Goal: Task Accomplishment & Management: Complete application form

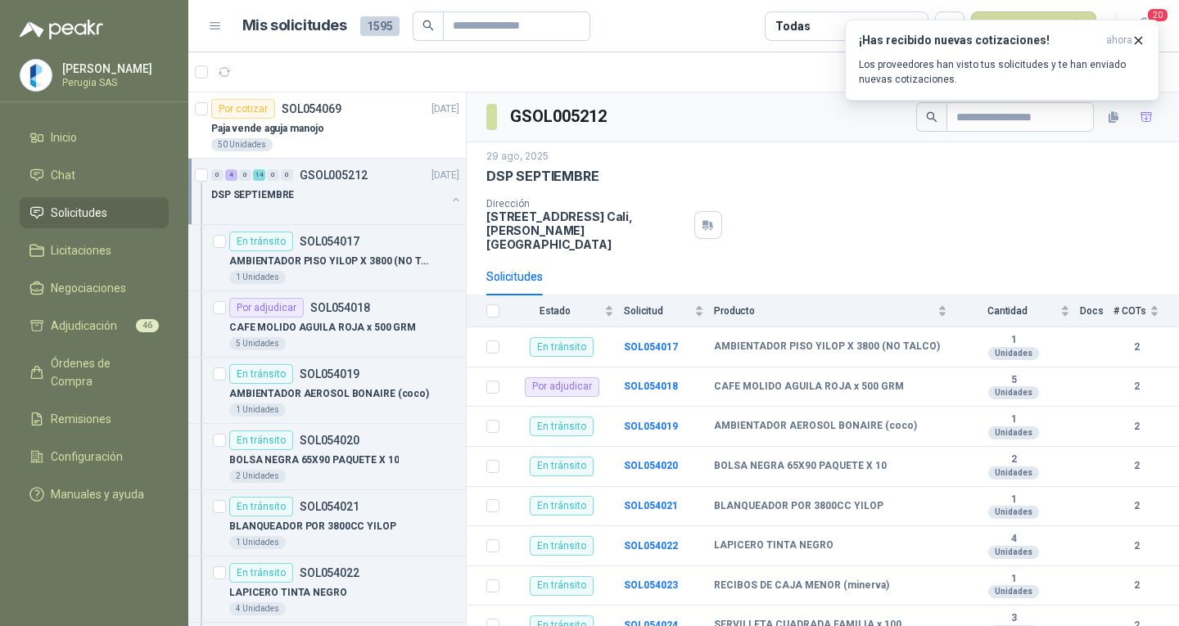
scroll to position [1, 0]
click at [107, 332] on span "Adjudicación" at bounding box center [84, 326] width 66 height 18
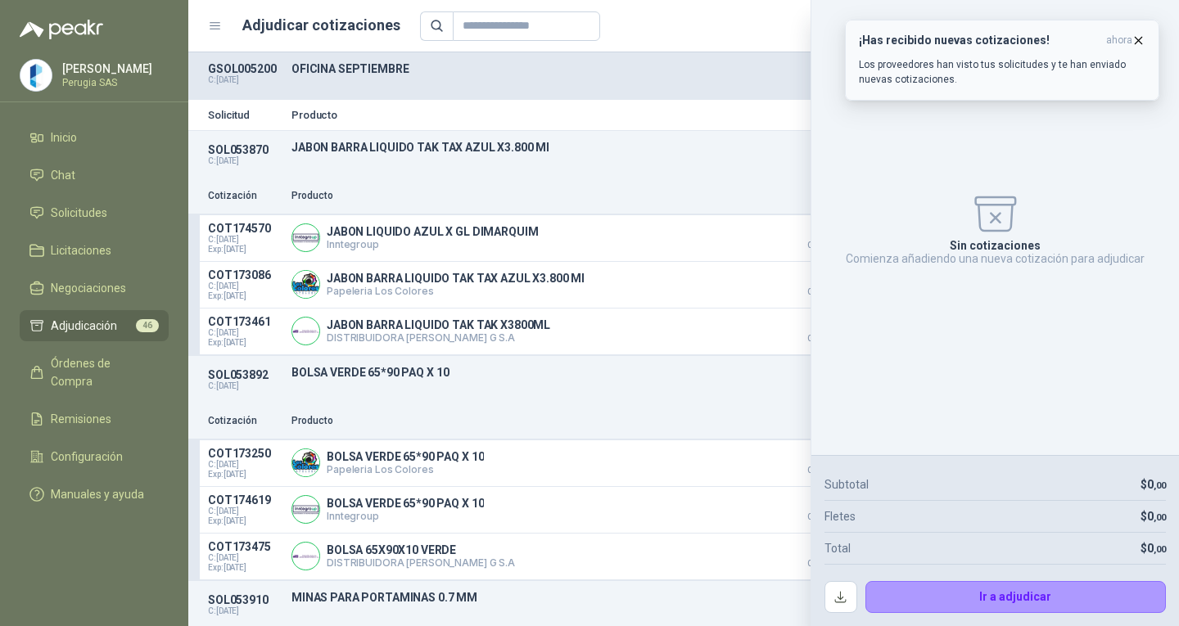
click at [1018, 65] on p "Los proveedores han visto tus solicitudes y te han enviado nuevas cotizaciones." at bounding box center [1002, 71] width 287 height 29
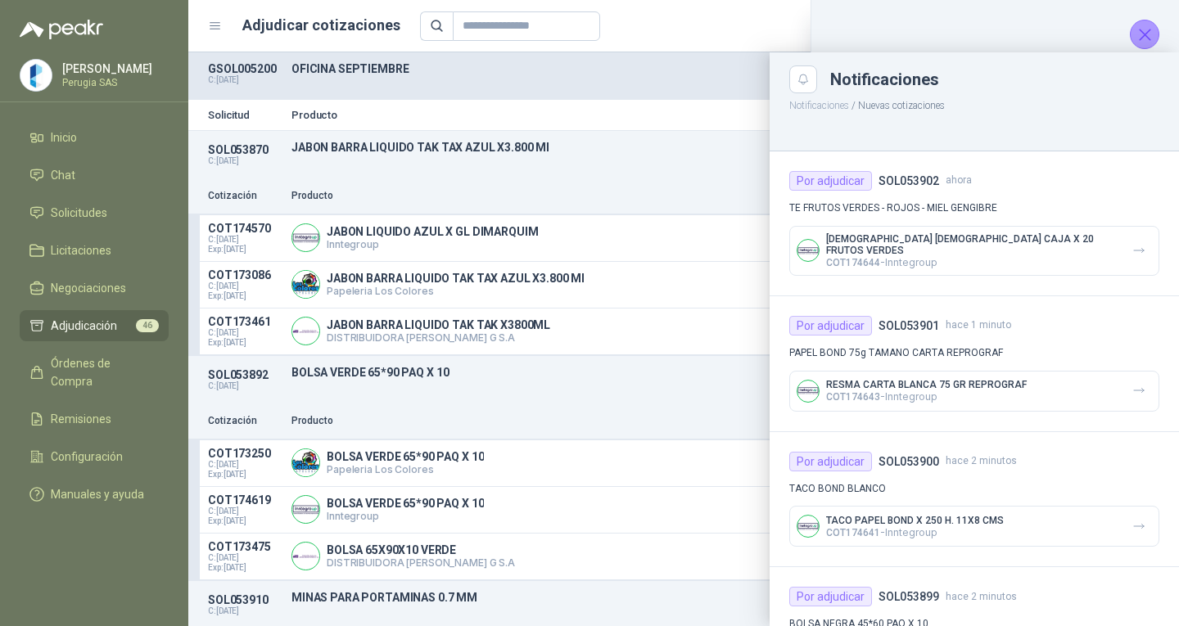
drag, startPoint x: 1145, startPoint y: 42, endPoint x: 1122, endPoint y: 5, distance: 43.4
click at [1145, 42] on icon "Cerrar" at bounding box center [1145, 35] width 20 height 20
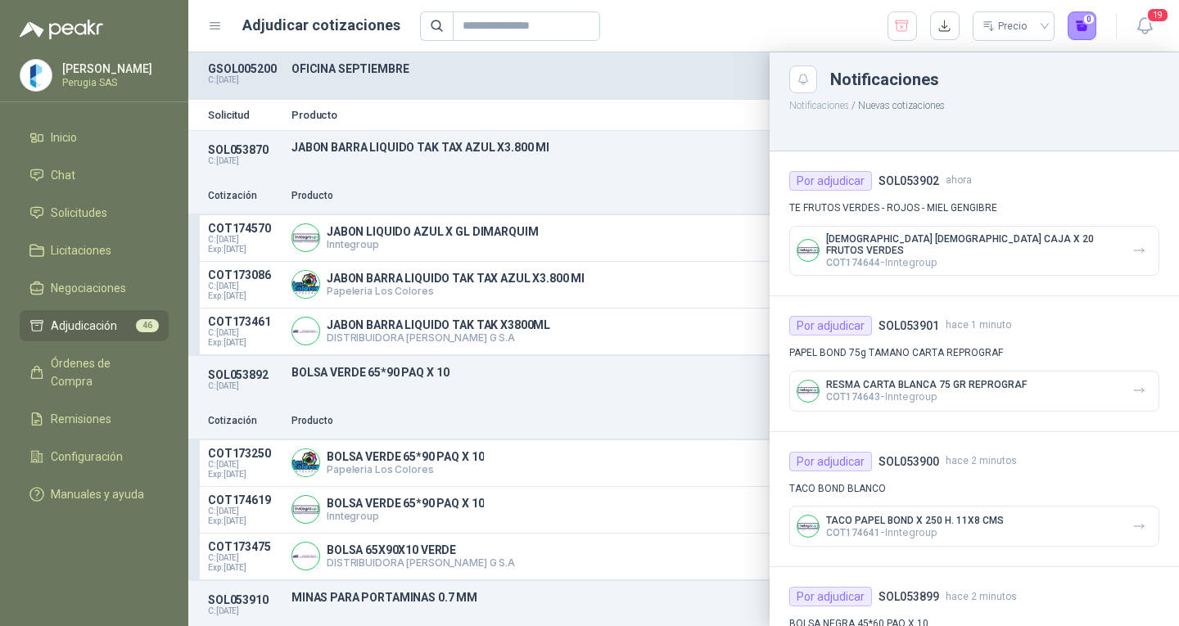
click at [671, 72] on div at bounding box center [683, 339] width 991 height 574
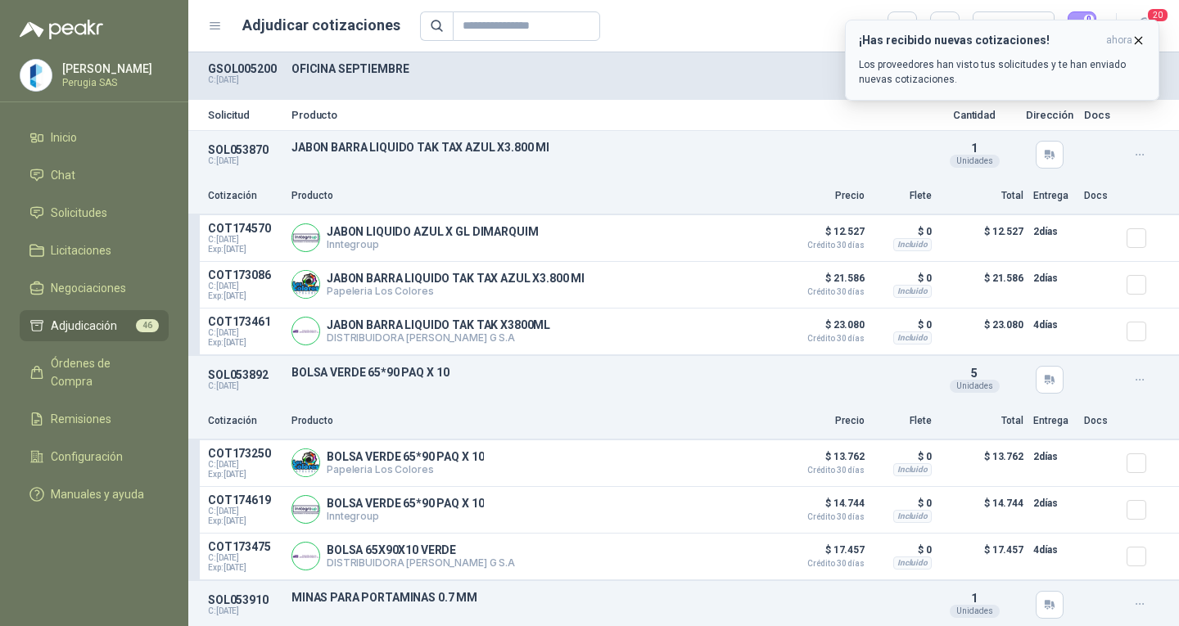
click at [1139, 39] on icon "button" at bounding box center [1138, 41] width 14 height 14
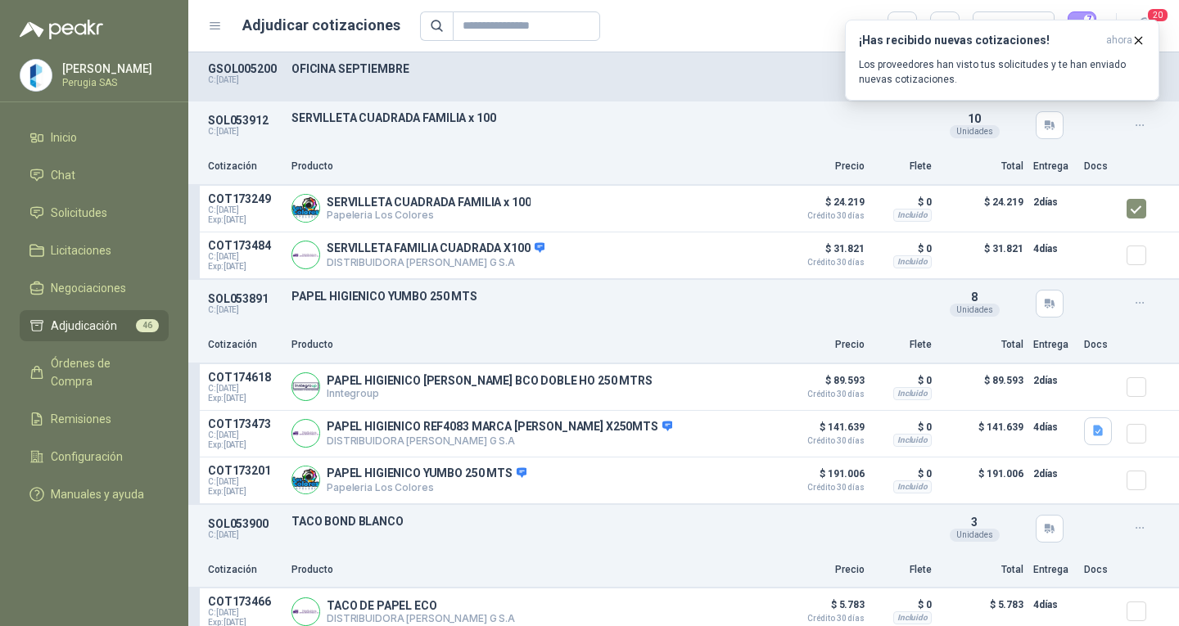
scroll to position [1392, 0]
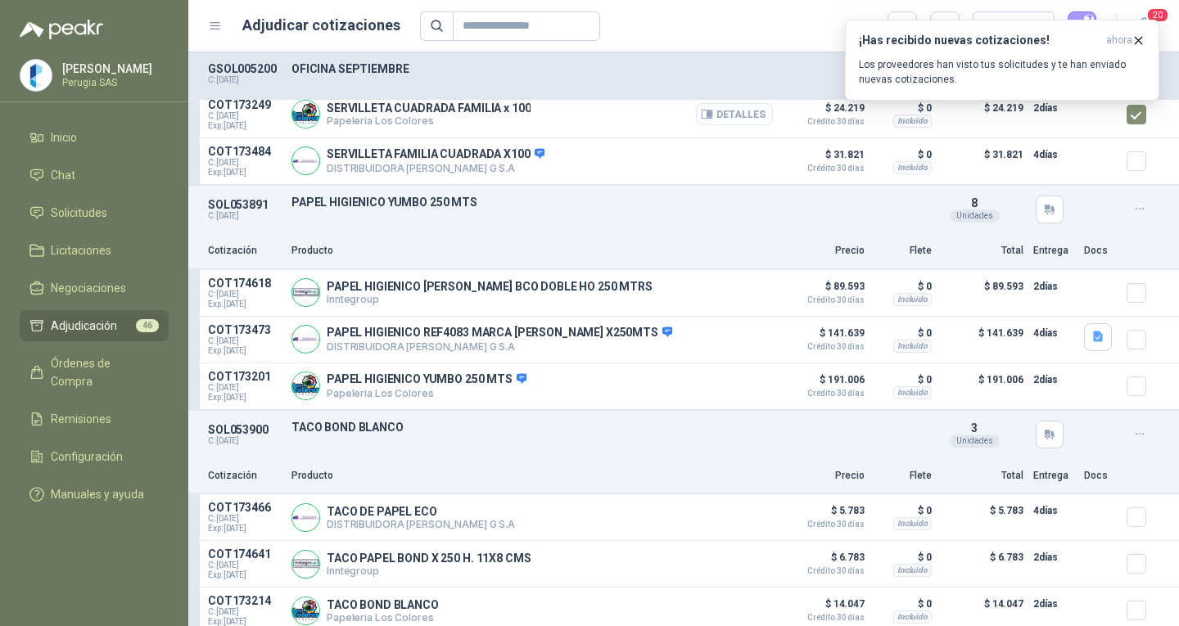
click at [721, 116] on button "Detalles" at bounding box center [734, 114] width 77 height 22
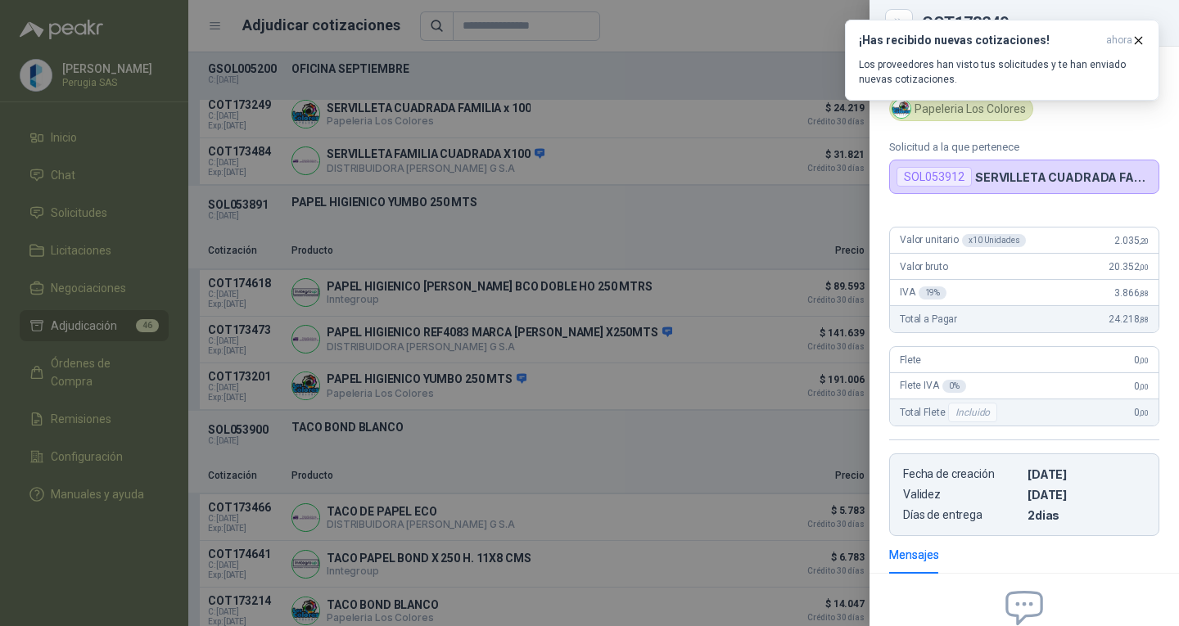
scroll to position [0, 0]
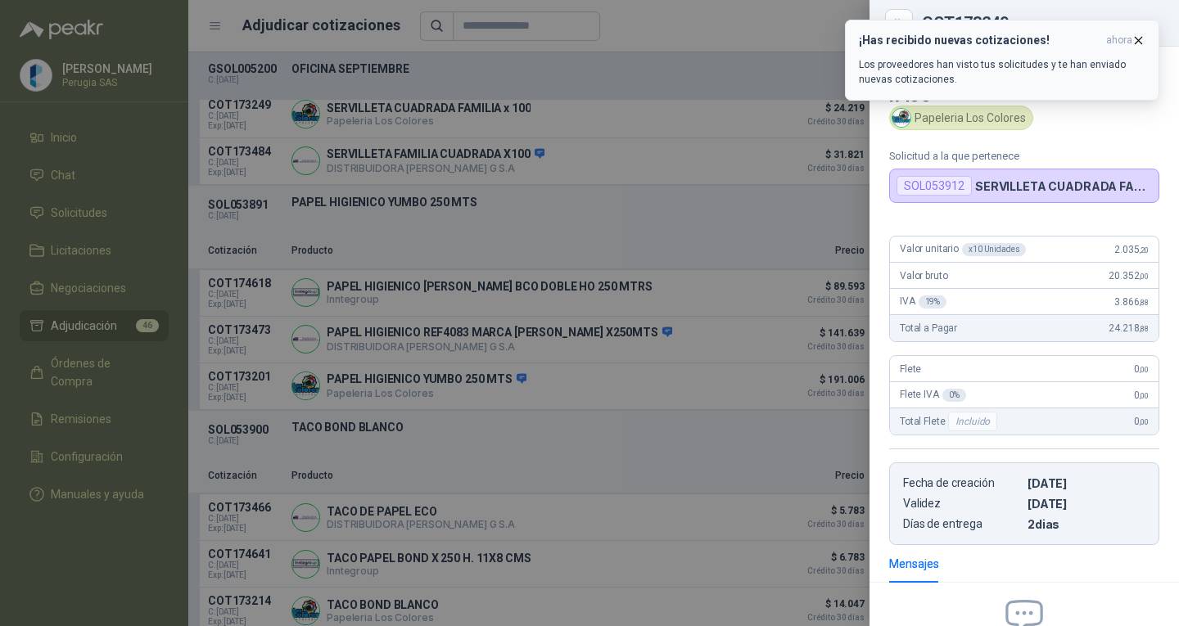
click at [1143, 37] on icon "button" at bounding box center [1138, 41] width 14 height 14
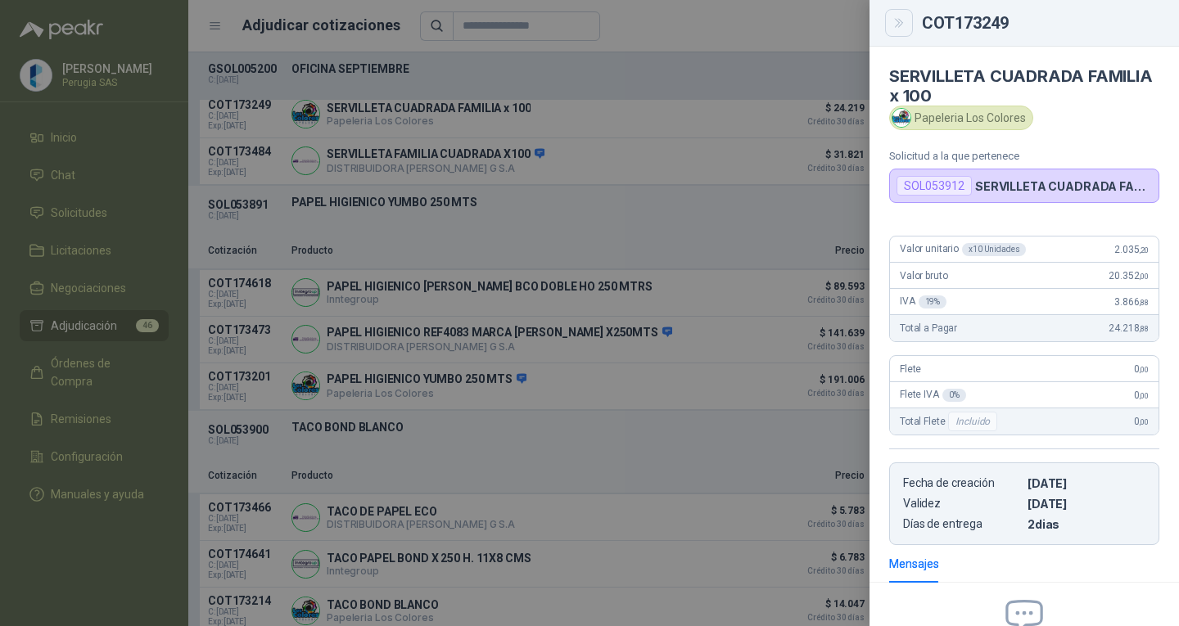
click at [899, 25] on icon "Close" at bounding box center [899, 23] width 14 height 14
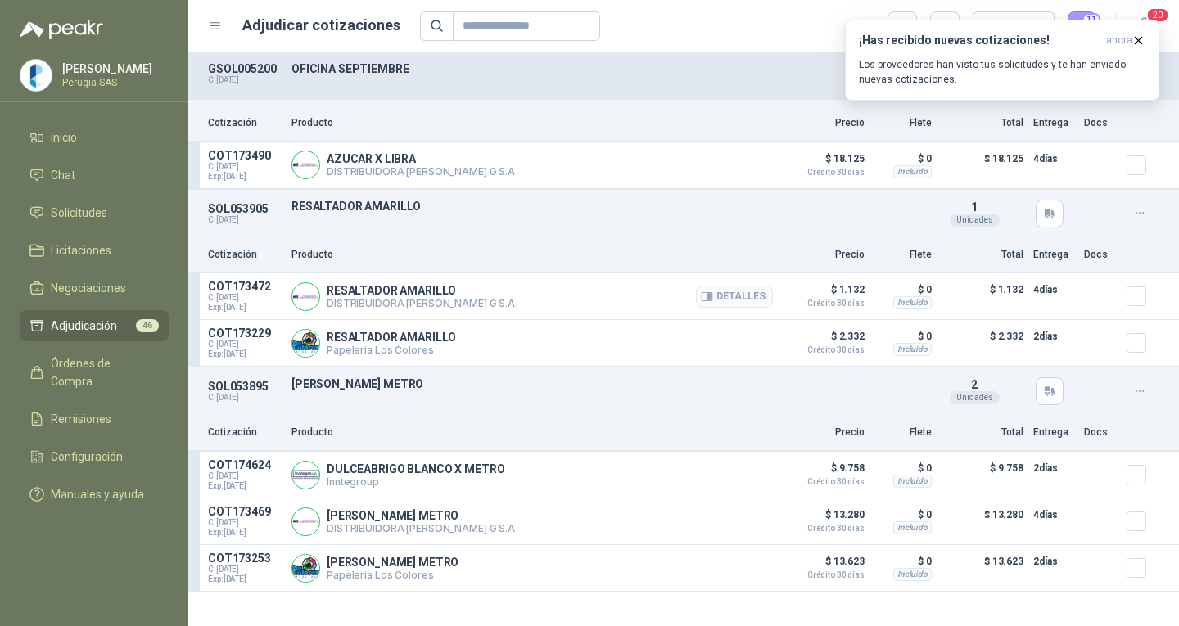
scroll to position [3848, 0]
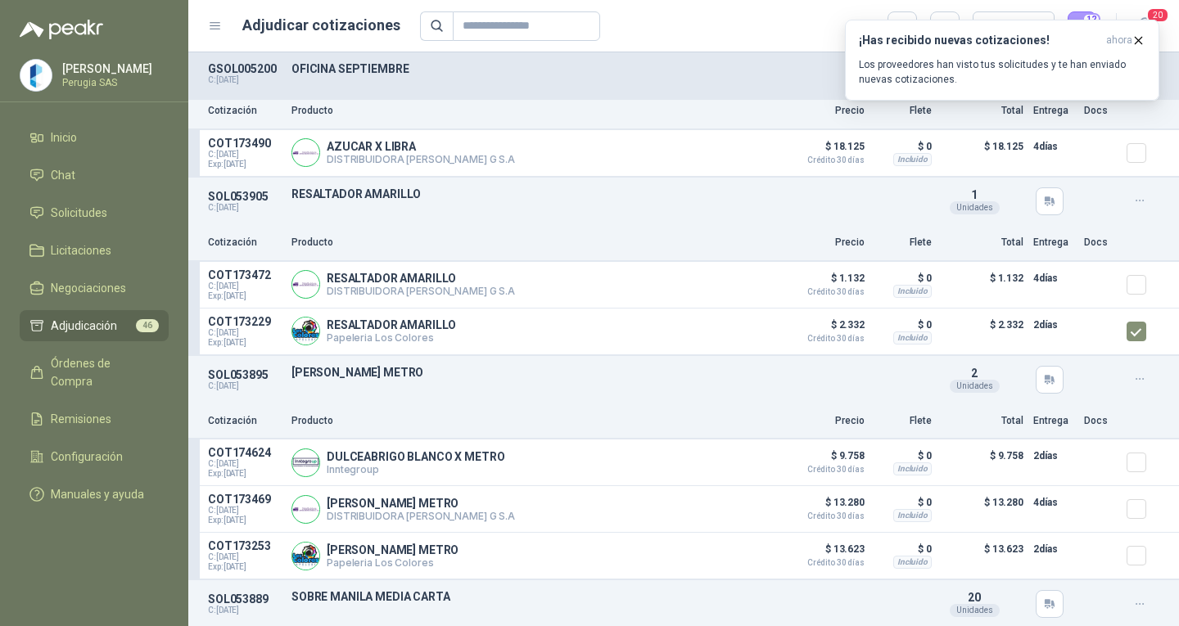
click at [455, 220] on div "SOL053905 C: [DATE] RESALTADOR AMARILLO Detalles 1 Unidades" at bounding box center [683, 201] width 991 height 47
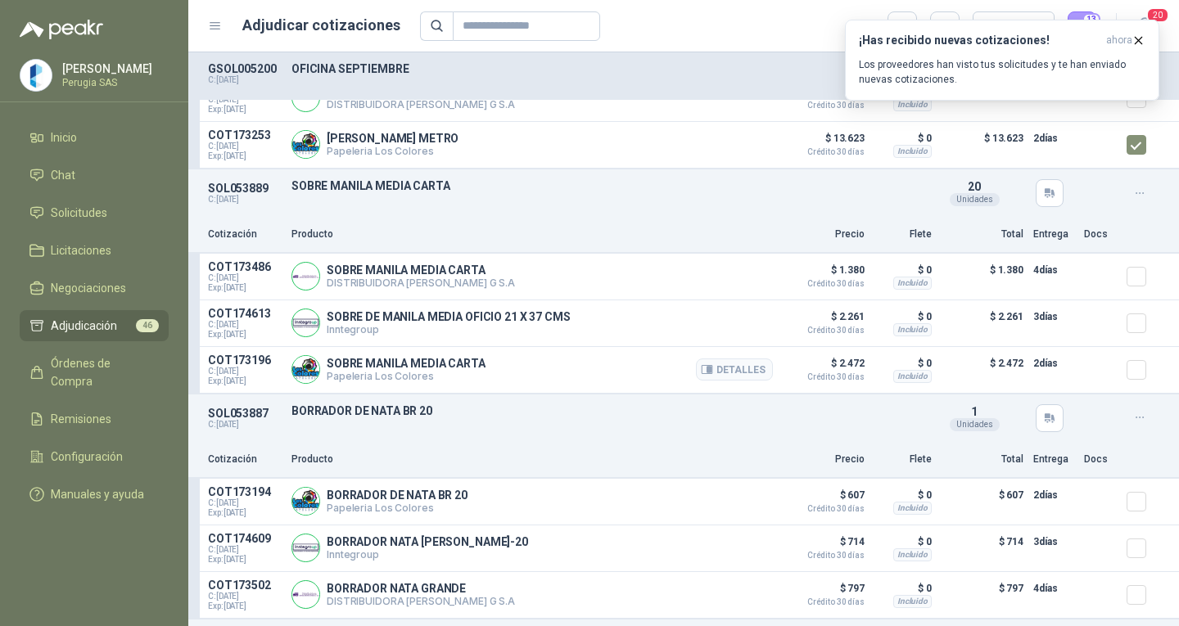
scroll to position [4257, 0]
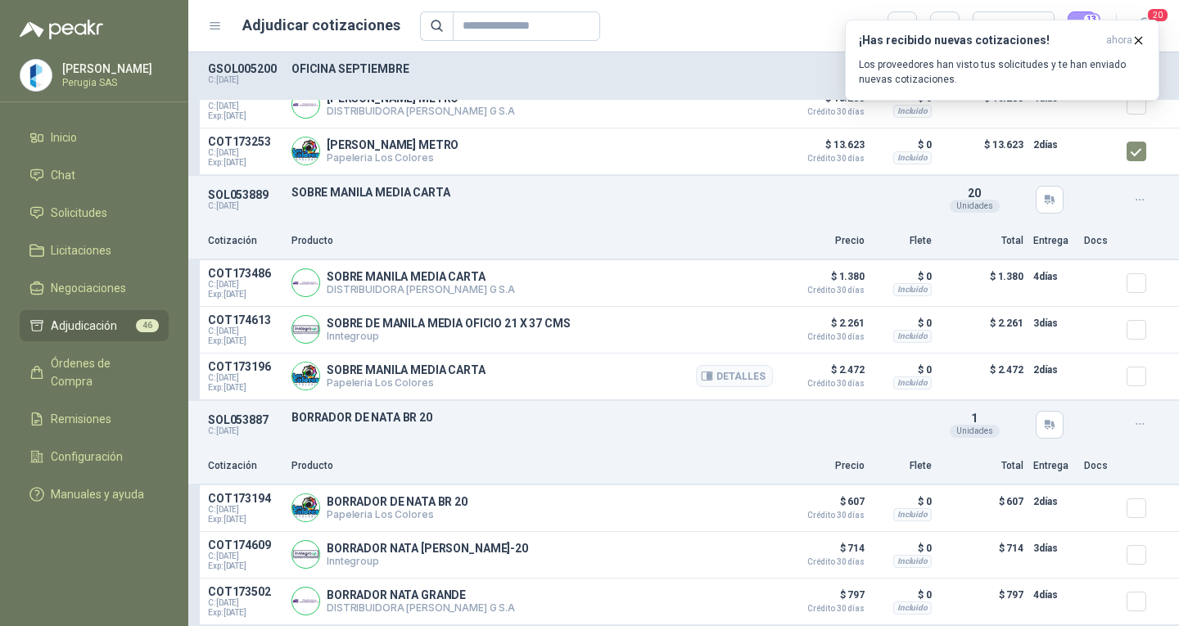
click at [1110, 382] on article "COT173196 C: [DATE] Exp: [DATE] SOBRE MANILA MEDIA CARTA Papeleria Los Colores …" at bounding box center [683, 377] width 991 height 47
click at [1140, 38] on icon "button" at bounding box center [1138, 41] width 14 height 14
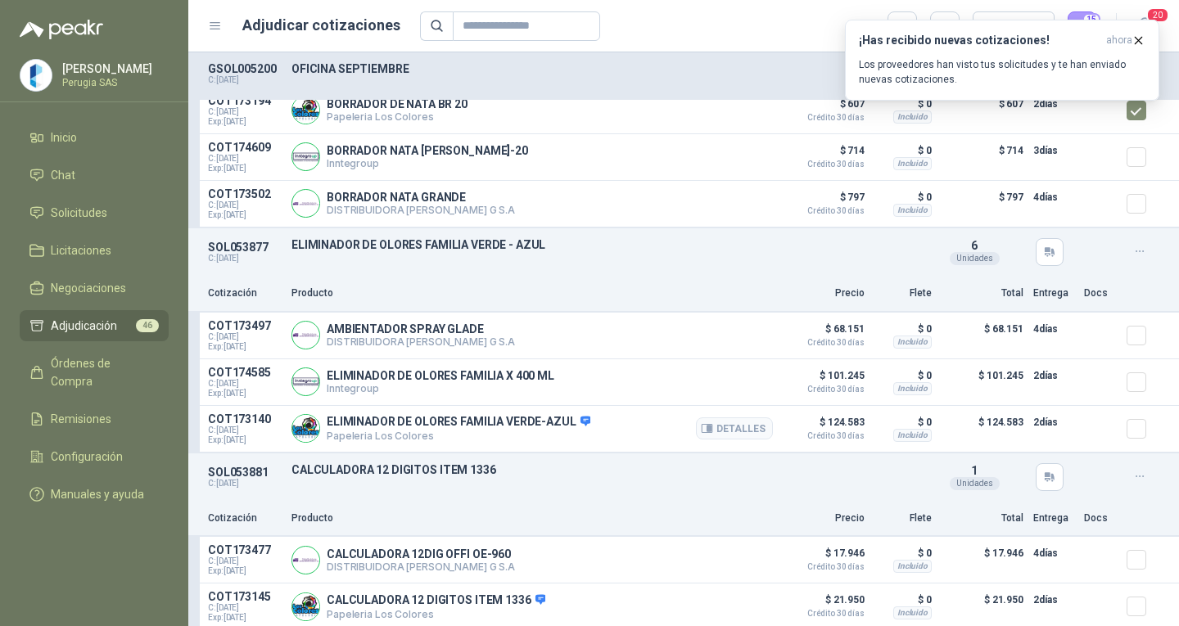
scroll to position [4667, 0]
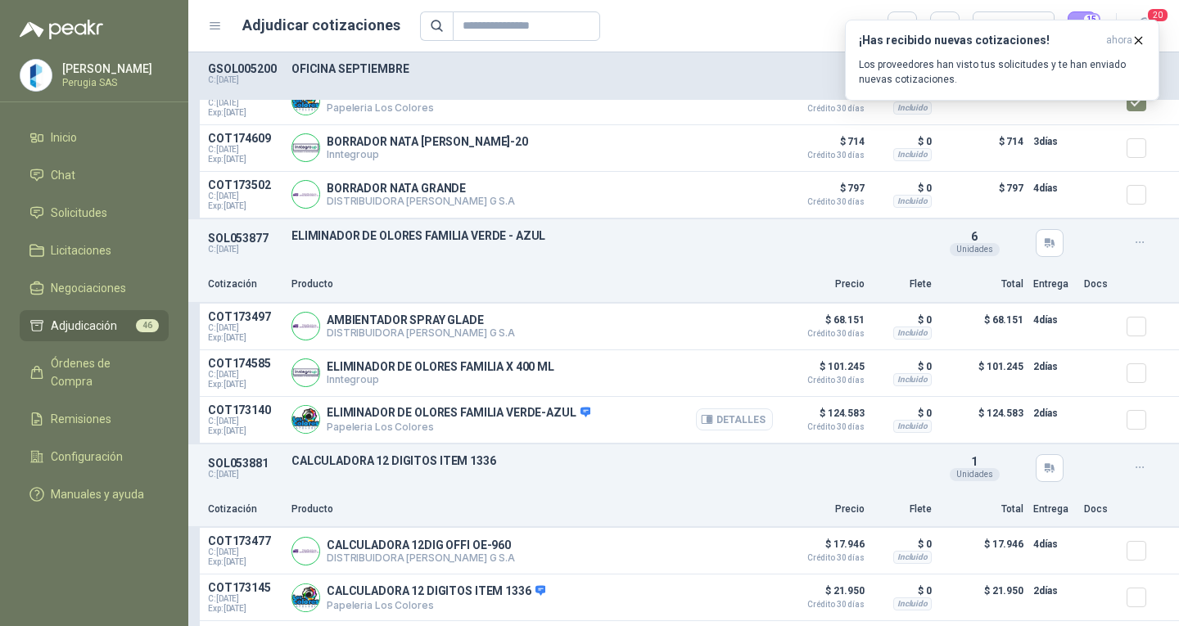
click at [714, 428] on button "Detalles" at bounding box center [734, 420] width 77 height 22
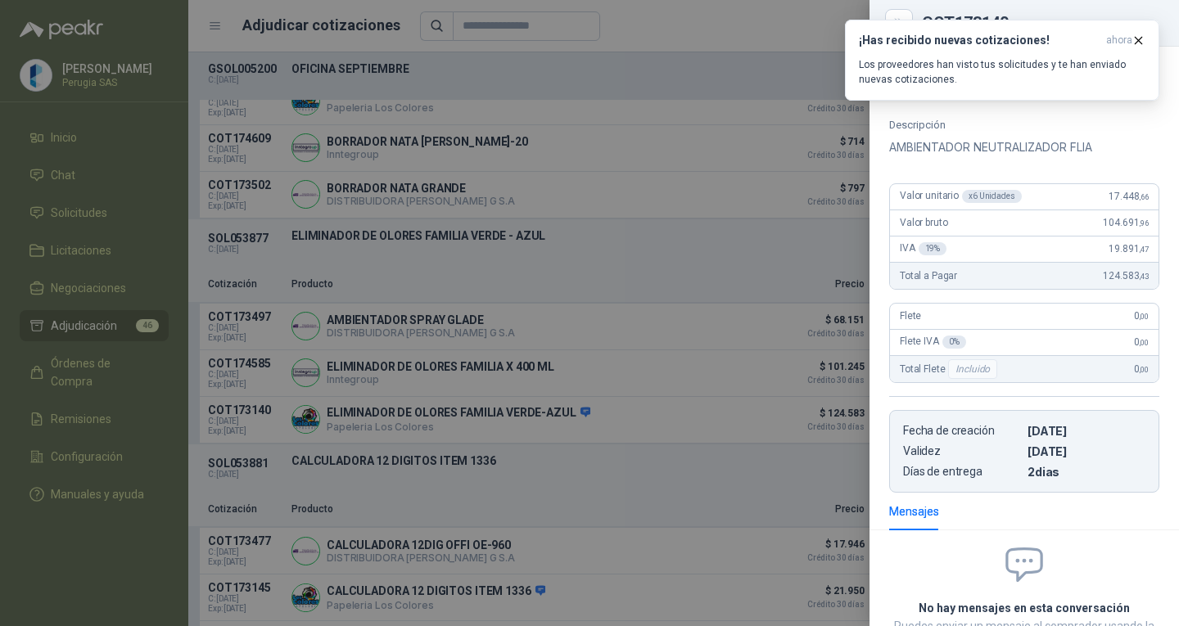
scroll to position [0, 0]
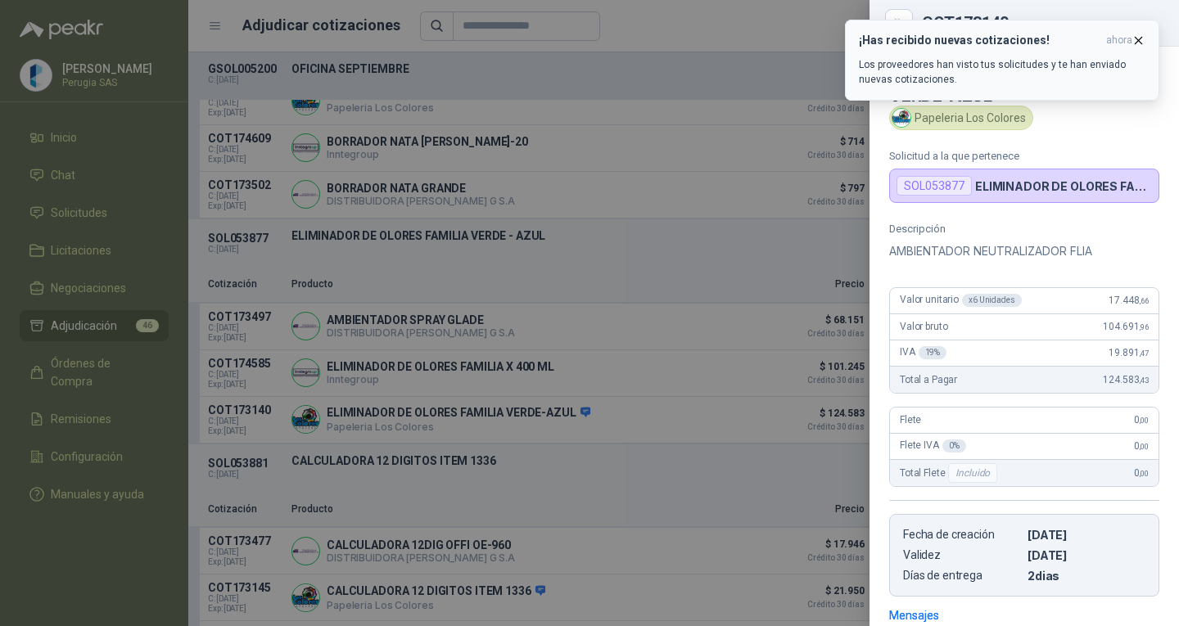
click at [1135, 39] on icon "button" at bounding box center [1138, 41] width 14 height 14
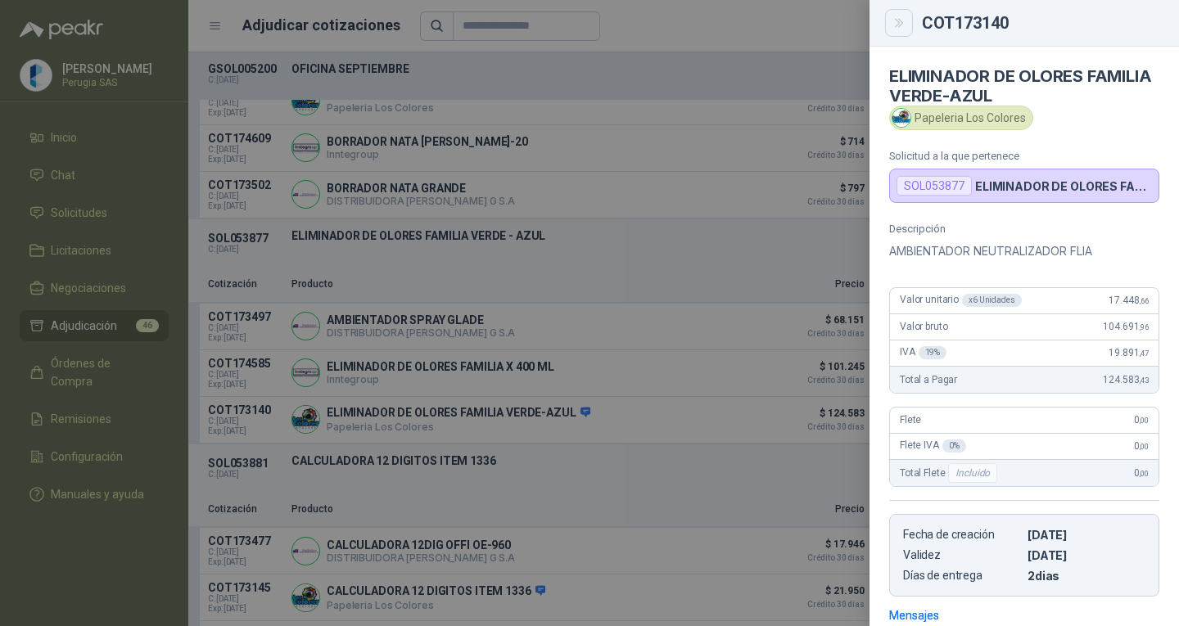
click at [897, 13] on button "Close" at bounding box center [899, 23] width 28 height 28
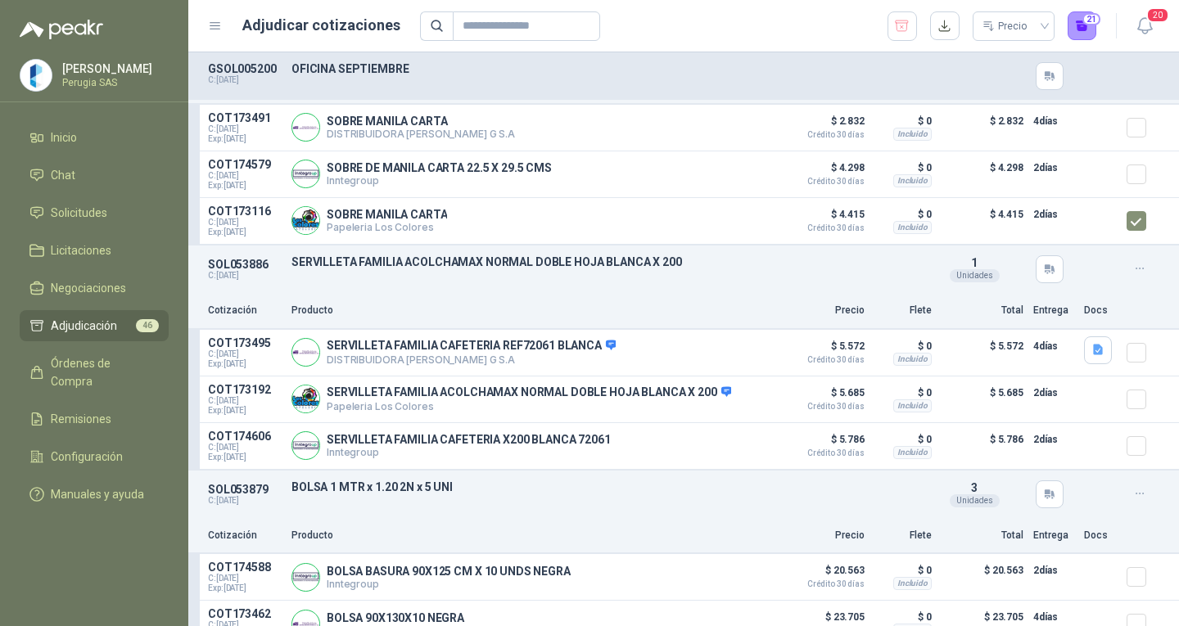
scroll to position [6141, 0]
click at [1136, 405] on div at bounding box center [1143, 398] width 33 height 33
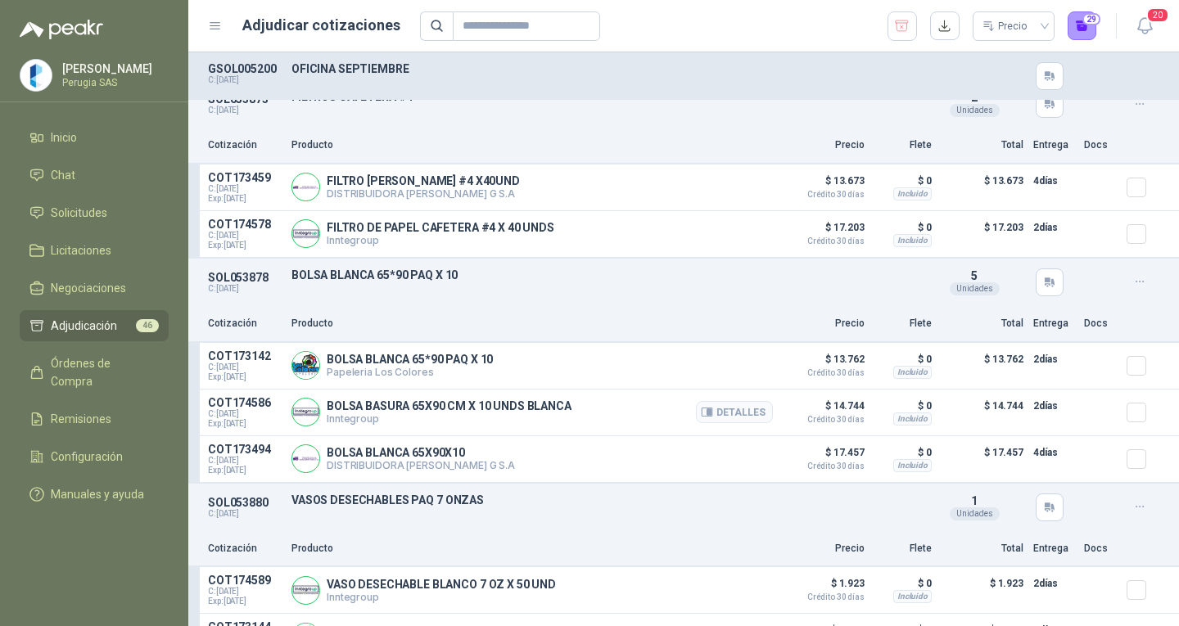
scroll to position [8269, 0]
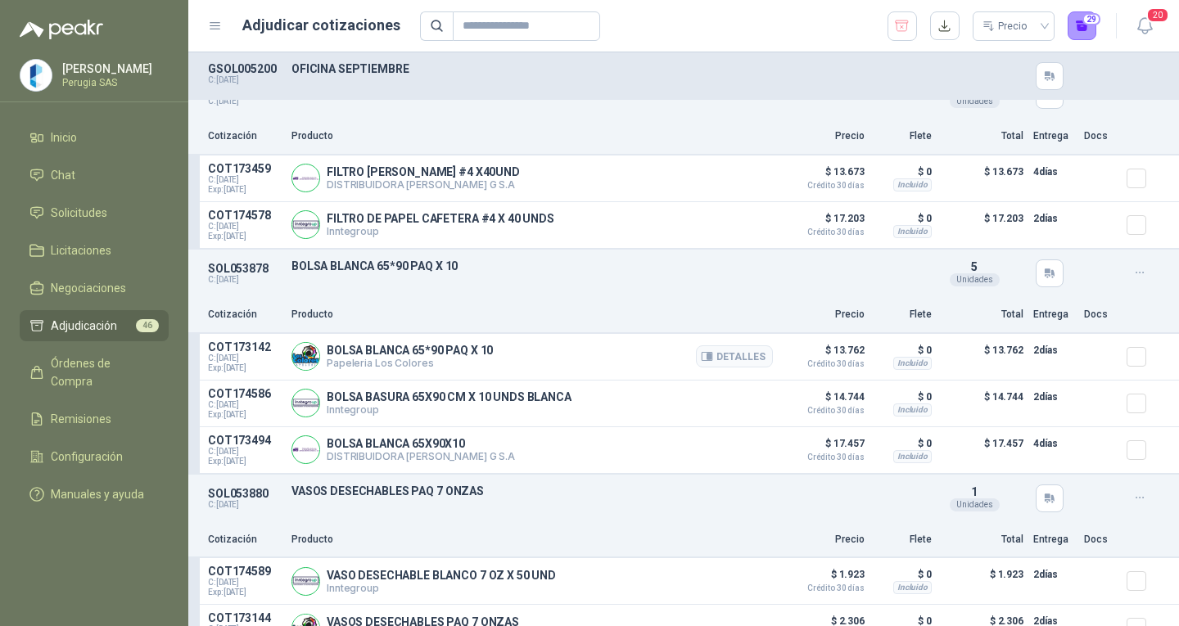
click at [1137, 364] on div at bounding box center [1143, 357] width 33 height 33
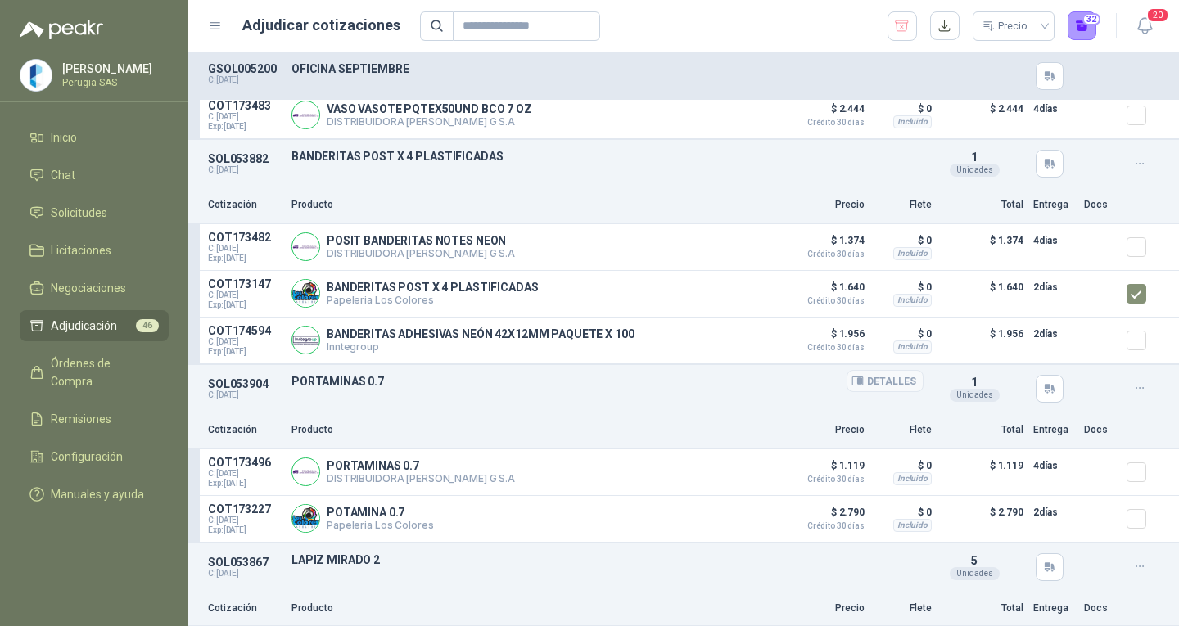
scroll to position [8924, 0]
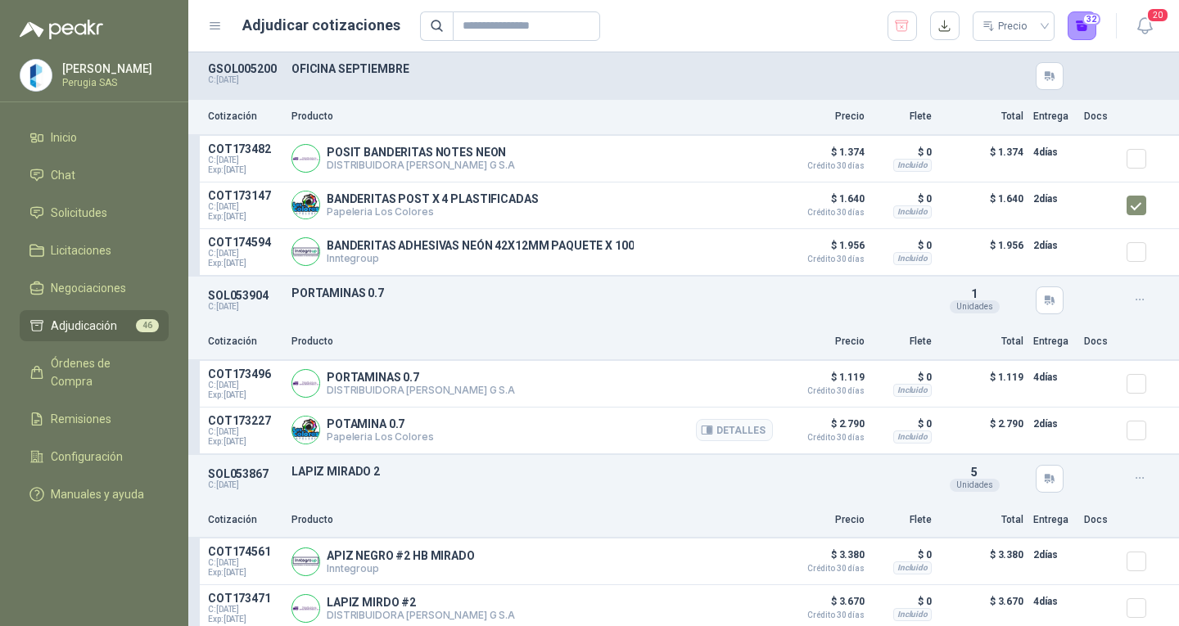
click at [1133, 429] on div at bounding box center [1143, 430] width 33 height 33
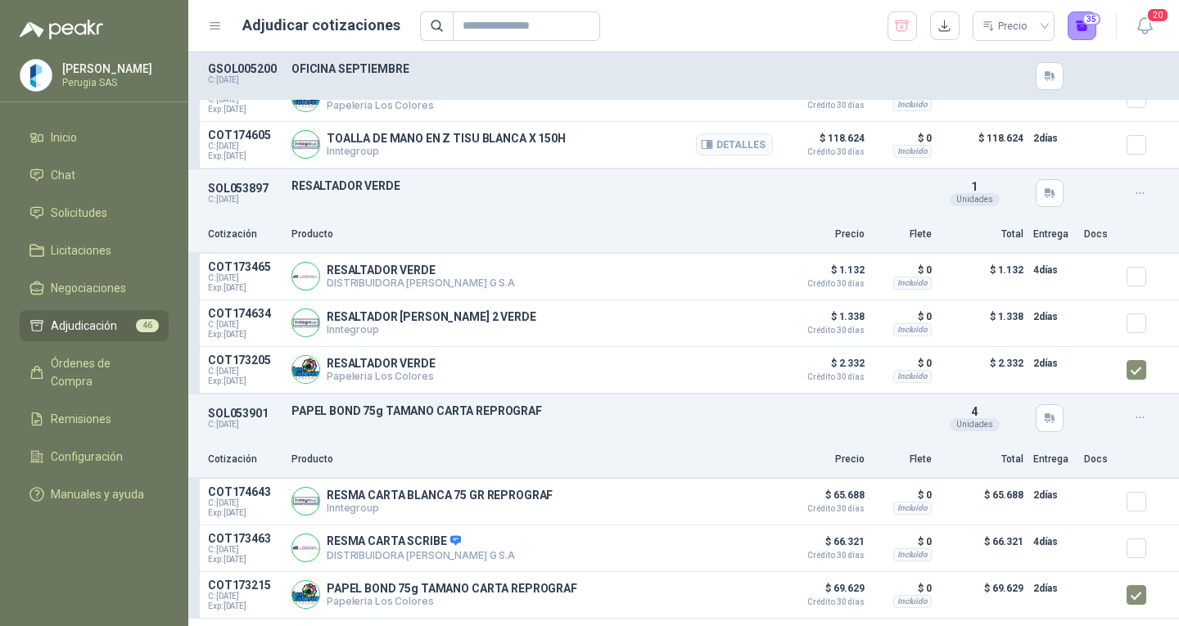
scroll to position [2008, 0]
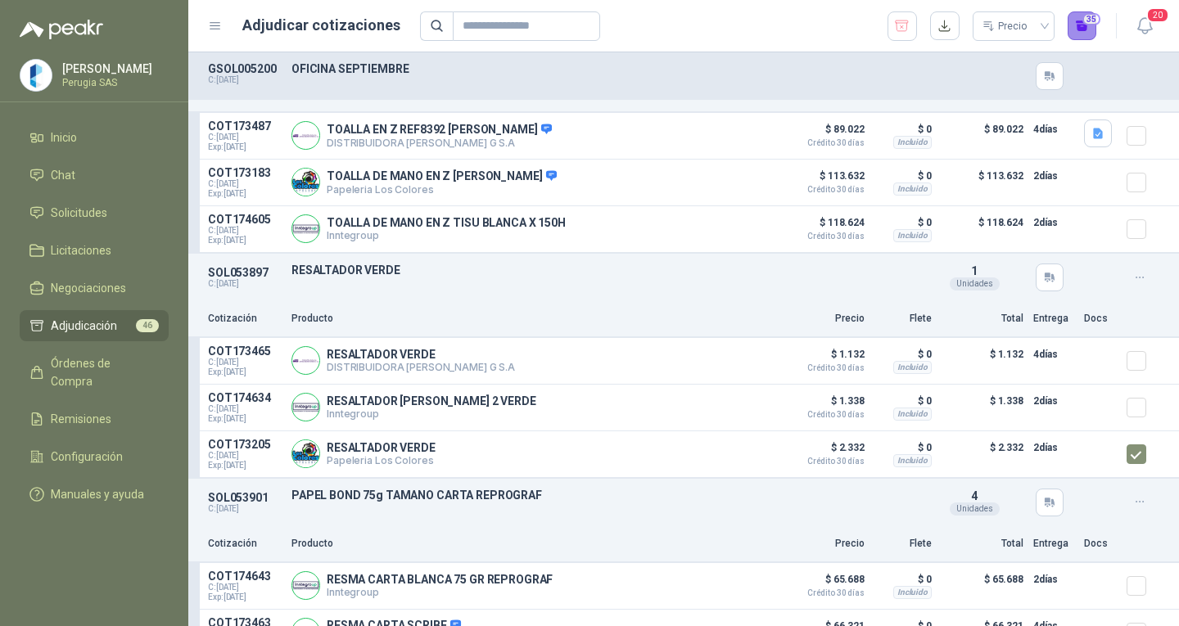
click at [1078, 20] on button "35" at bounding box center [1082, 25] width 29 height 29
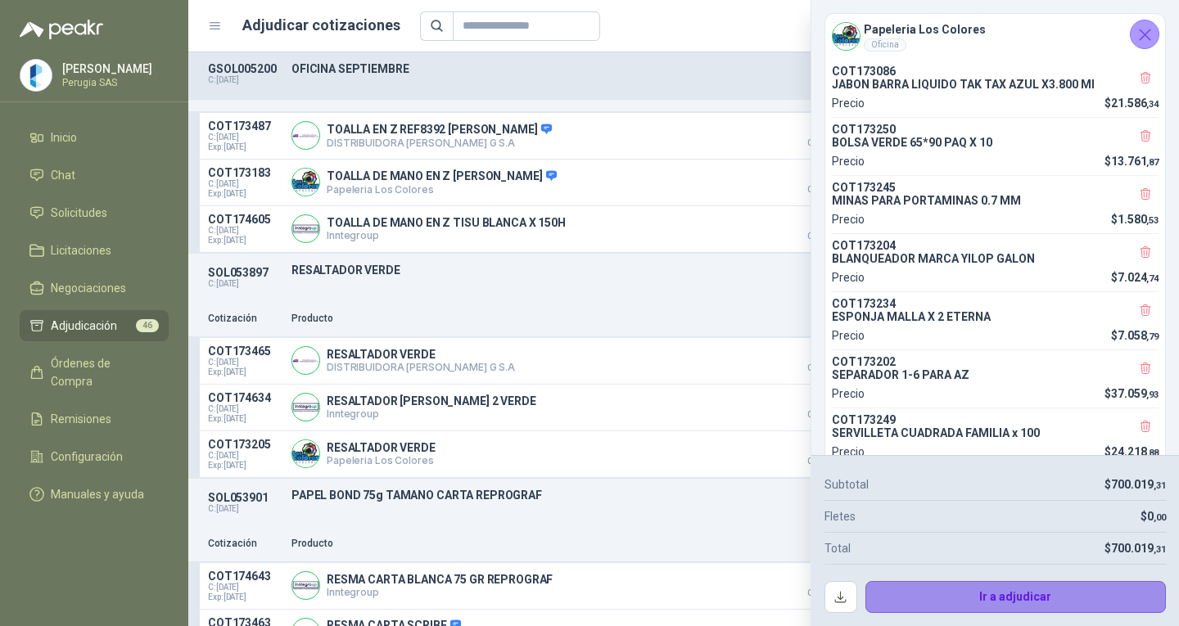
click at [1036, 600] on button "Ir a adjudicar" at bounding box center [1015, 597] width 301 height 33
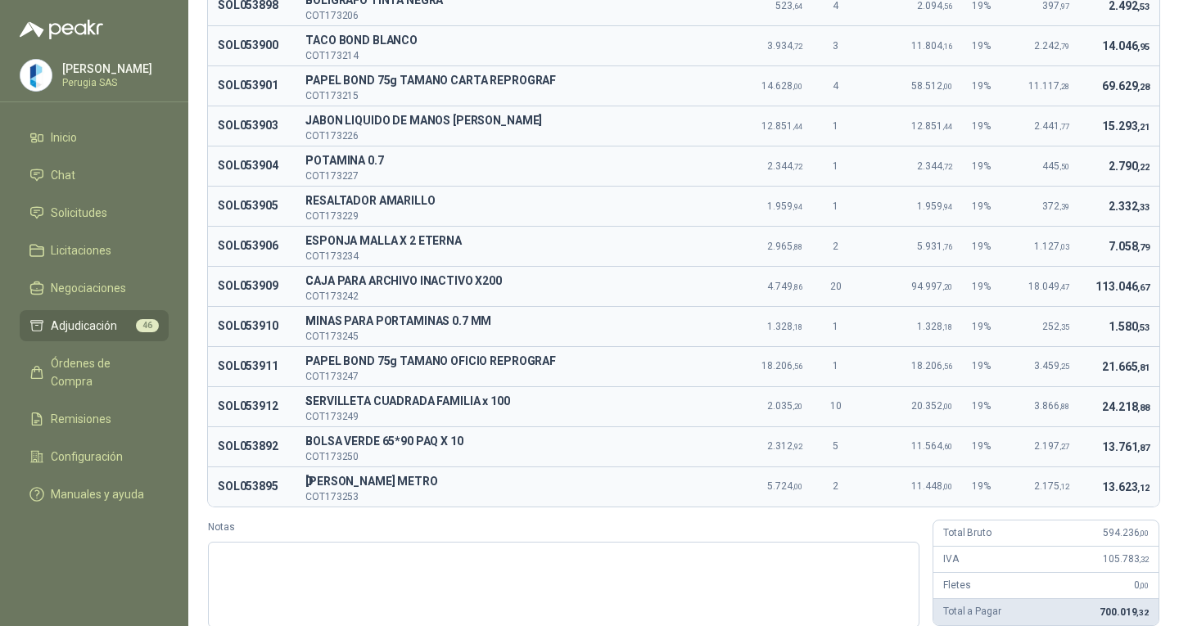
scroll to position [1159, 0]
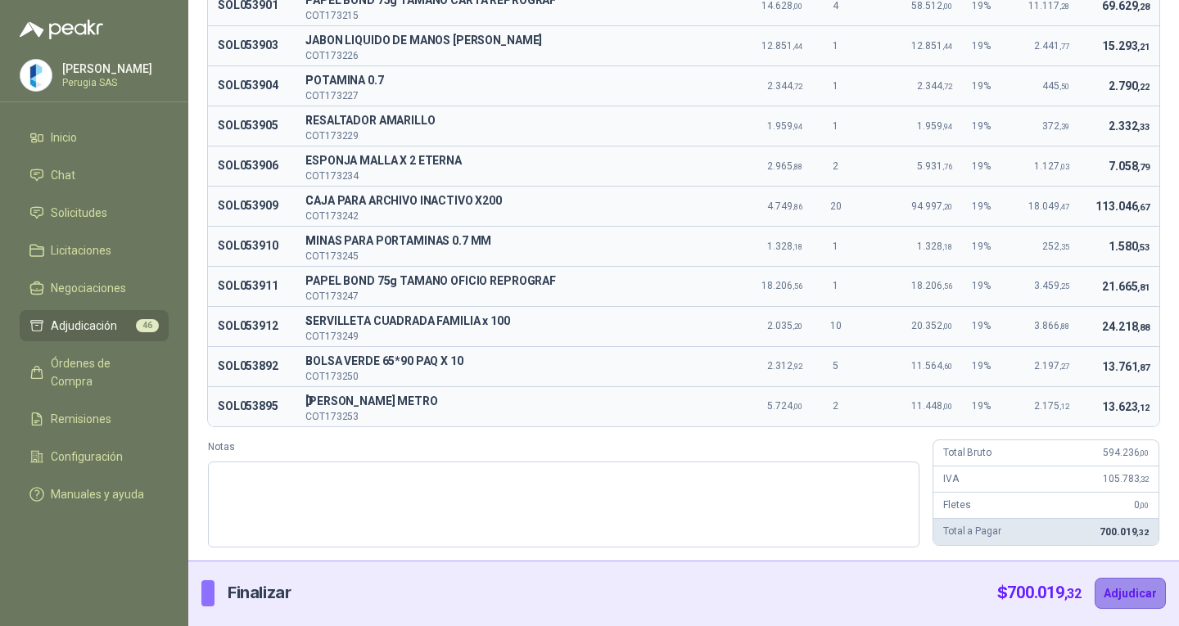
click at [1111, 594] on button "Adjudicar" at bounding box center [1130, 593] width 71 height 31
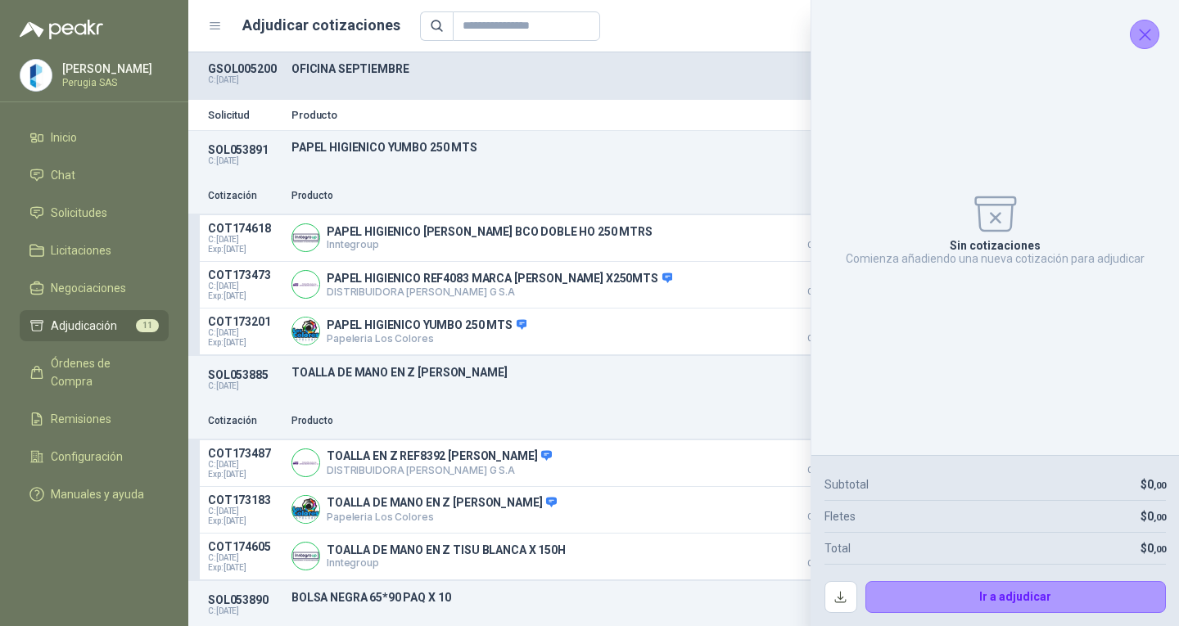
click at [1135, 33] on icon "Cerrar" at bounding box center [1145, 35] width 20 height 20
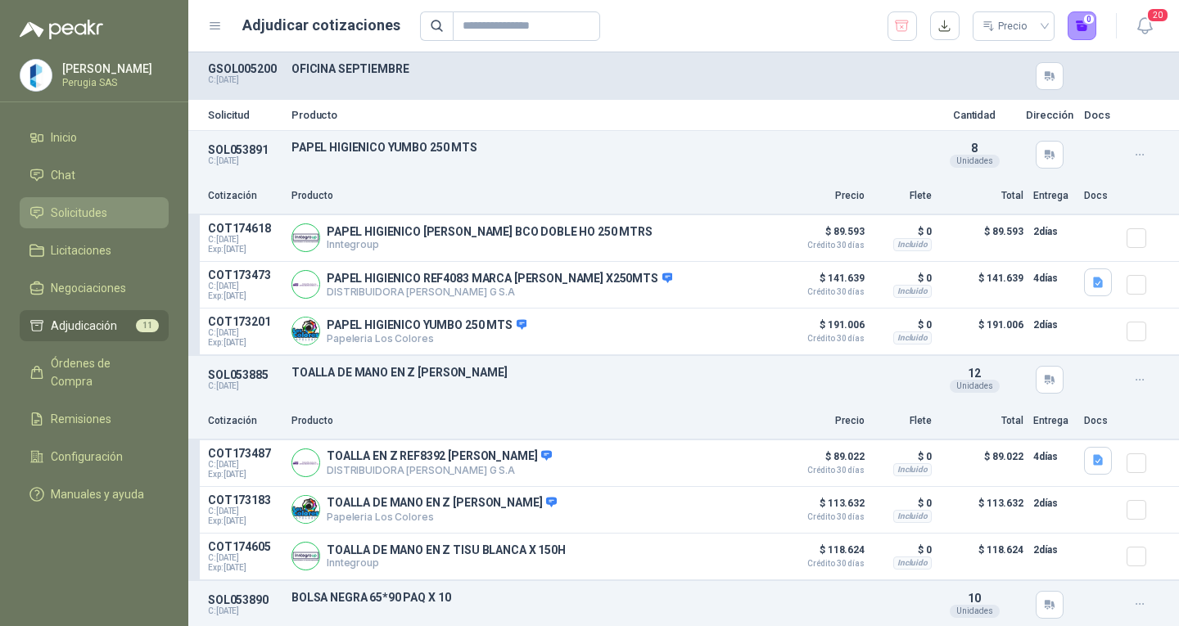
click at [70, 218] on span "Solicitudes" at bounding box center [79, 213] width 56 height 18
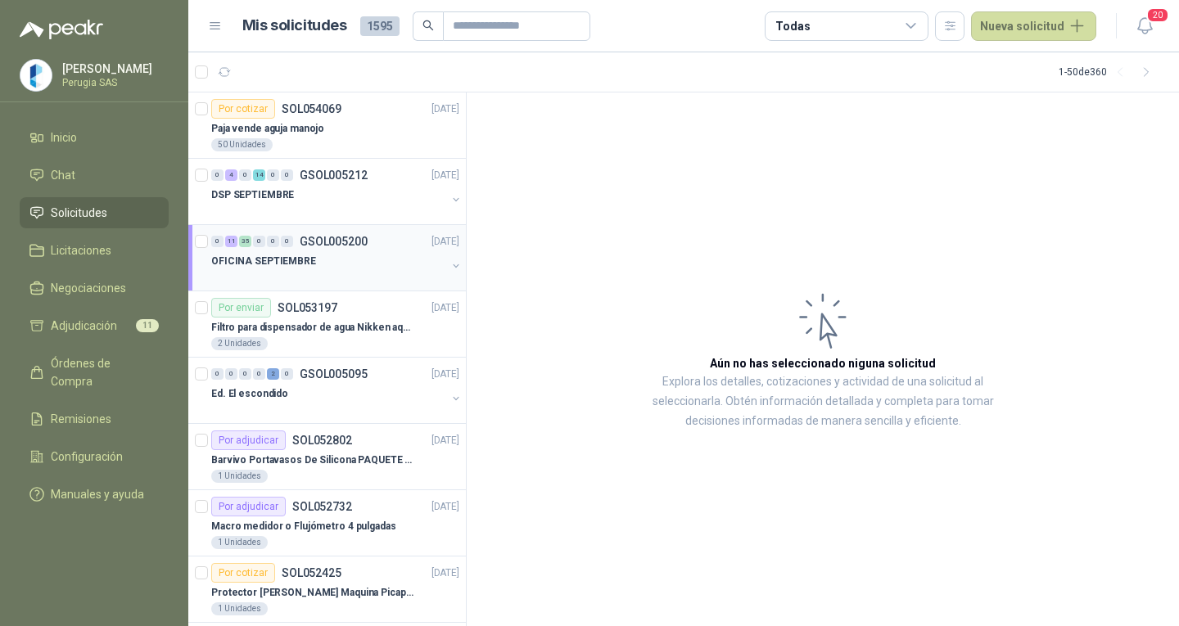
click at [333, 270] on div "OFICINA SEPTIEMBRE" at bounding box center [328, 261] width 235 height 20
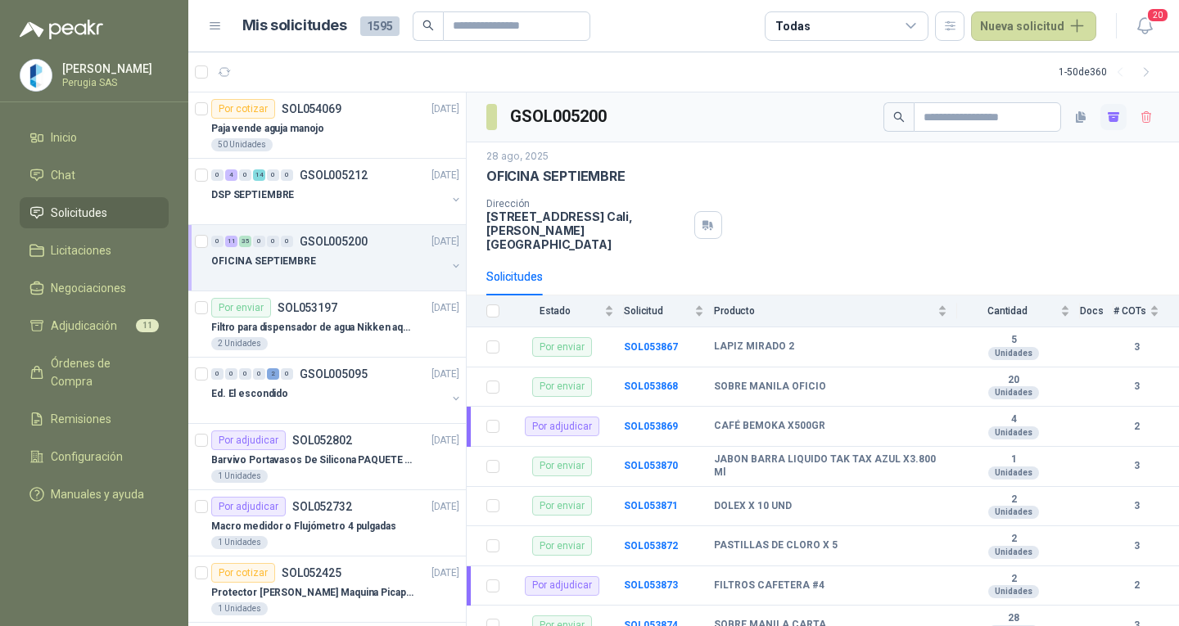
click at [1109, 120] on icon "button" at bounding box center [1114, 118] width 10 height 7
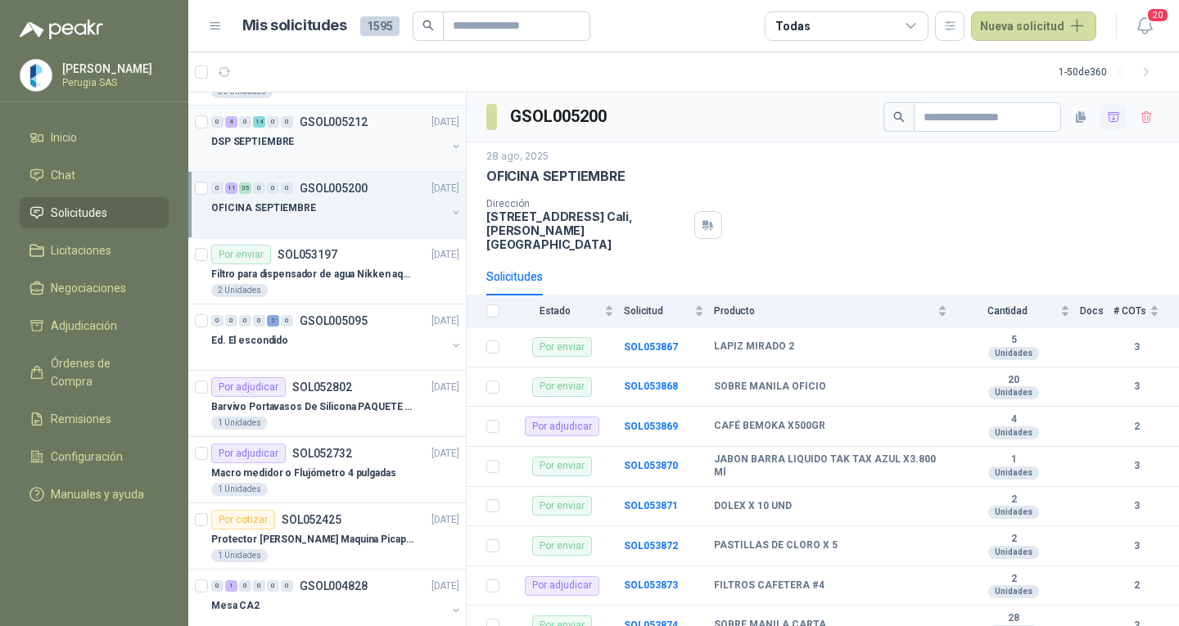
scroll to position [82, 0]
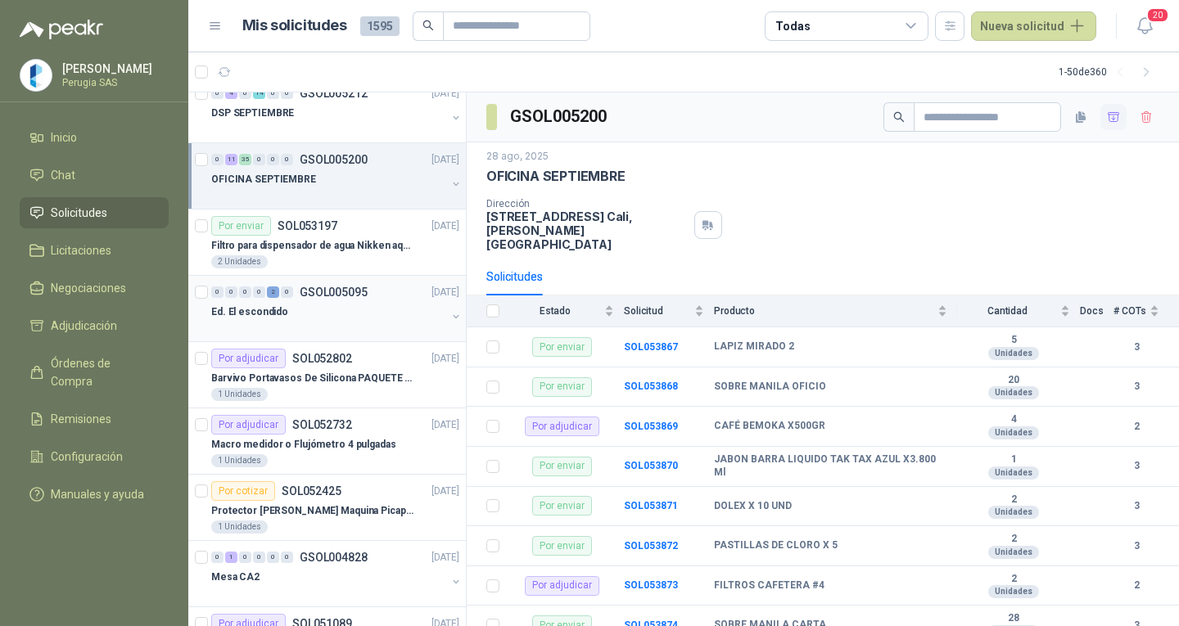
click at [353, 289] on p "GSOL005095" at bounding box center [334, 292] width 68 height 11
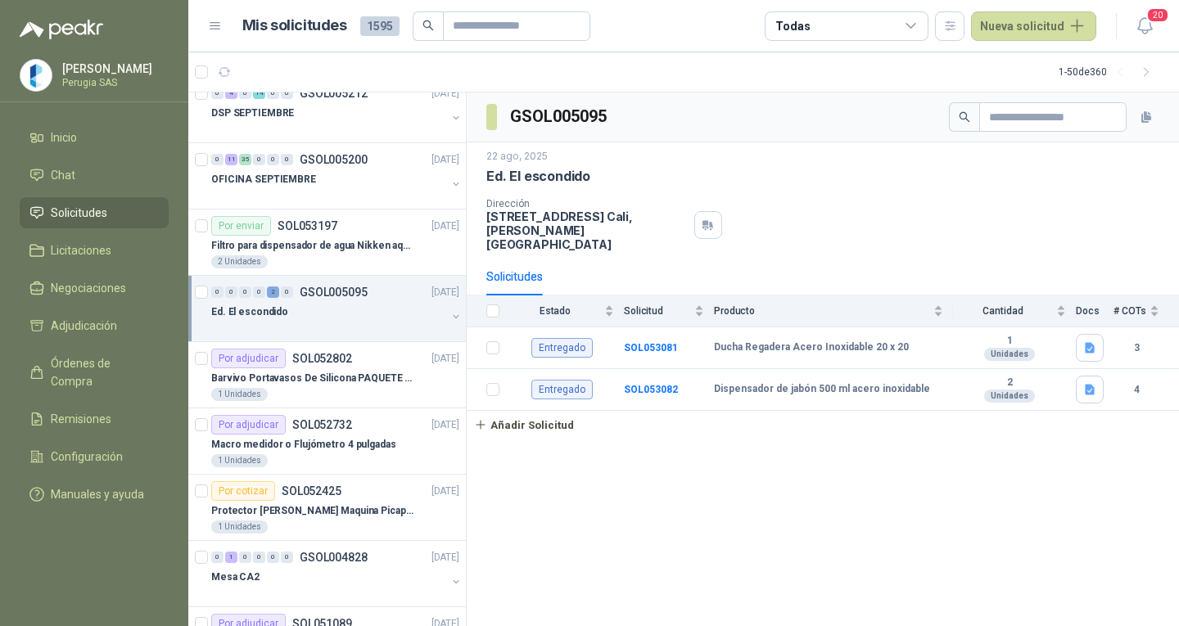
click at [353, 289] on p "GSOL005095" at bounding box center [334, 292] width 68 height 11
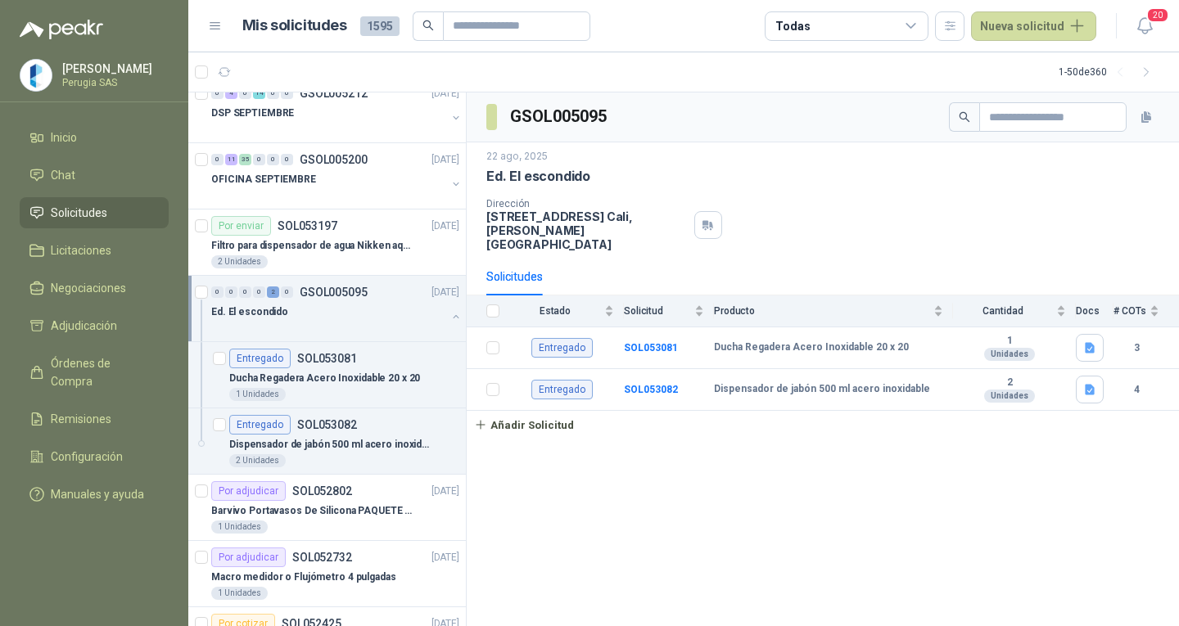
click at [353, 289] on p "GSOL005095" at bounding box center [334, 292] width 68 height 11
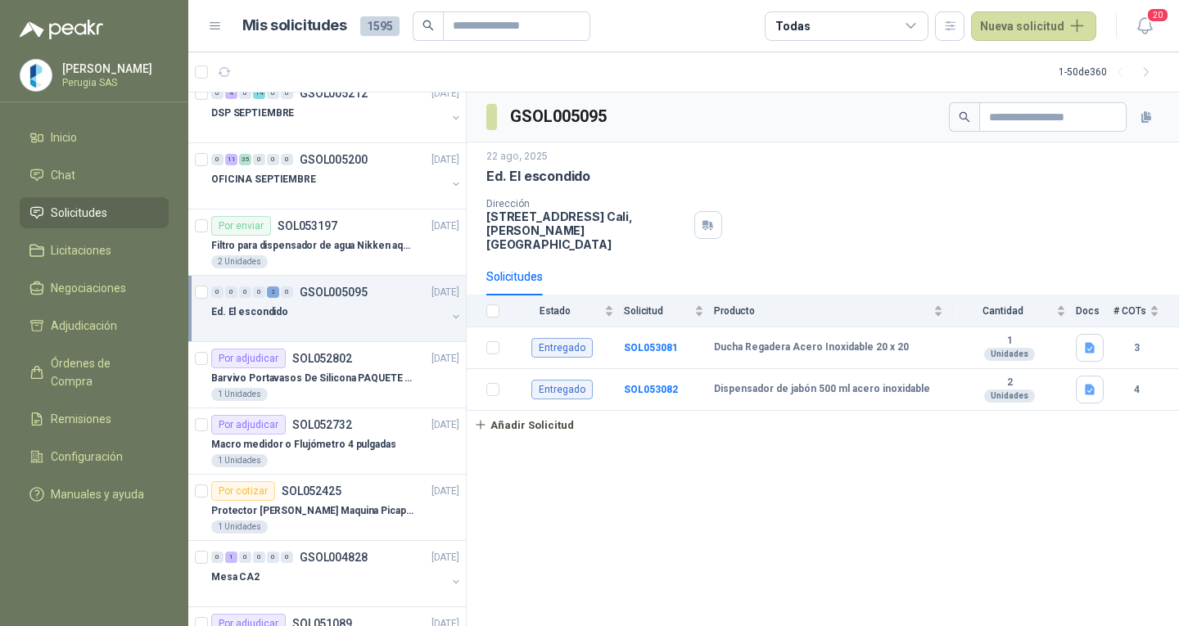
click at [361, 289] on p "GSOL005095" at bounding box center [334, 292] width 68 height 11
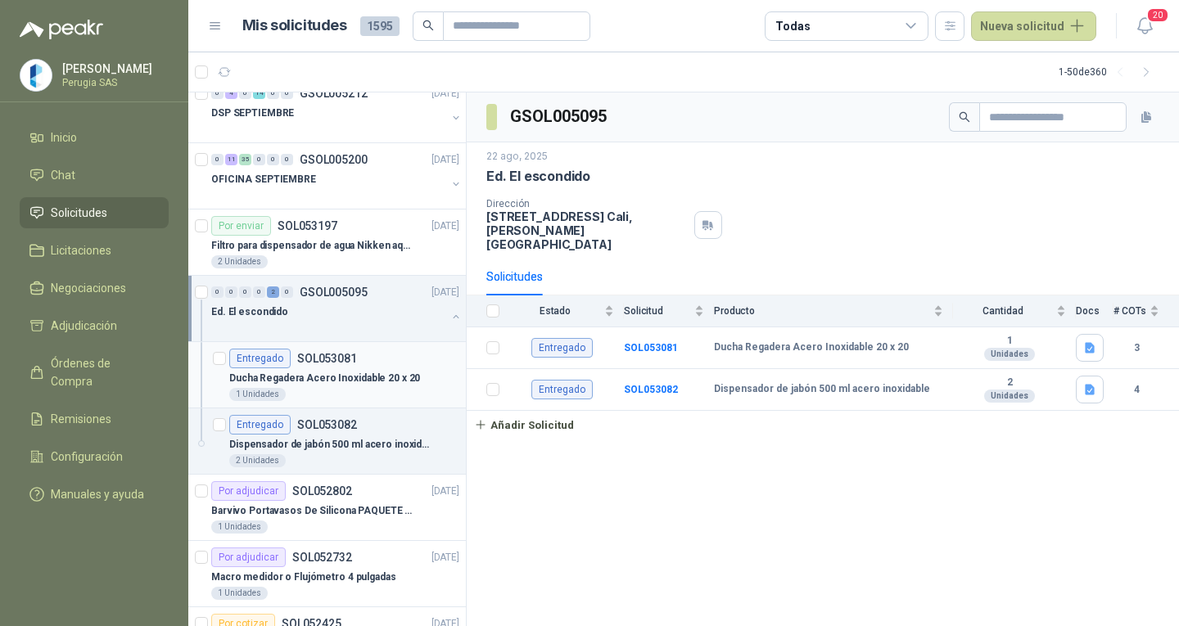
click at [339, 361] on p "SOL053081" at bounding box center [327, 358] width 60 height 11
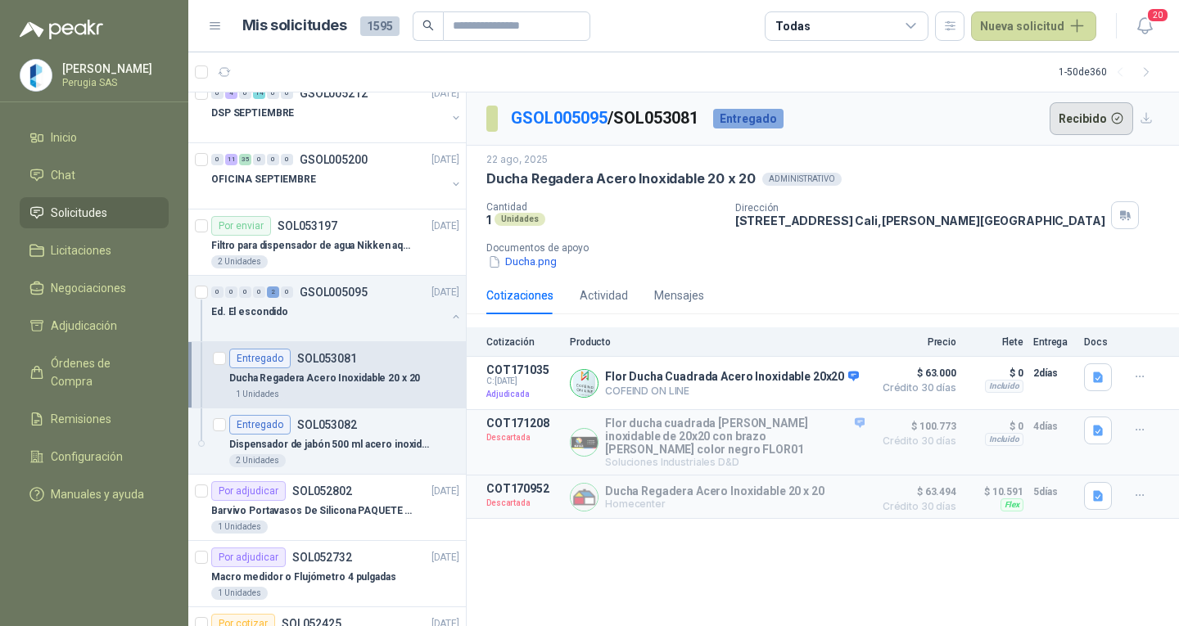
click at [1080, 123] on button "Recibido" at bounding box center [1092, 118] width 84 height 33
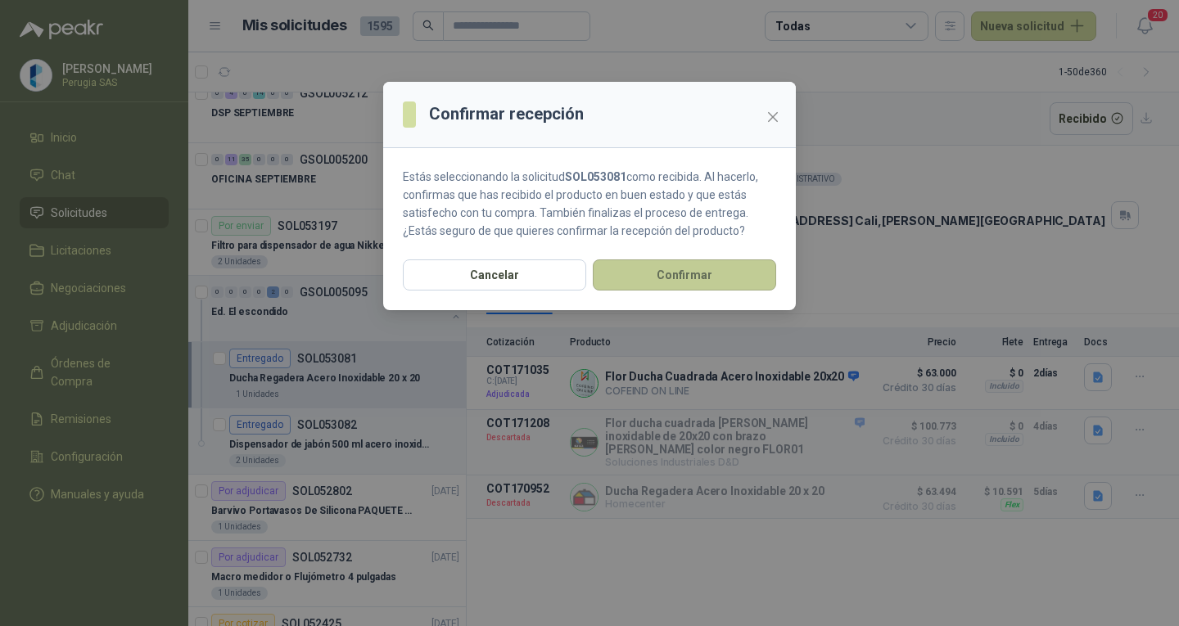
click at [717, 279] on button "Confirmar" at bounding box center [684, 275] width 183 height 31
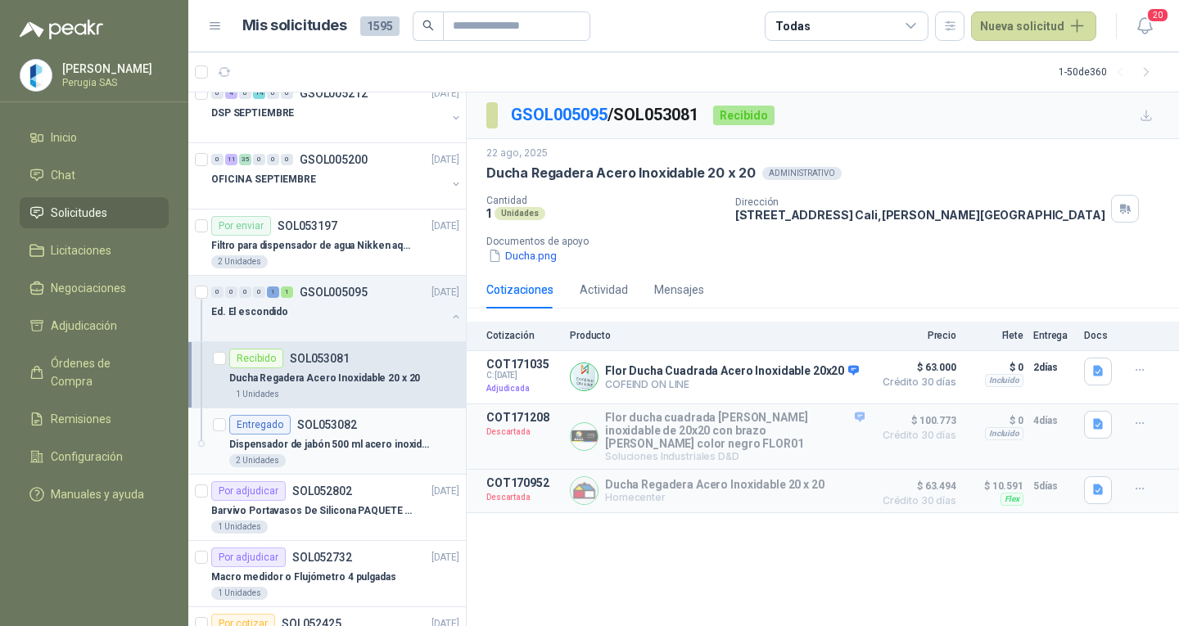
click at [373, 427] on div "Entregado SOL053082" at bounding box center [344, 425] width 230 height 20
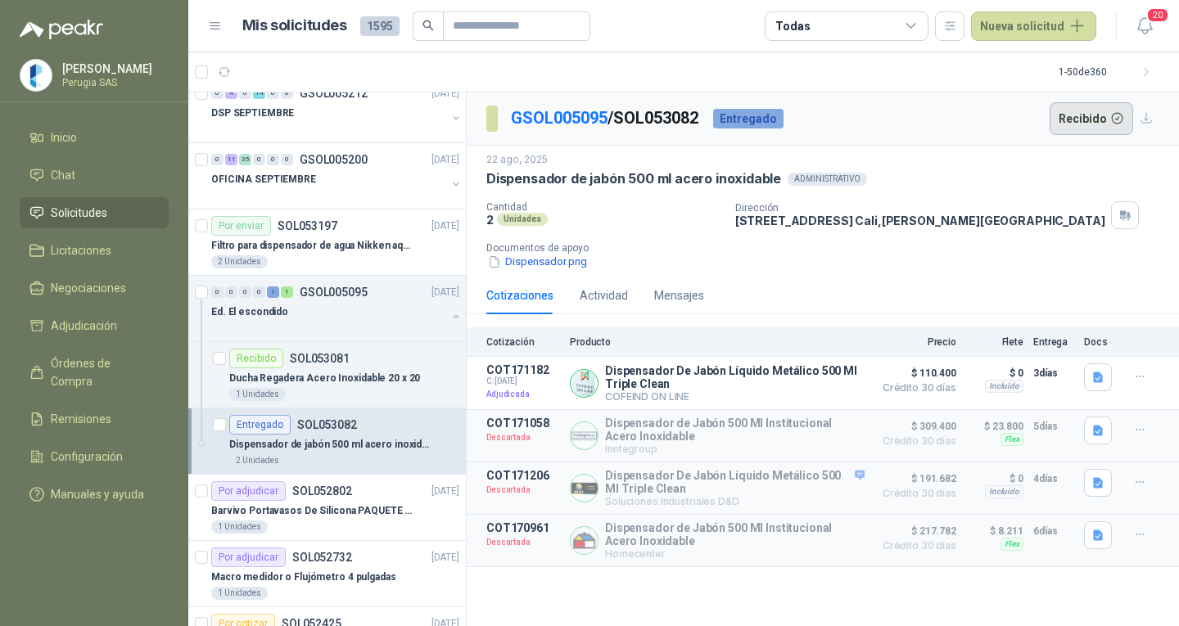
click at [1083, 121] on button "Recibido" at bounding box center [1092, 118] width 84 height 33
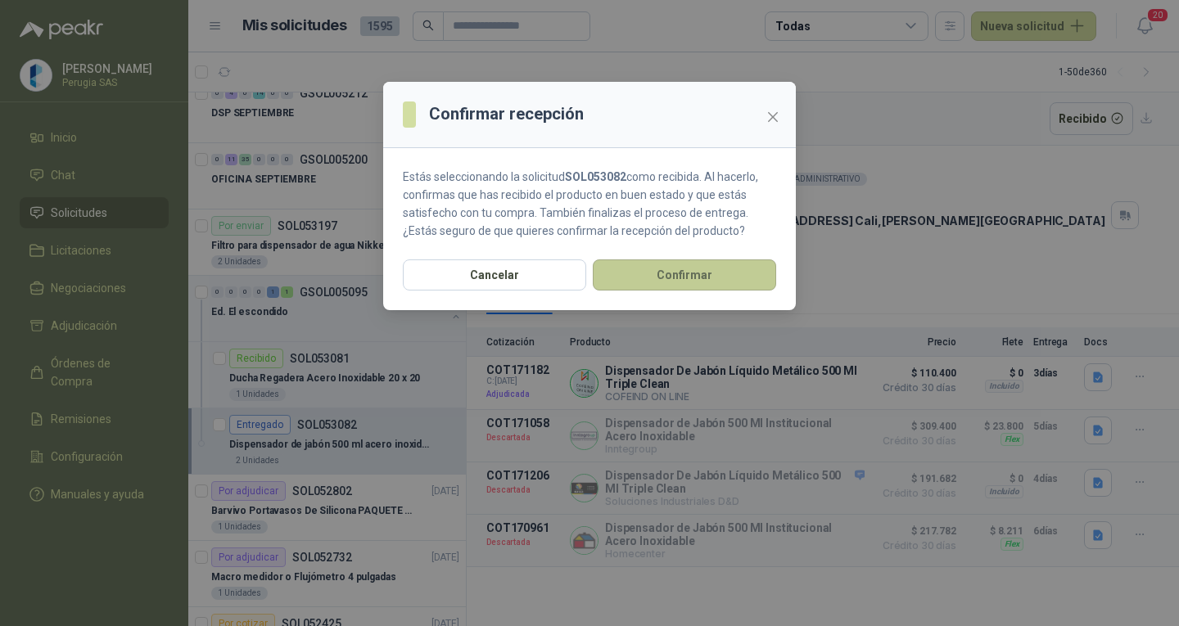
click at [667, 284] on button "Confirmar" at bounding box center [684, 275] width 183 height 31
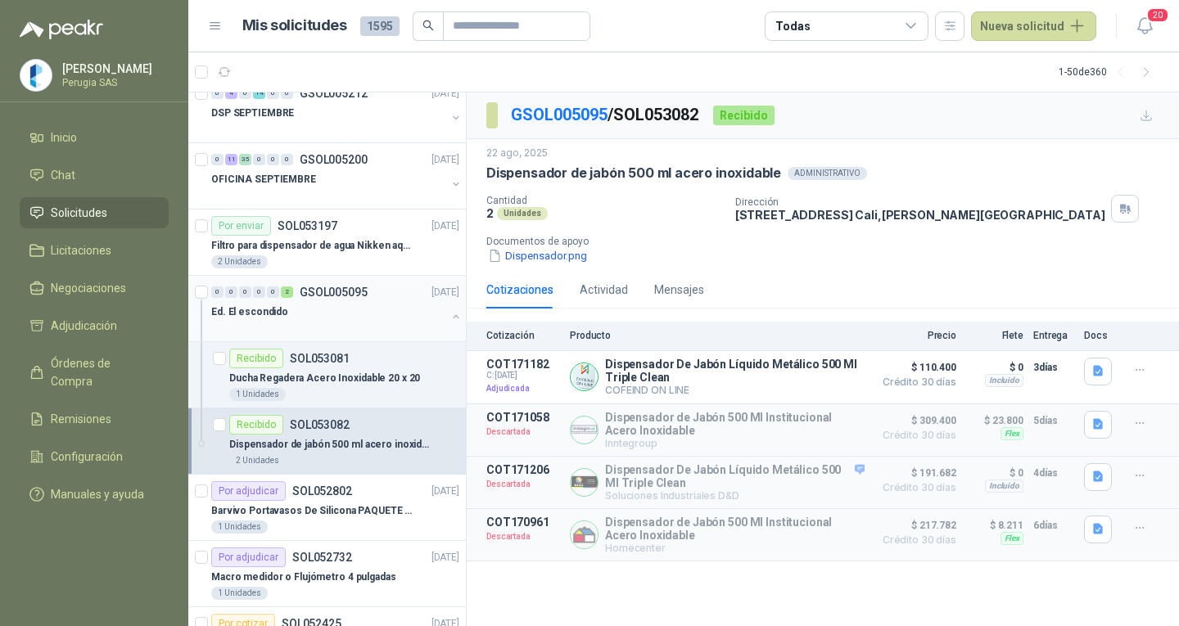
click at [334, 300] on div "0 0 0 0 0 2 GSOL005095 [DATE]" at bounding box center [336, 292] width 251 height 20
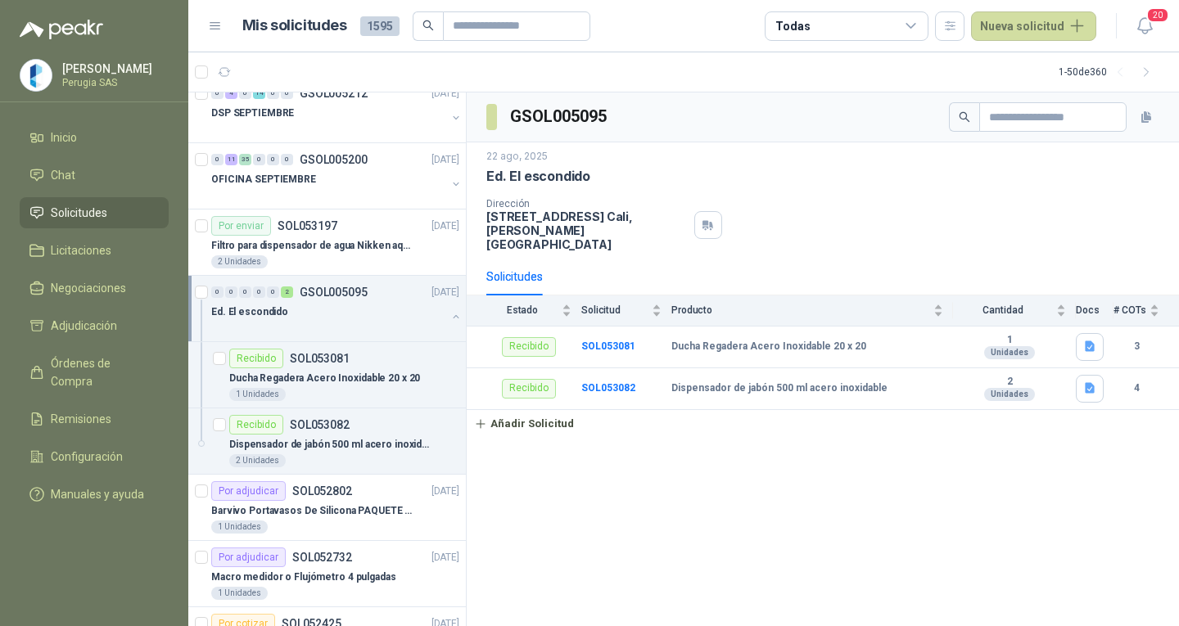
click at [334, 300] on div "0 0 0 0 0 2 GSOL005095 [DATE]" at bounding box center [336, 292] width 251 height 20
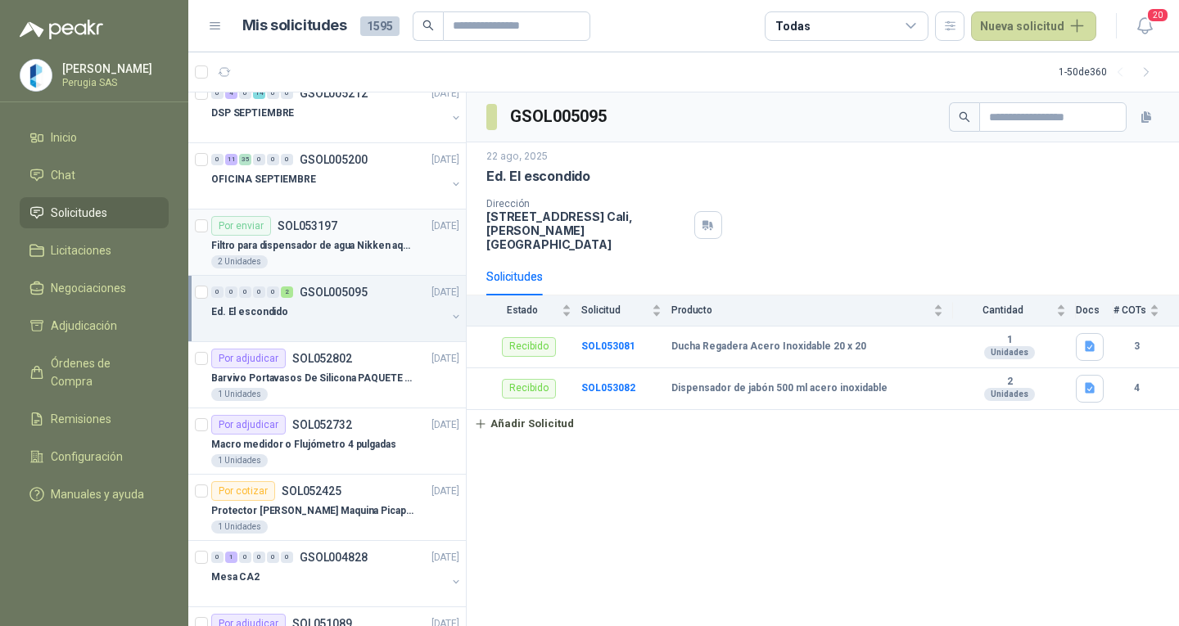
click at [338, 235] on div "Por enviar SOL053197 [DATE]" at bounding box center [335, 226] width 248 height 20
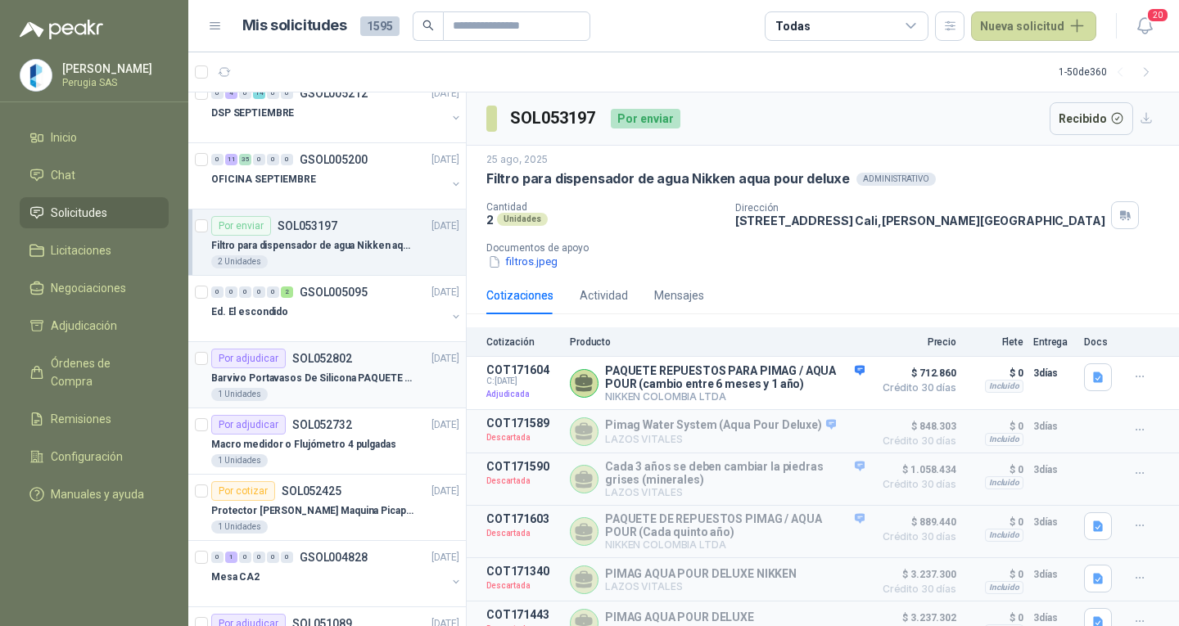
click at [360, 367] on div "Por adjudicar SOL052802 [DATE]" at bounding box center [335, 359] width 248 height 20
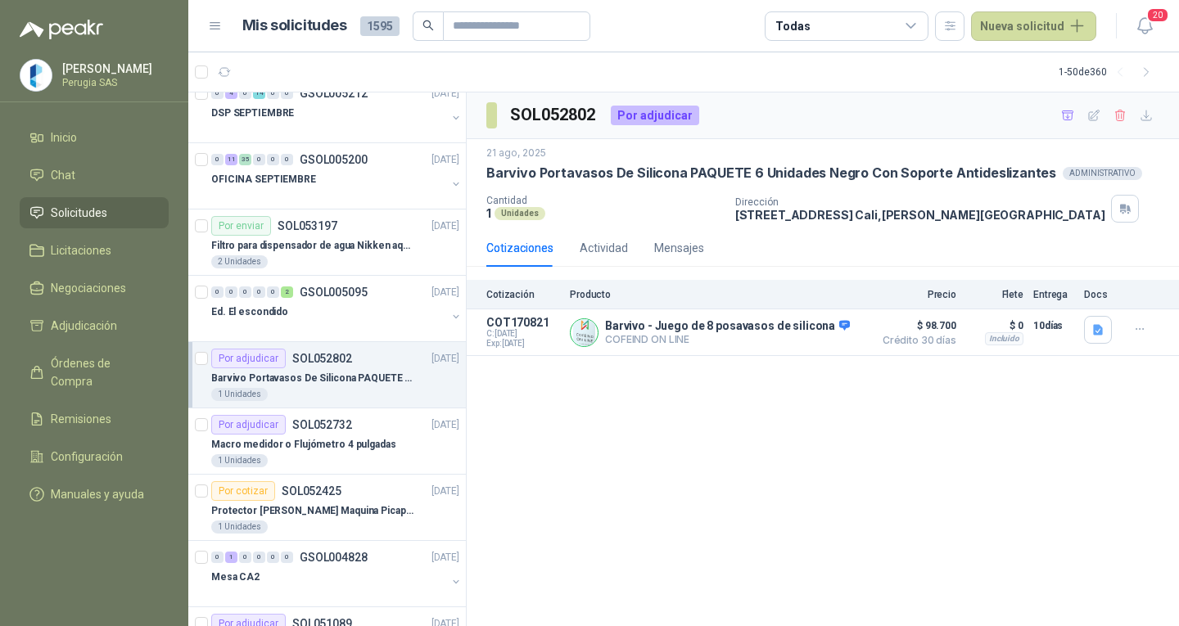
click at [360, 365] on div "Por adjudicar SOL052802 [DATE]" at bounding box center [335, 359] width 248 height 20
drag, startPoint x: 314, startPoint y: 449, endPoint x: 304, endPoint y: 449, distance: 10.7
click at [313, 448] on p "Macro medidor o Flujómetro 4 pulgadas" at bounding box center [303, 445] width 185 height 16
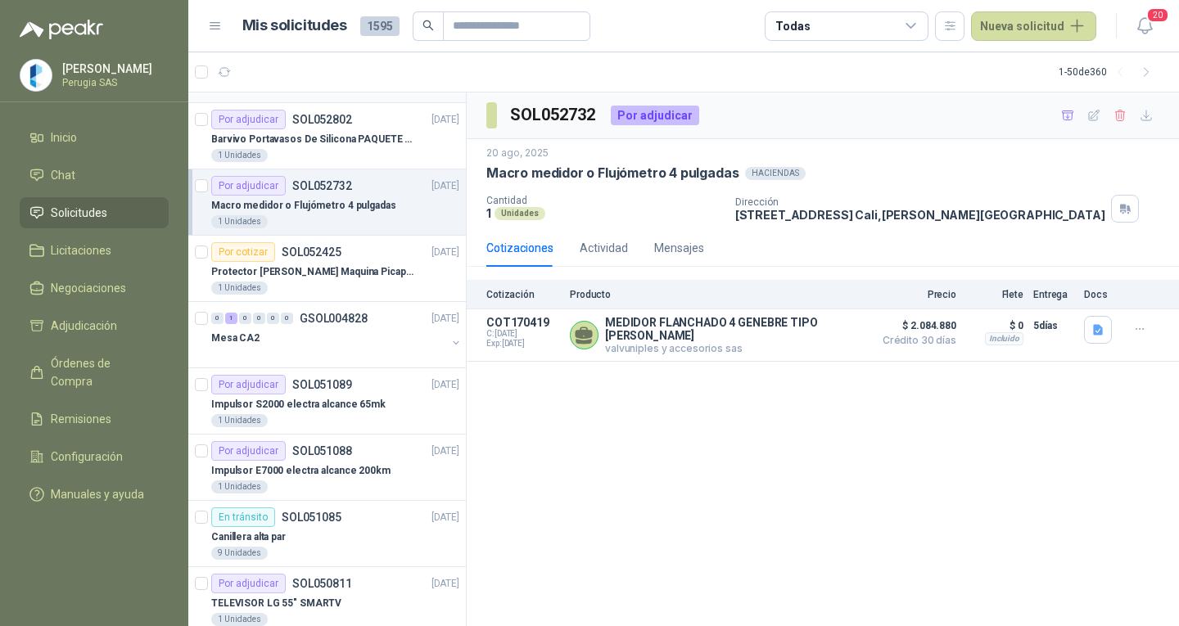
scroll to position [327, 0]
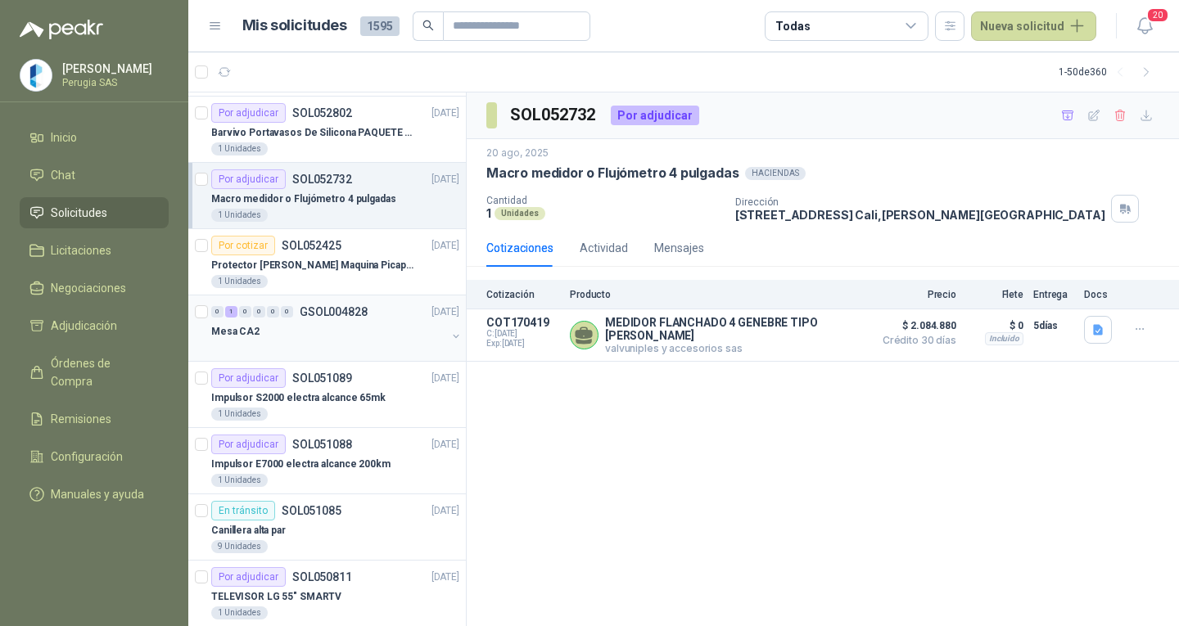
click at [357, 352] on div at bounding box center [328, 347] width 235 height 13
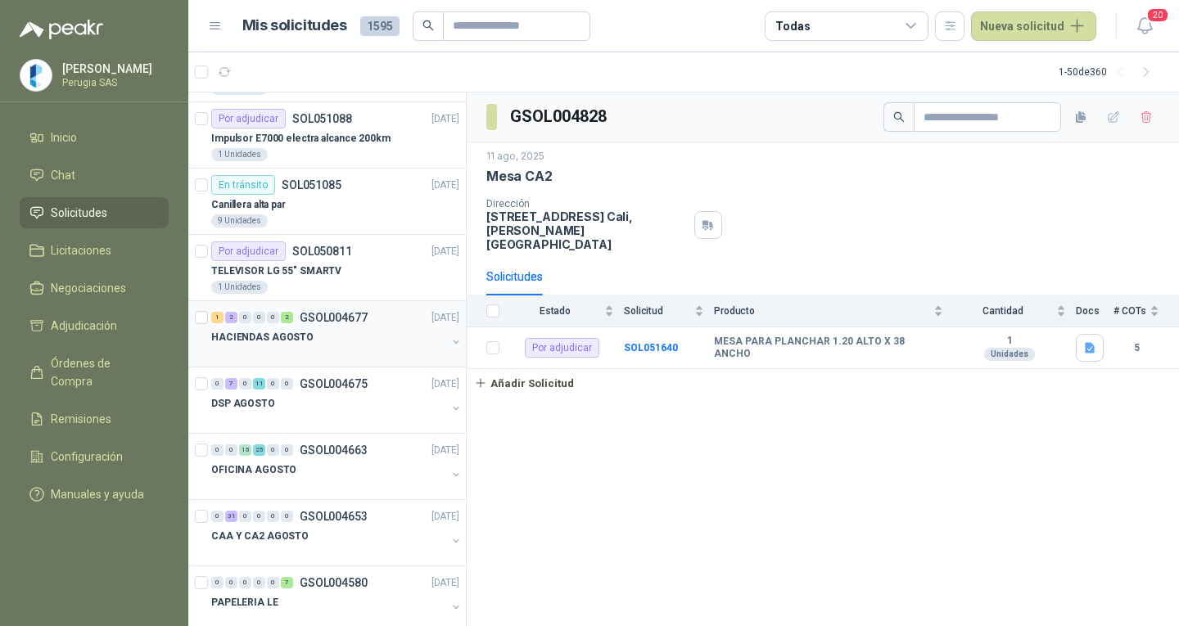
scroll to position [737, 0]
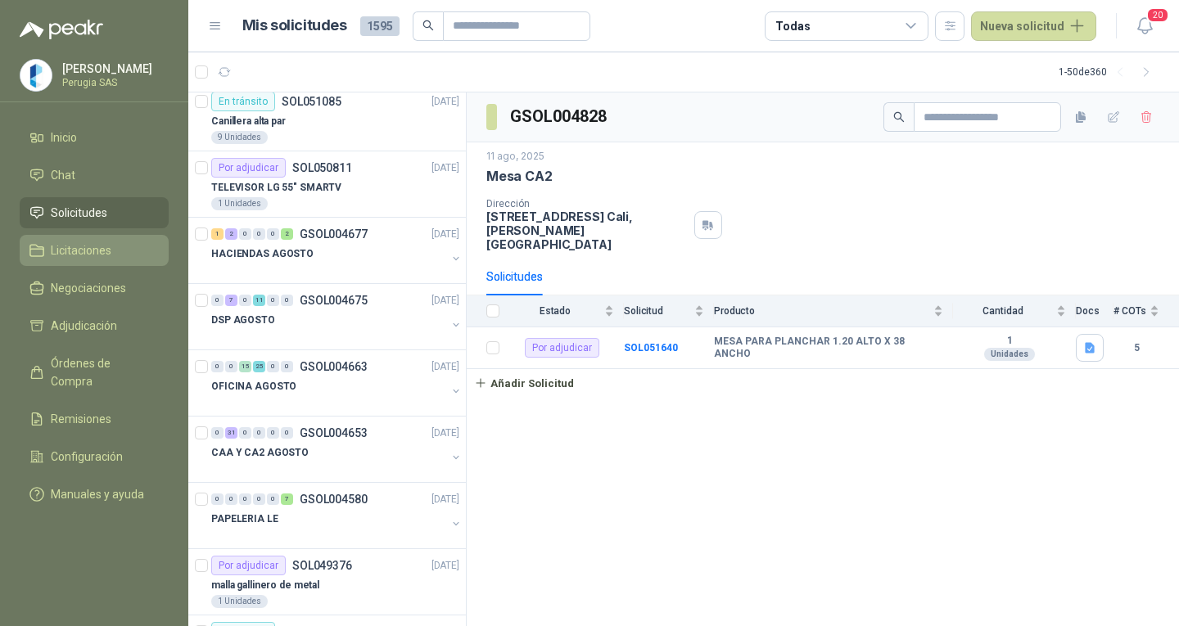
click at [71, 260] on span "Licitaciones" at bounding box center [81, 251] width 61 height 18
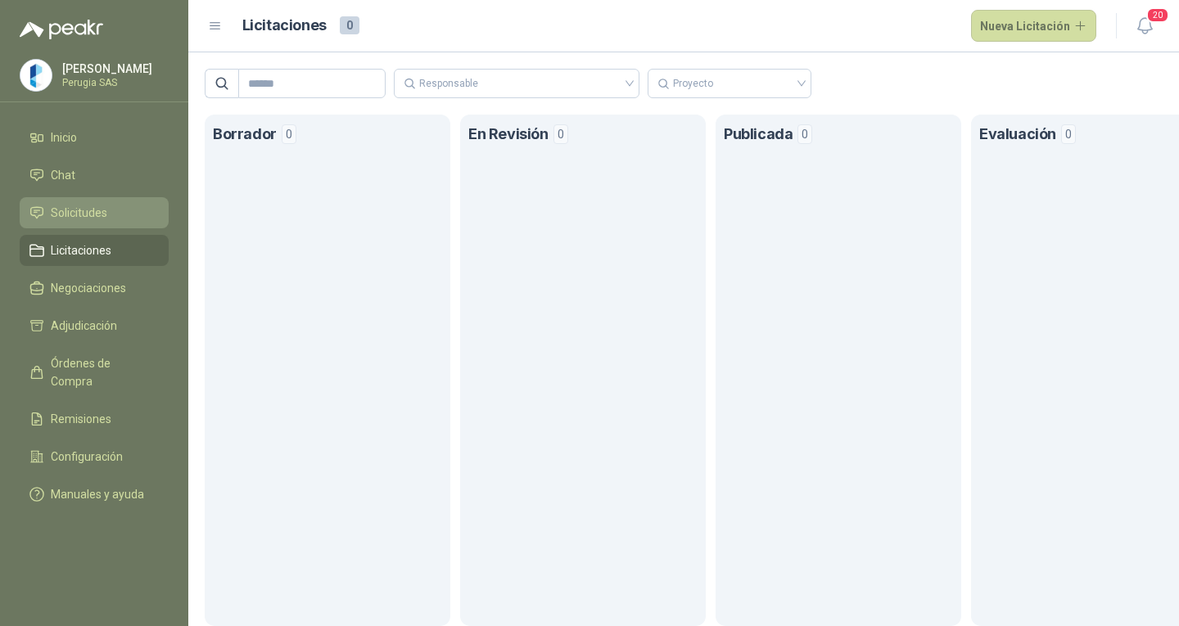
click at [79, 209] on span "Solicitudes" at bounding box center [79, 213] width 56 height 18
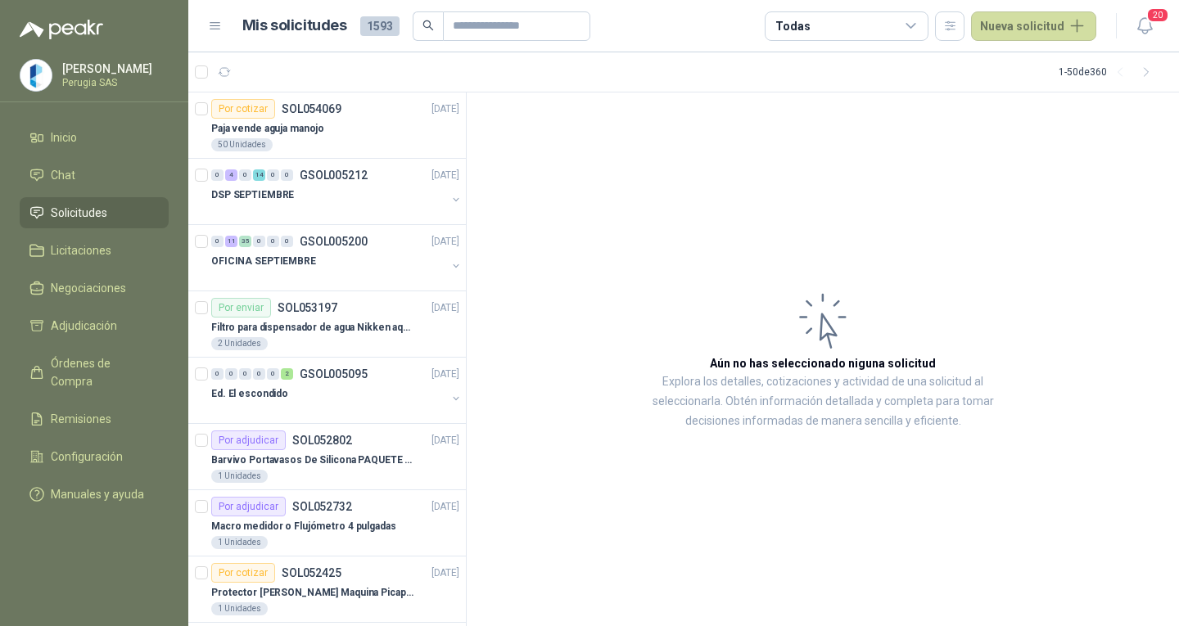
click at [79, 209] on span "Solicitudes" at bounding box center [79, 213] width 56 height 18
click at [315, 143] on div "50 Unidades" at bounding box center [335, 144] width 248 height 13
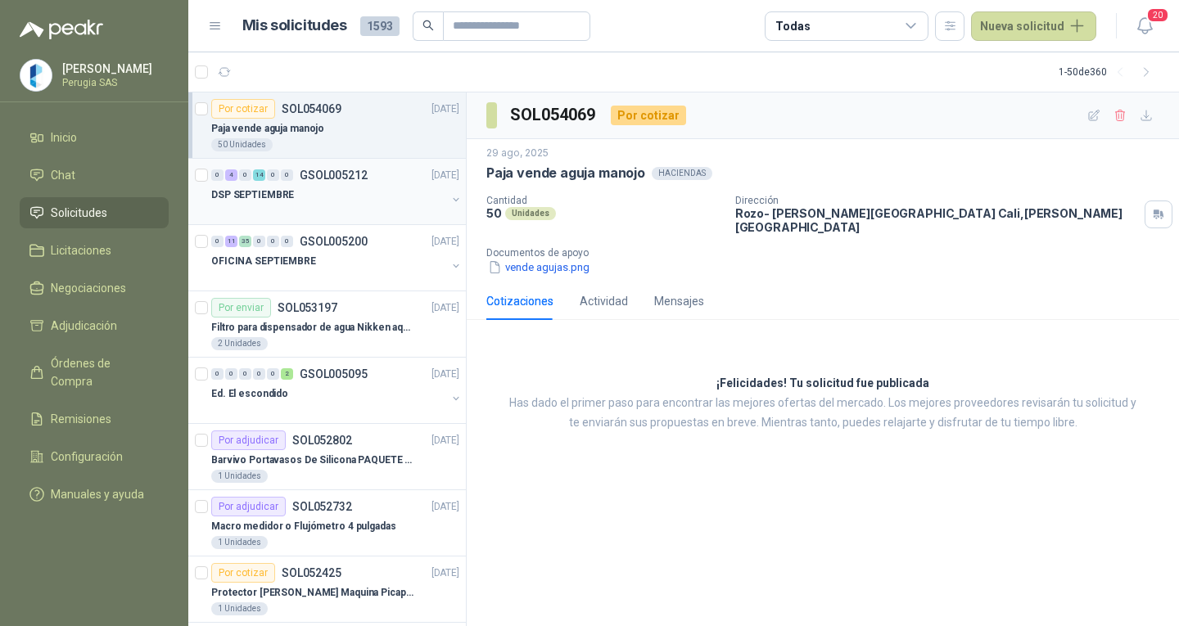
click at [326, 187] on div "DSP SEPTIEMBRE" at bounding box center [328, 195] width 235 height 20
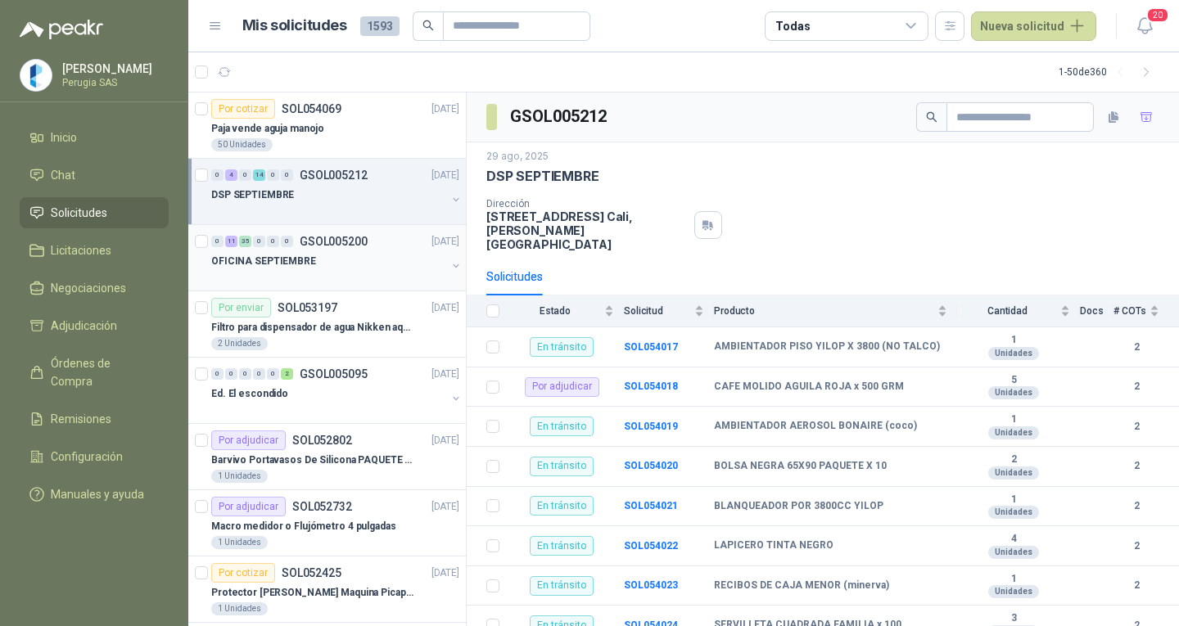
click at [323, 255] on div "OFICINA SEPTIEMBRE" at bounding box center [328, 261] width 235 height 20
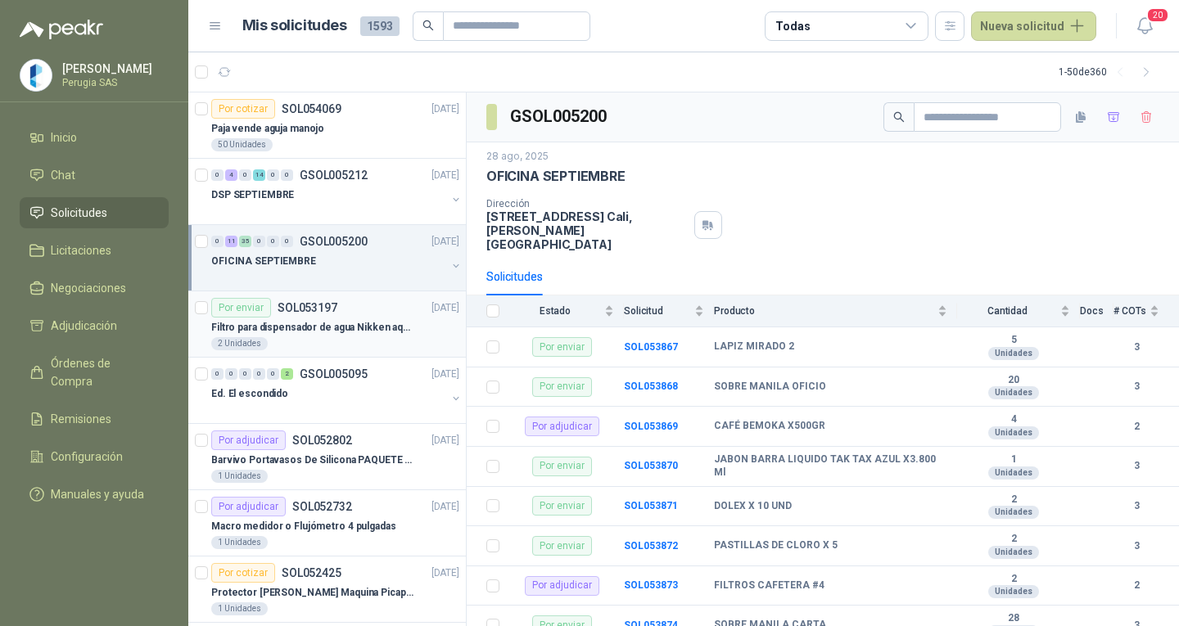
click at [346, 331] on p "Filtro para dispensador de agua Nikken aqua pour deluxe" at bounding box center [313, 328] width 204 height 16
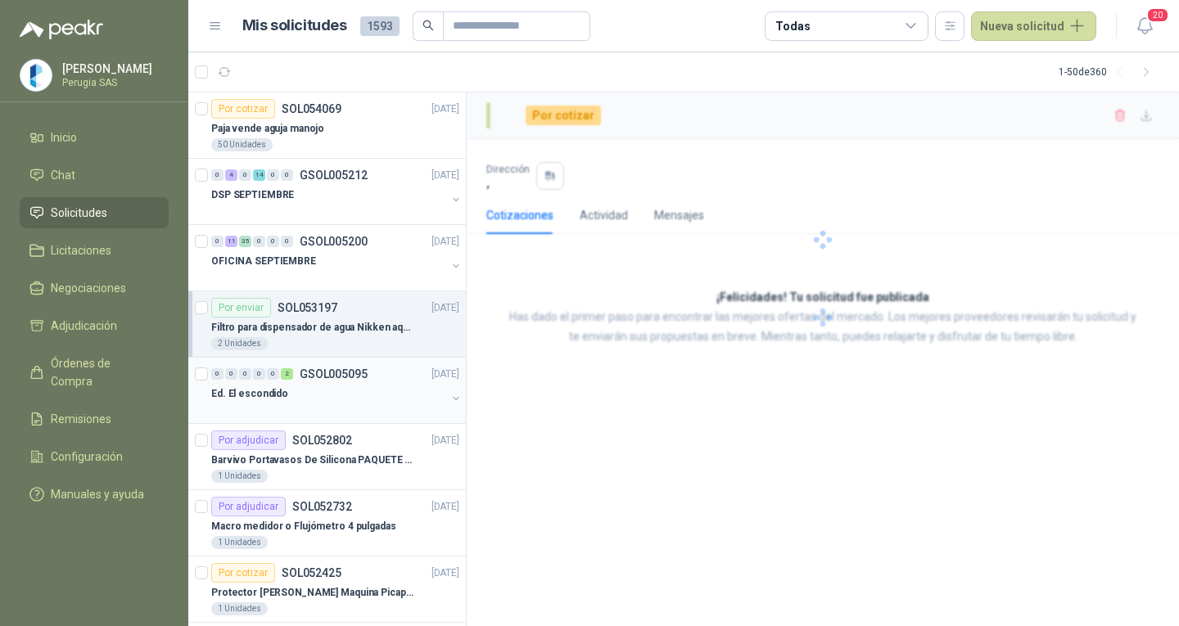
click at [360, 375] on p "GSOL005095" at bounding box center [334, 373] width 68 height 11
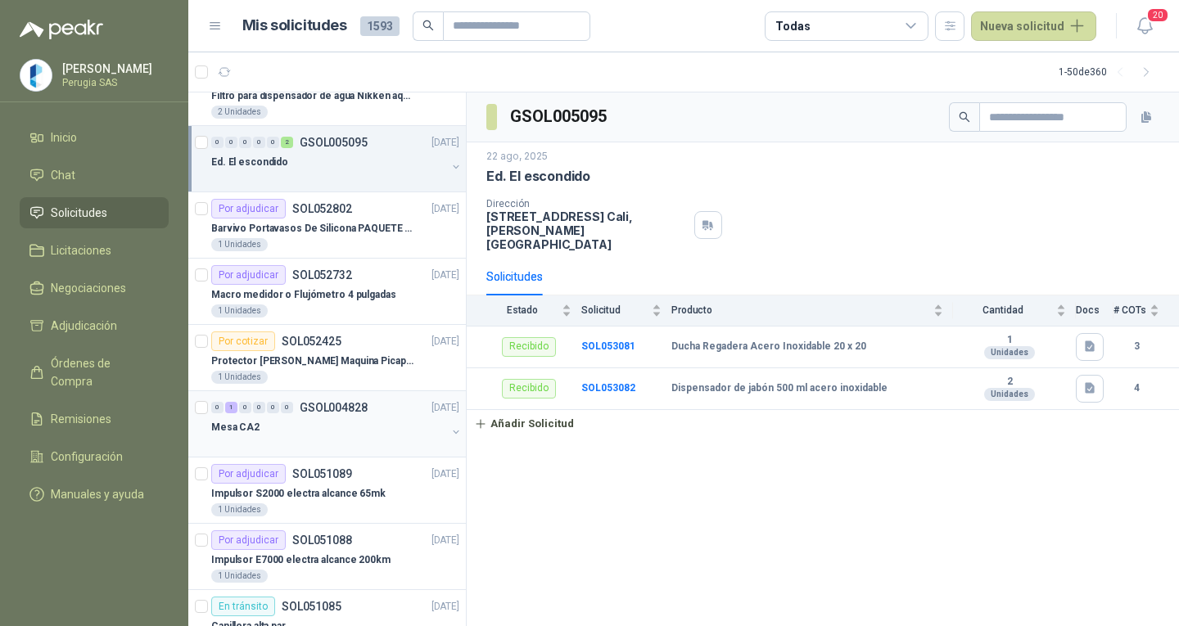
scroll to position [246, 0]
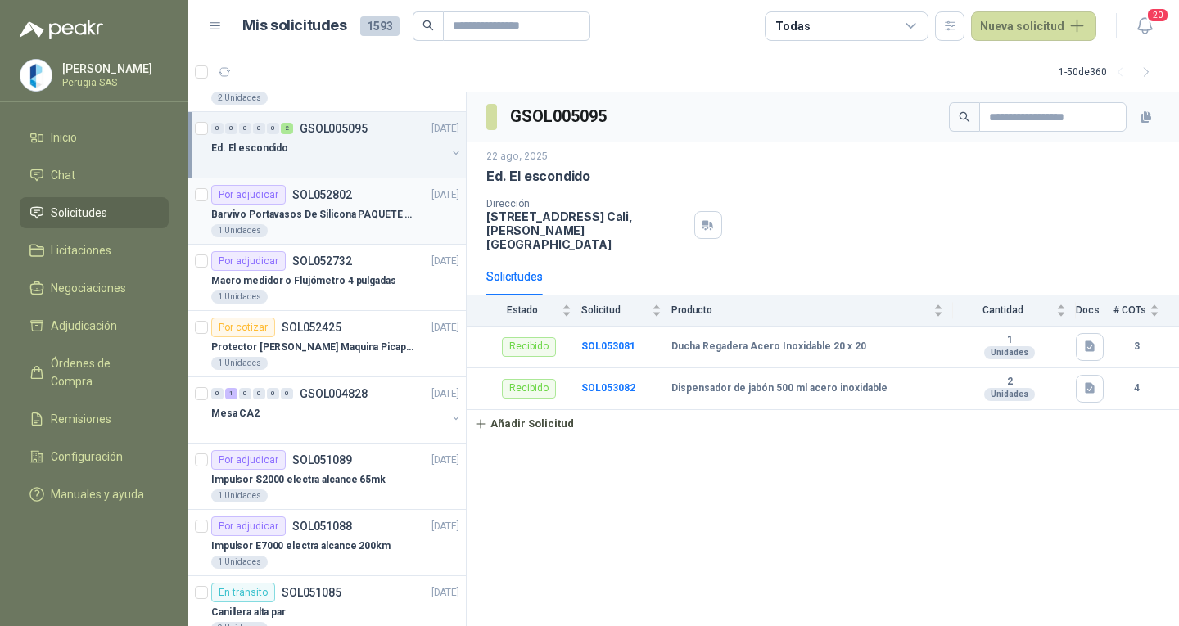
click at [365, 219] on p "Barvivo Portavasos De Silicona PAQUETE 6 Unidades Negro Con Soporte Antidesliza…" at bounding box center [313, 215] width 204 height 16
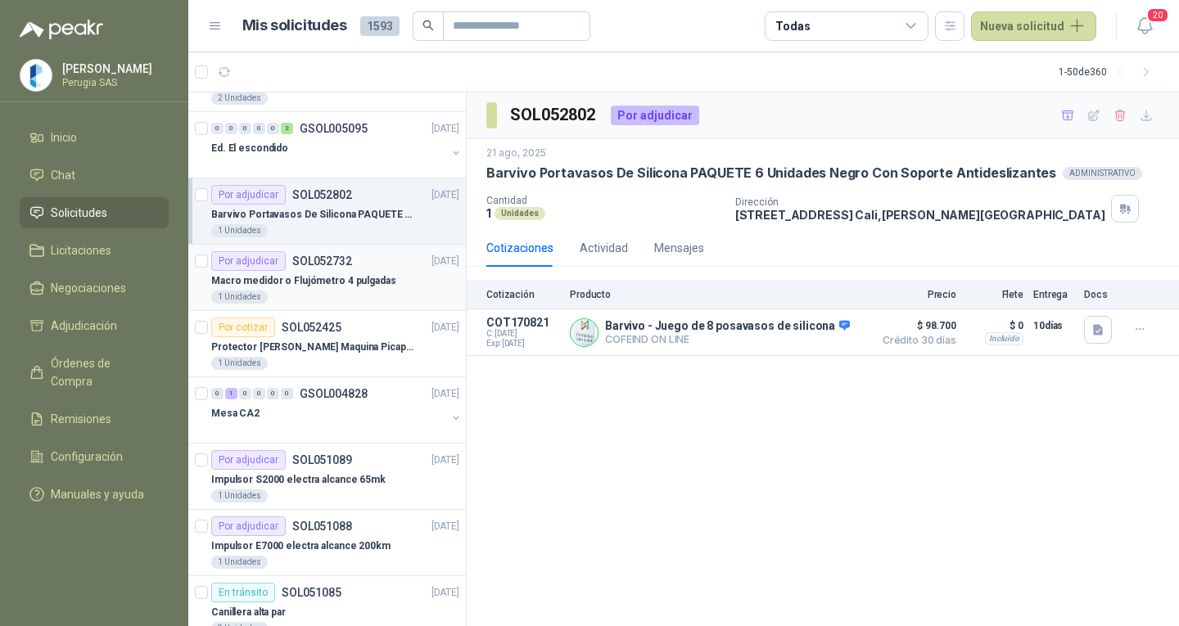
click at [355, 268] on div "Por adjudicar SOL052732 [DATE]" at bounding box center [335, 261] width 248 height 20
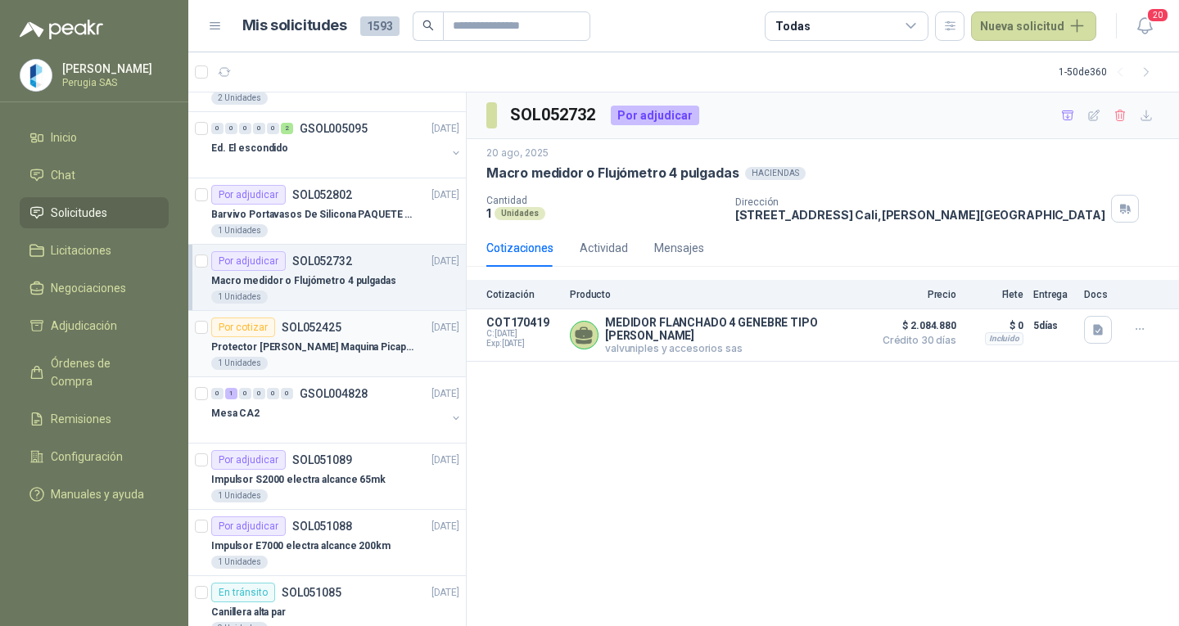
click at [326, 324] on p "SOL052425" at bounding box center [312, 327] width 60 height 11
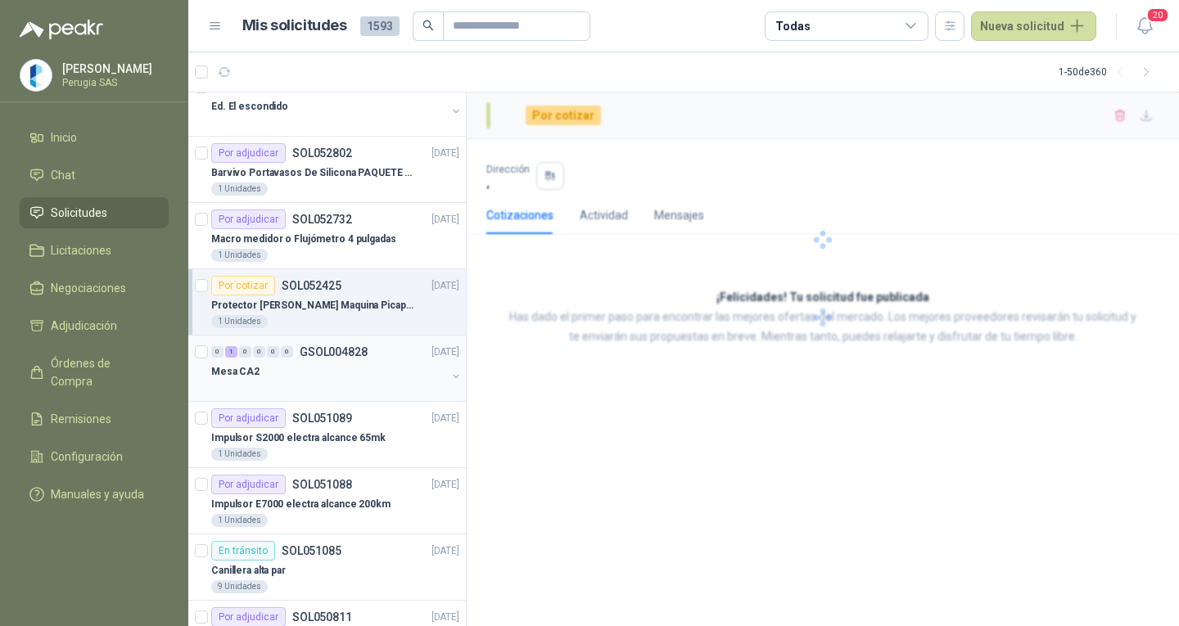
scroll to position [327, 0]
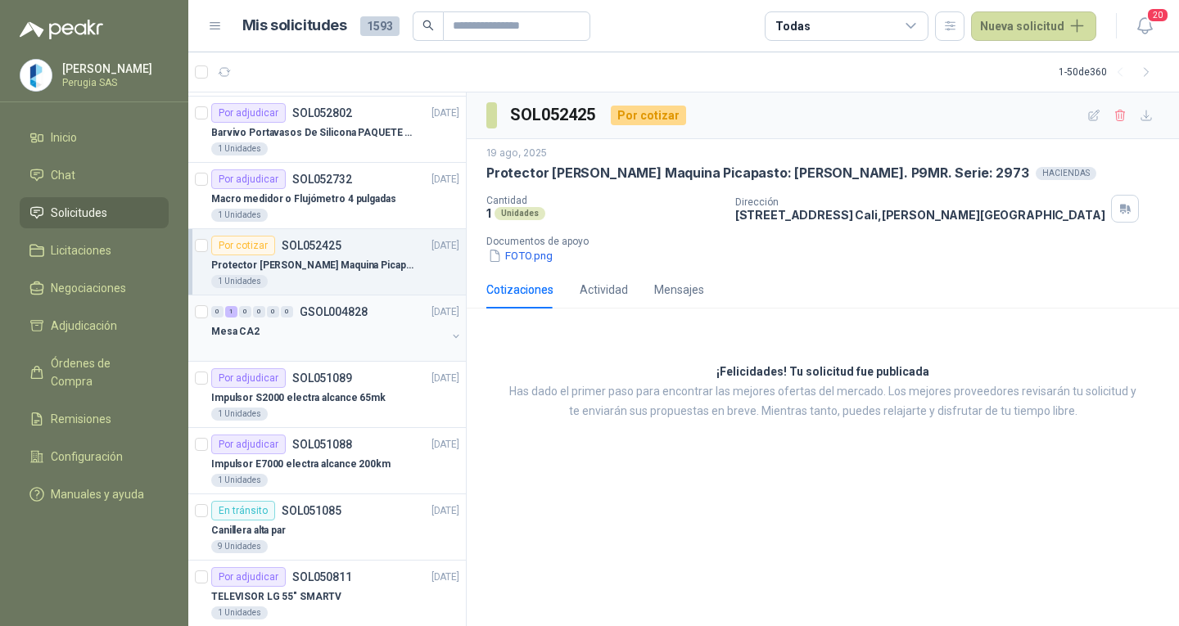
click at [333, 319] on div "0 1 0 0 0 0 GSOL004828 [DATE]" at bounding box center [336, 312] width 251 height 20
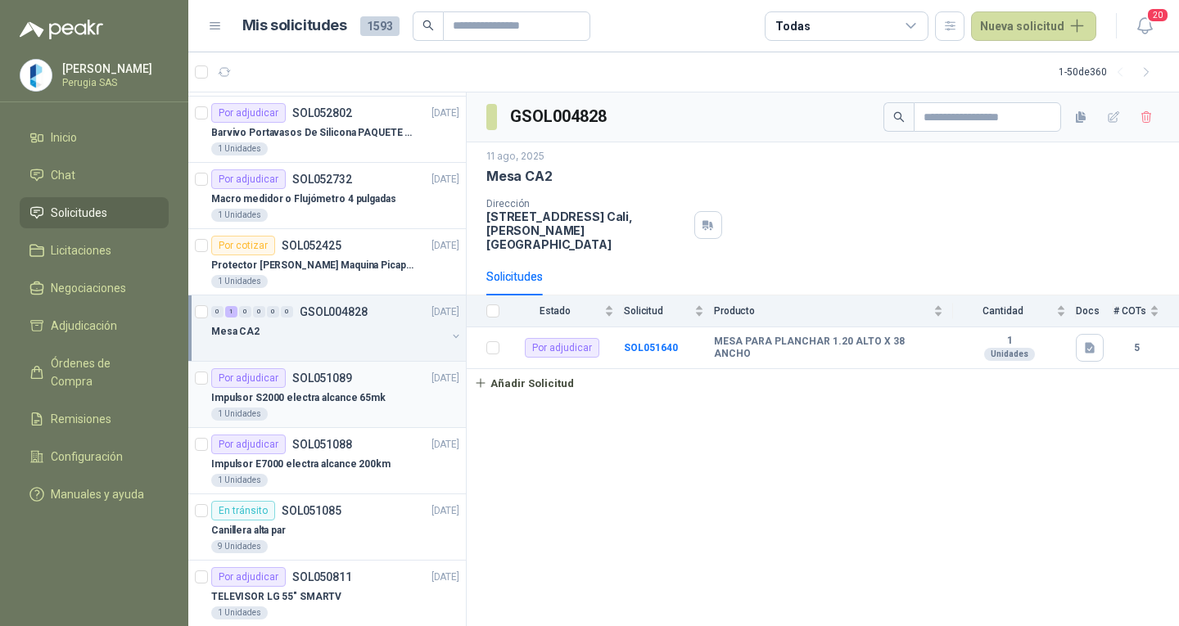
click at [339, 370] on div "Por adjudicar SOL051089" at bounding box center [281, 378] width 141 height 20
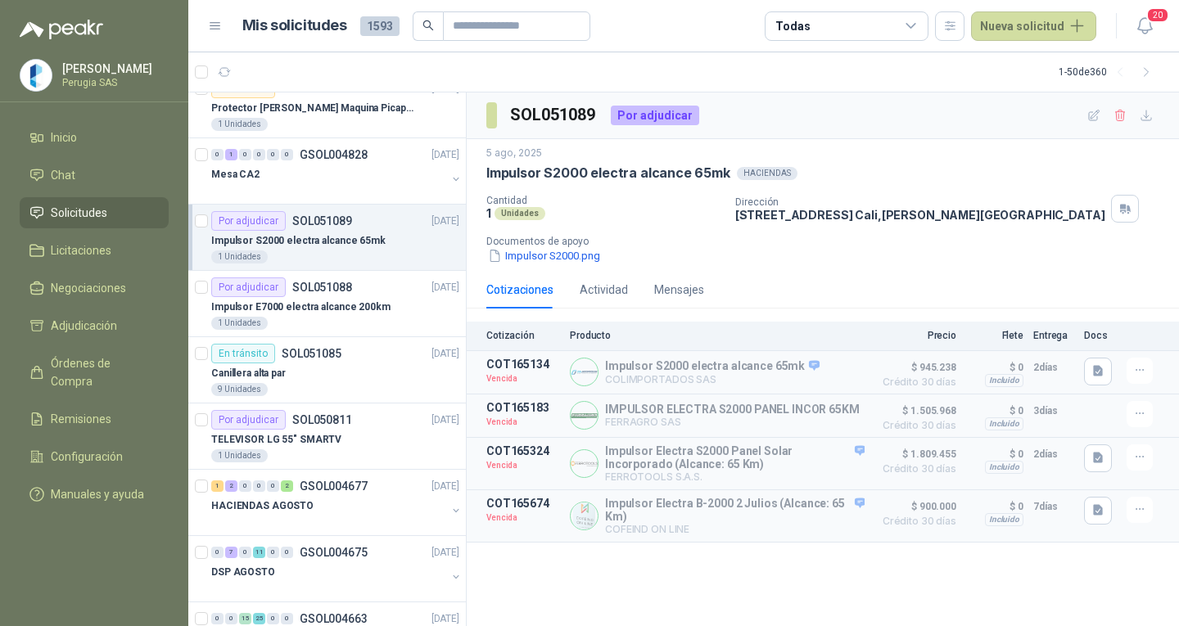
scroll to position [491, 0]
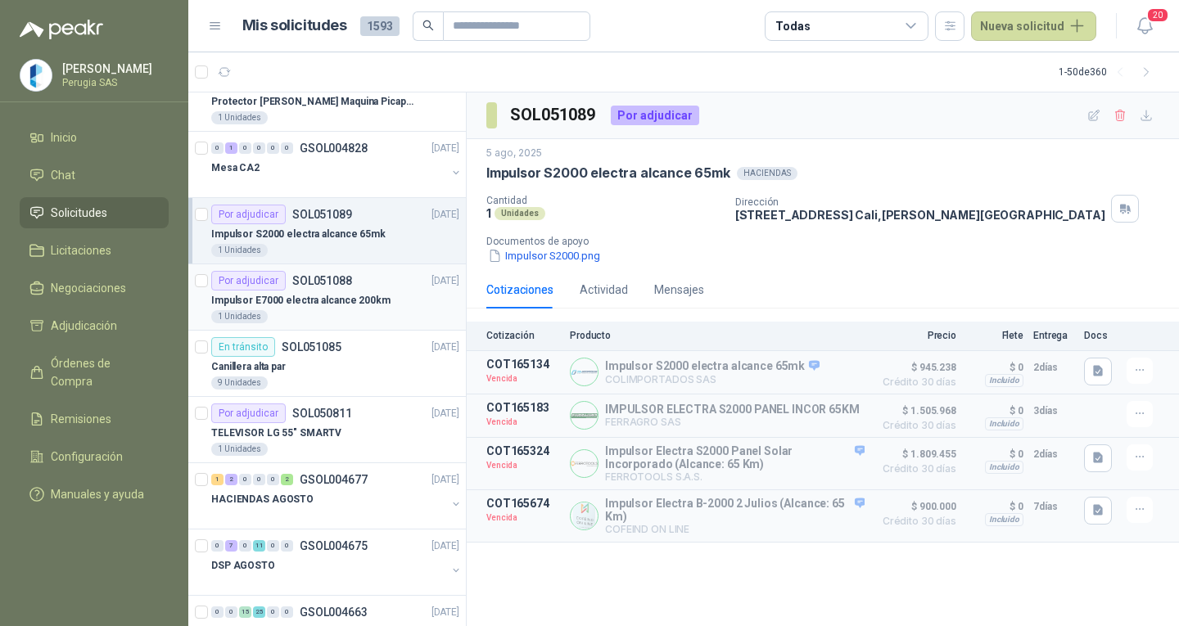
click at [334, 291] on div "Impulsor E7000 electra alcance 200km" at bounding box center [335, 301] width 248 height 20
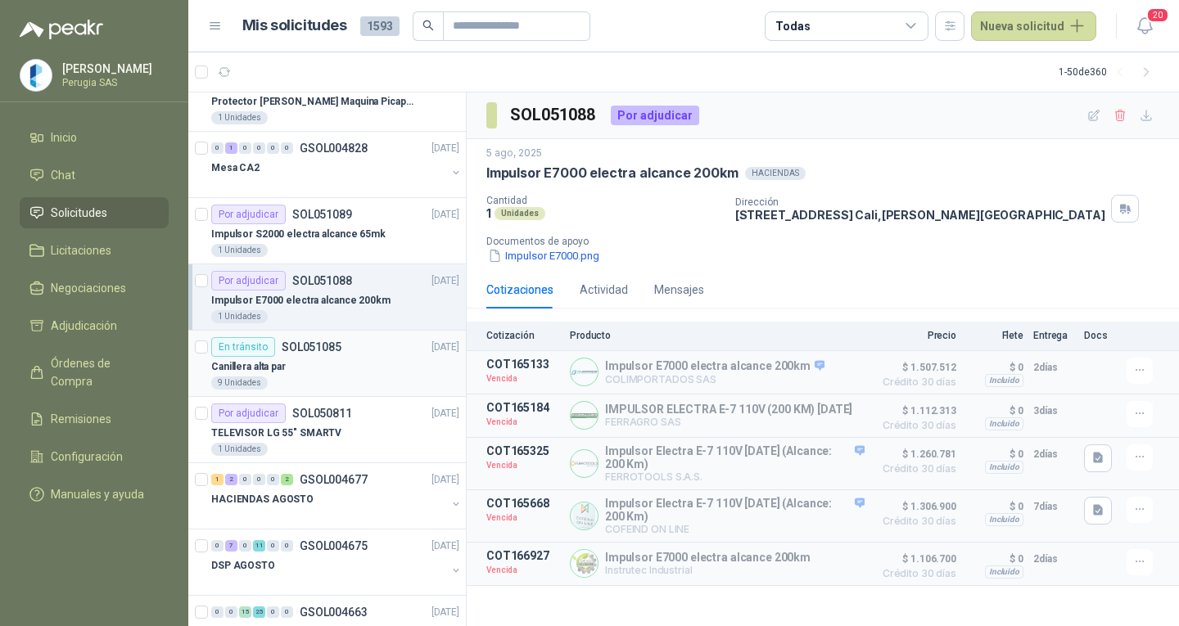
click at [345, 345] on div "En tránsito SOL051085 [DATE]" at bounding box center [335, 347] width 248 height 20
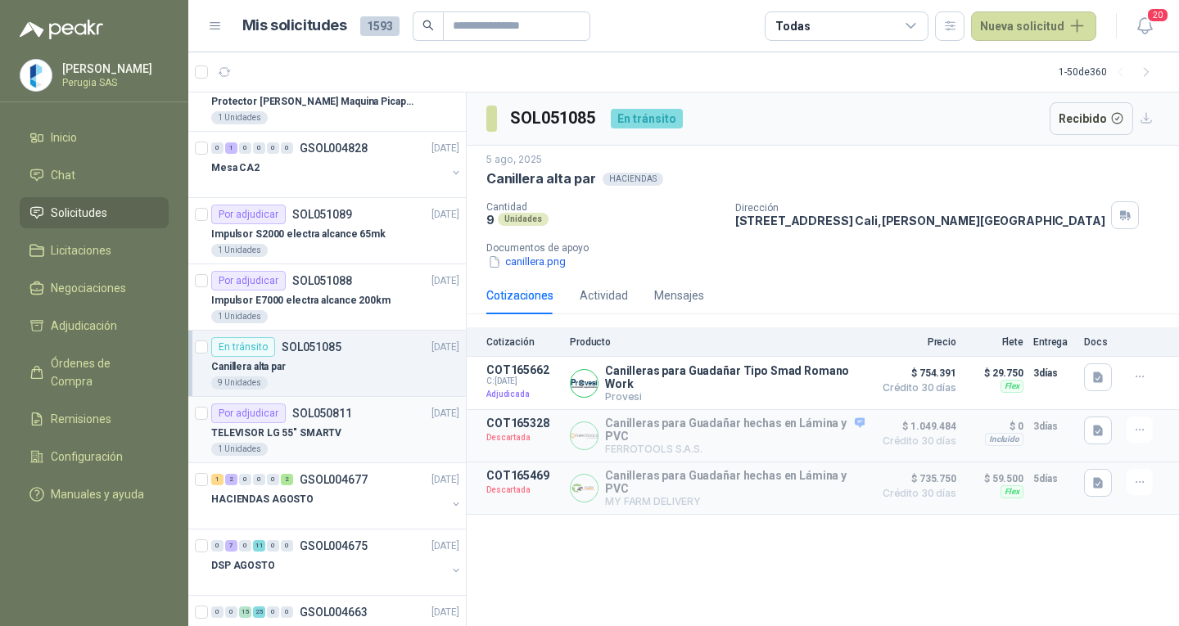
click at [357, 418] on div "Por adjudicar SOL050811 [DATE]" at bounding box center [335, 414] width 248 height 20
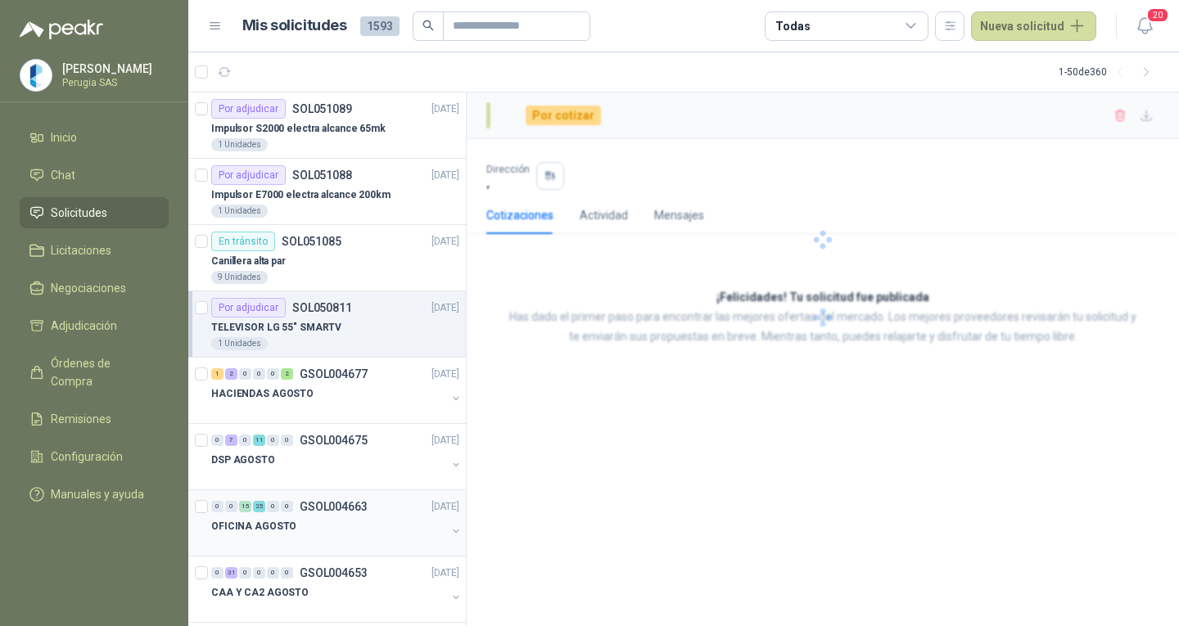
scroll to position [737, 0]
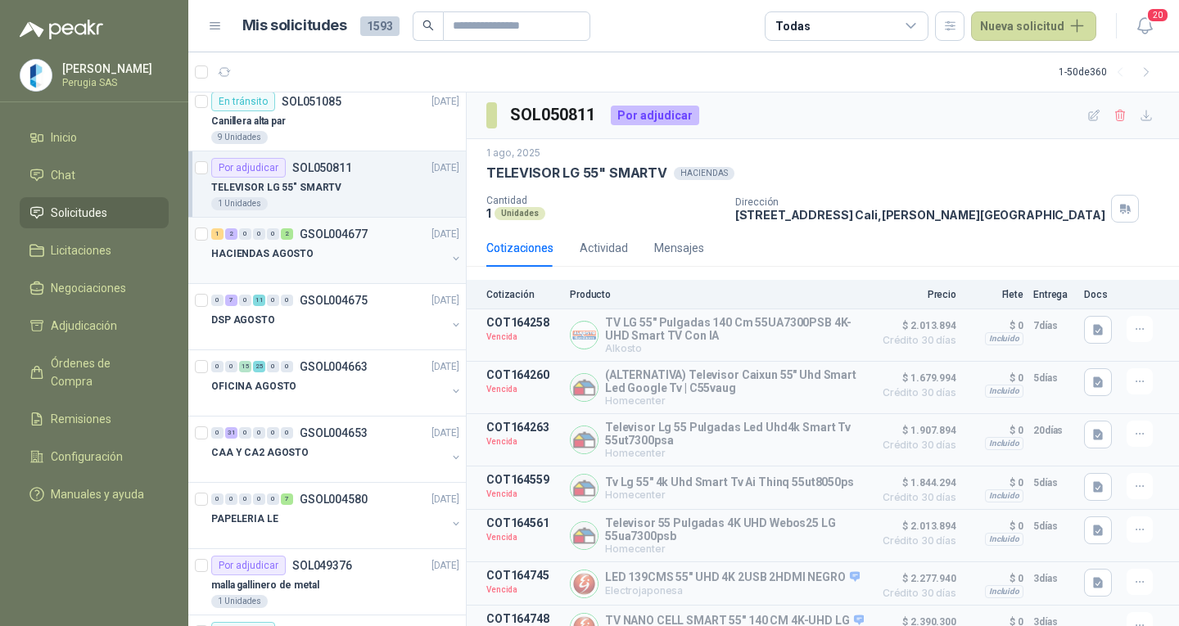
click at [344, 258] on div "HACIENDAS AGOSTO" at bounding box center [328, 254] width 235 height 20
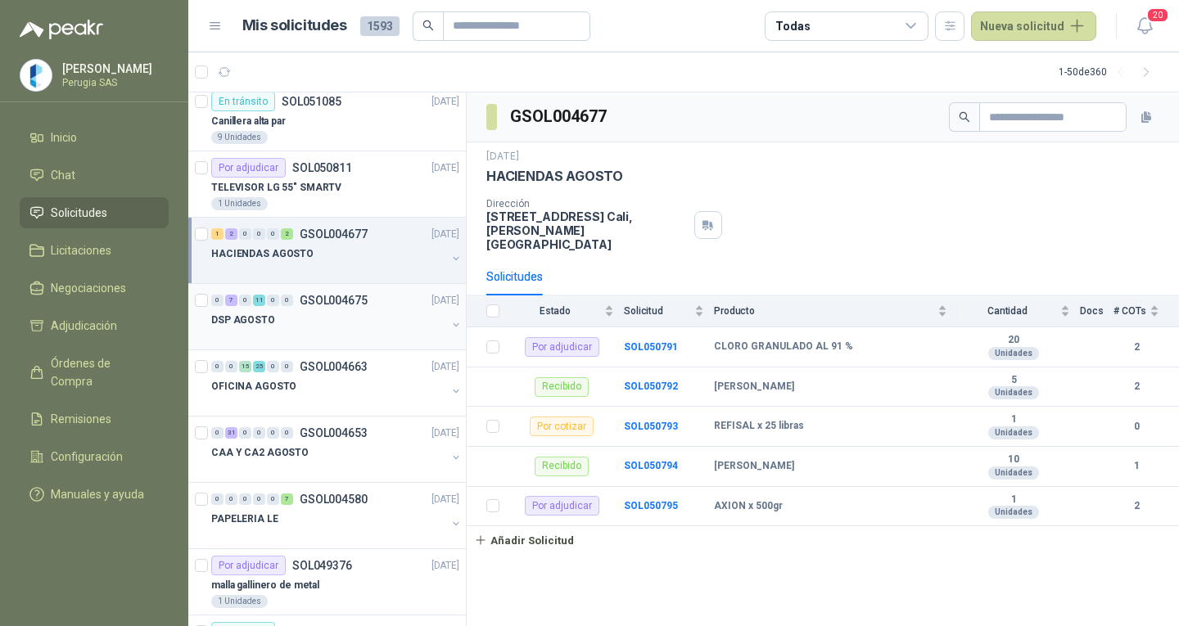
click at [341, 319] on div "DSP AGOSTO" at bounding box center [328, 320] width 235 height 20
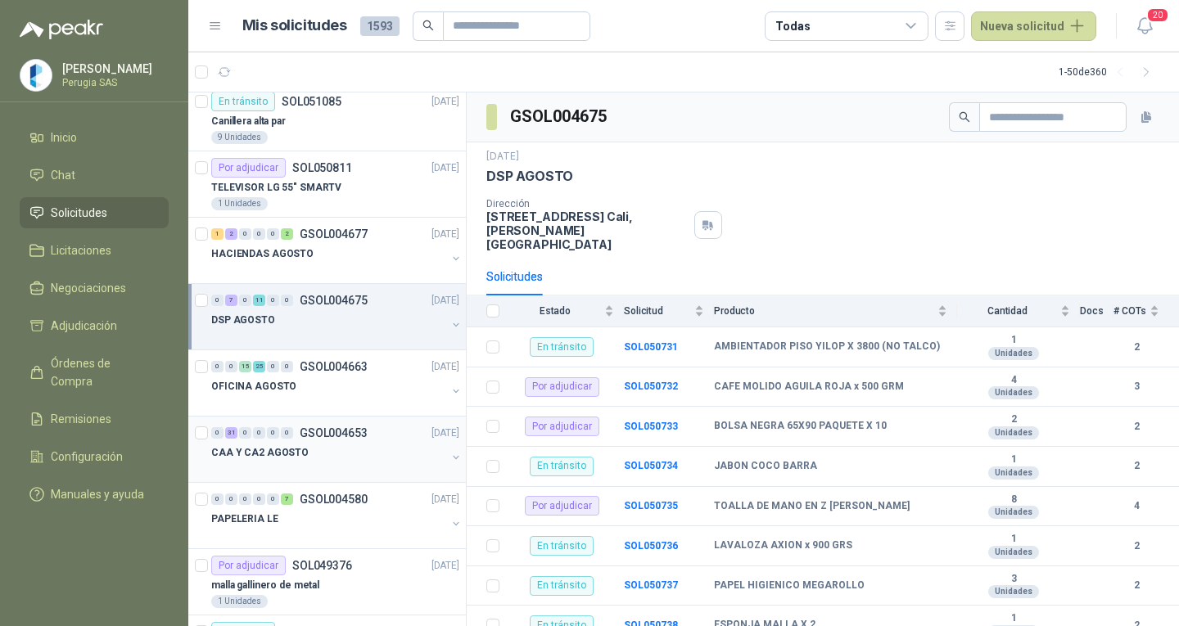
drag, startPoint x: 307, startPoint y: 421, endPoint x: 348, endPoint y: 433, distance: 42.7
click at [308, 421] on div "0 31 0 0 0 0 GSOL004653 [DATE] CAA Y CA2 AGOSTO" at bounding box center [327, 450] width 278 height 66
click at [378, 448] on div "CAA Y CA2 AGOSTO" at bounding box center [328, 453] width 235 height 20
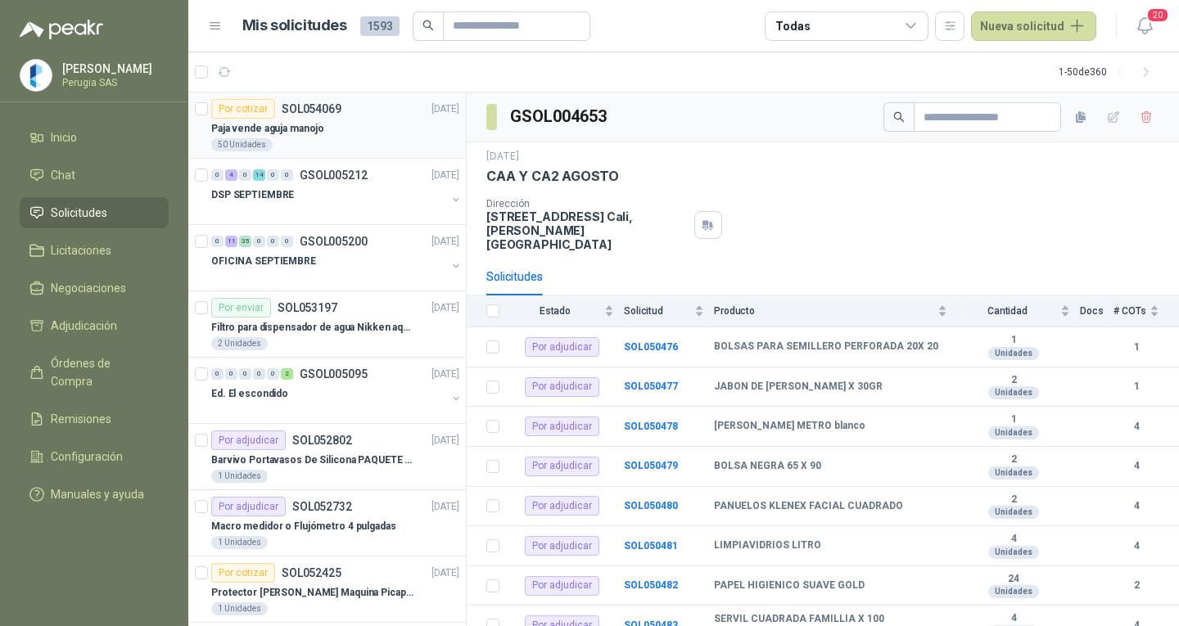
click at [365, 134] on div "Paja vende aguja manojo" at bounding box center [335, 129] width 248 height 20
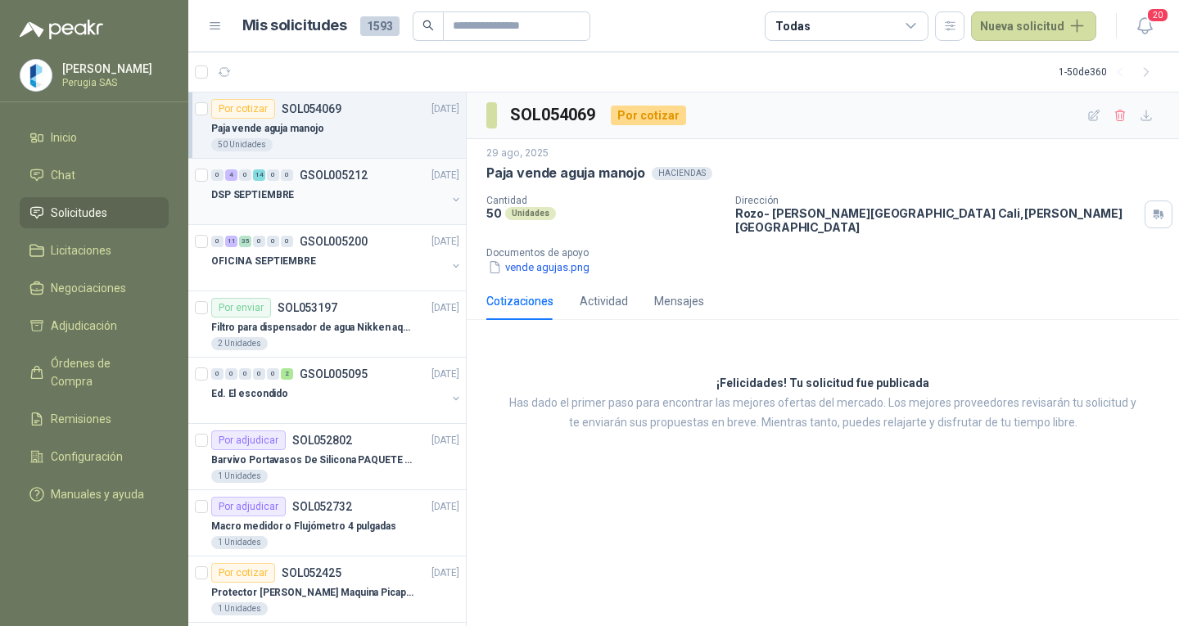
click at [373, 196] on div "DSP SEPTIEMBRE" at bounding box center [328, 195] width 235 height 20
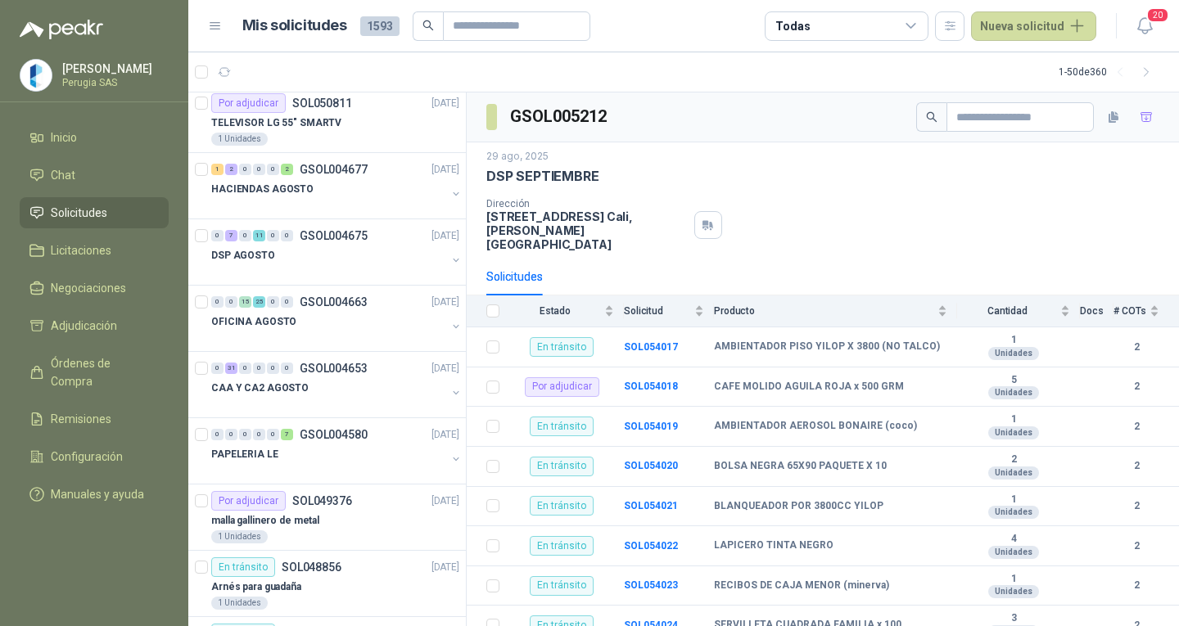
scroll to position [819, 0]
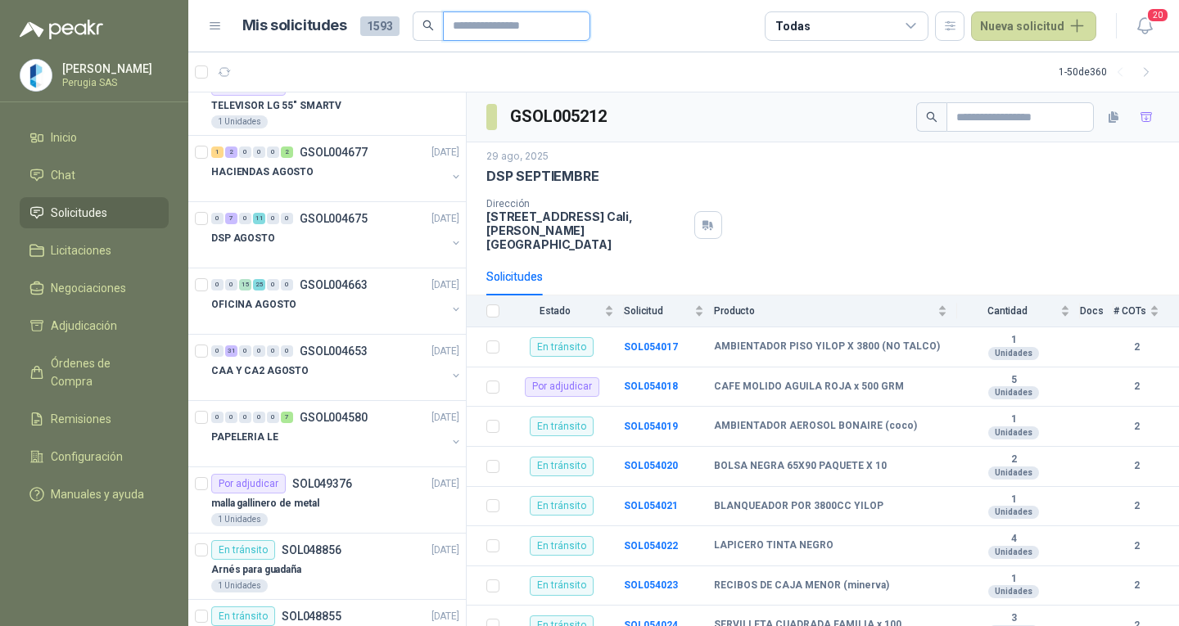
click at [487, 33] on input "text" at bounding box center [510, 26] width 115 height 28
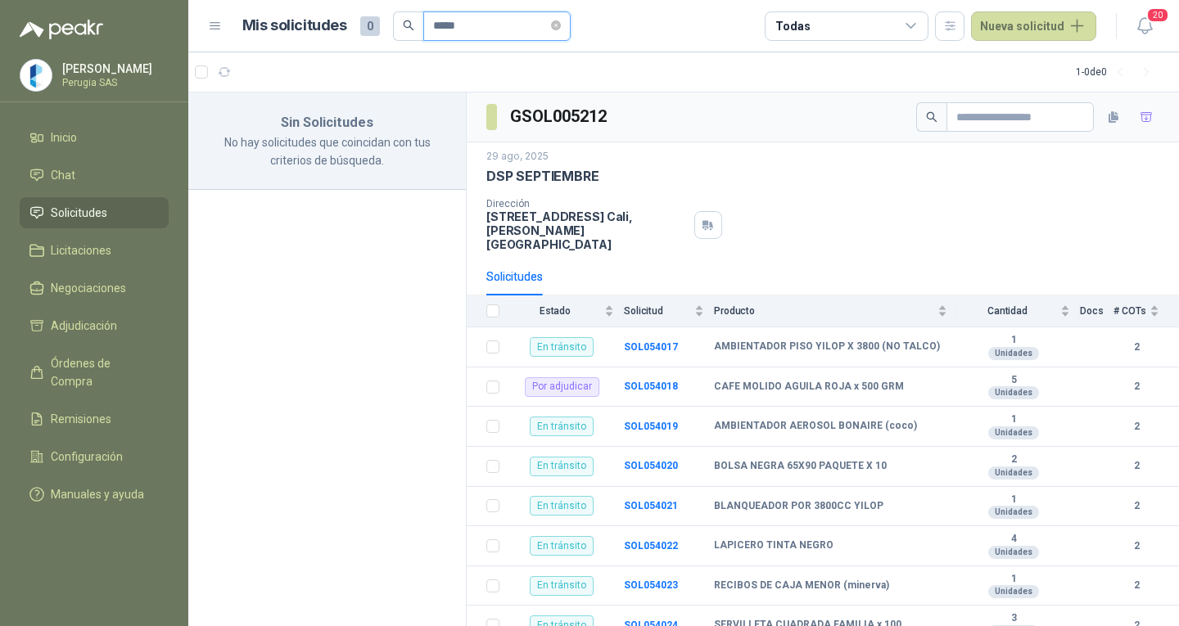
click at [418, 10] on header "Mis solicitudes 0 ***** Todas Nueva solicitud 20" at bounding box center [683, 26] width 991 height 52
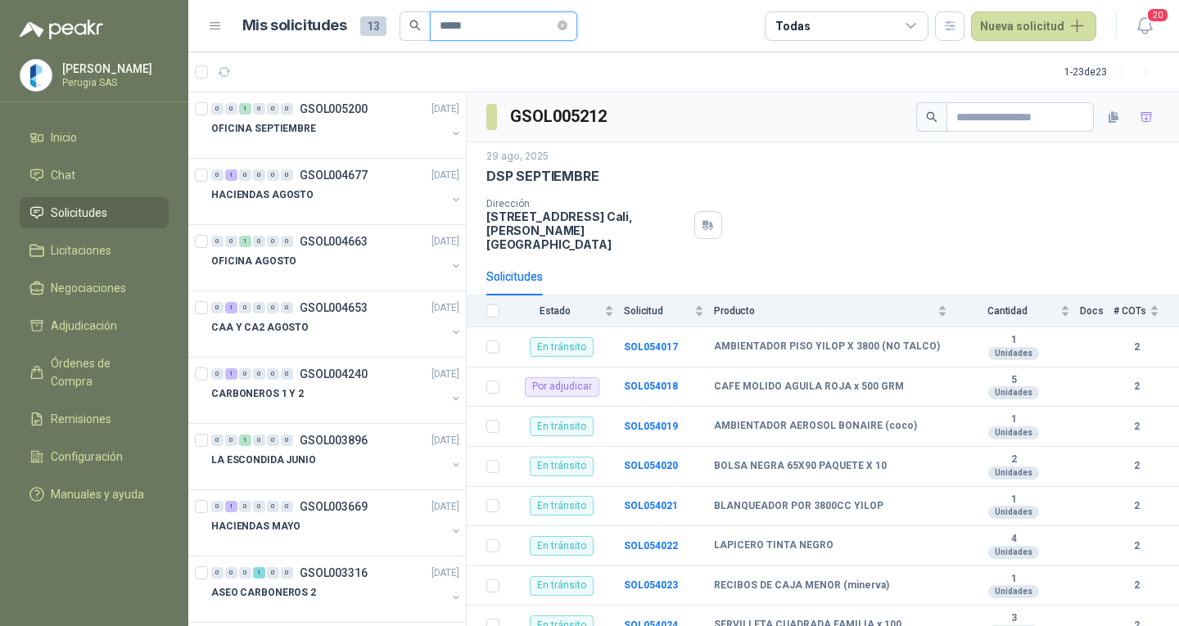
type input "*****"
click at [1041, 22] on button "Nueva solicitud" at bounding box center [1033, 25] width 125 height 29
click at [1027, 93] on link "Solicitud grupal" at bounding box center [1052, 93] width 139 height 29
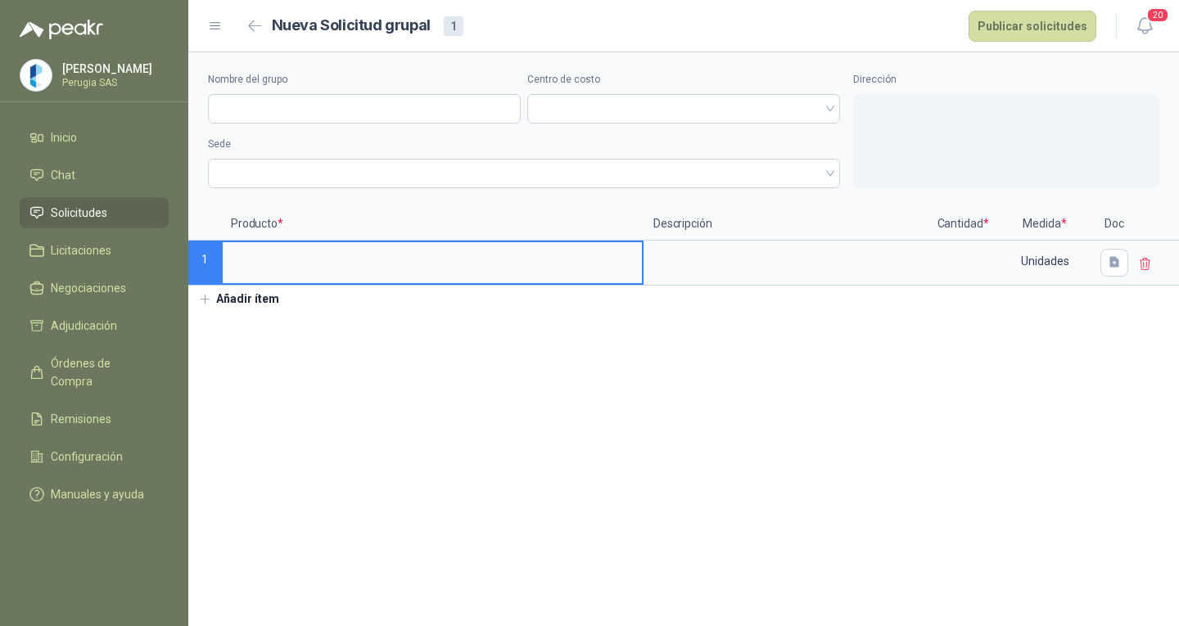
click at [295, 266] on input at bounding box center [432, 258] width 419 height 32
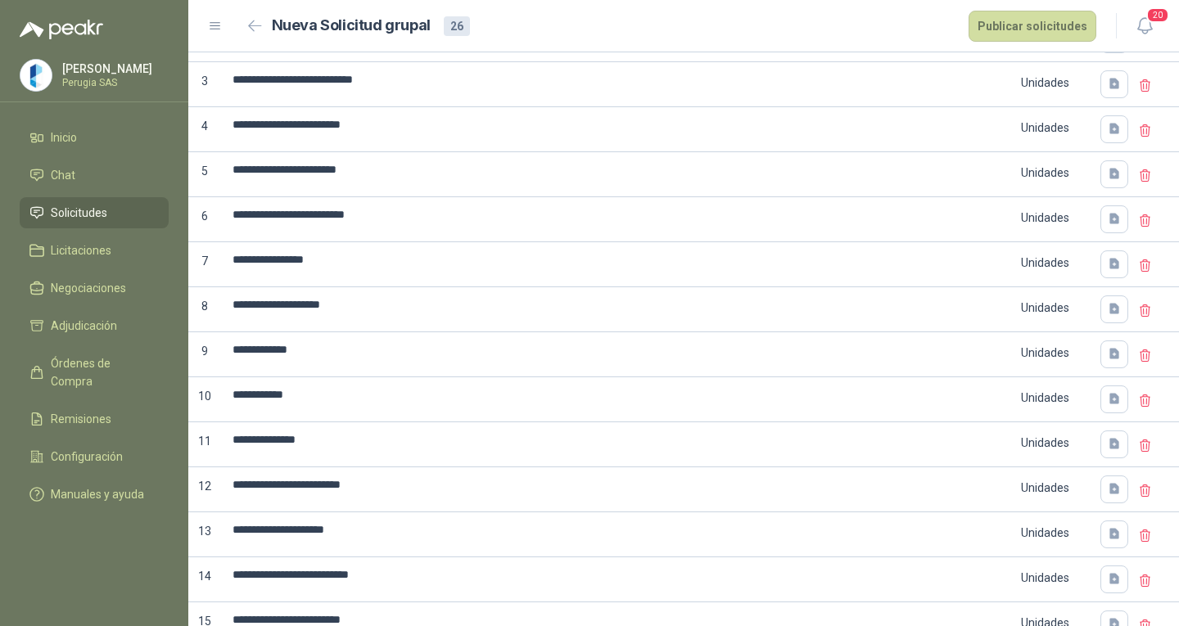
scroll to position [75, 0]
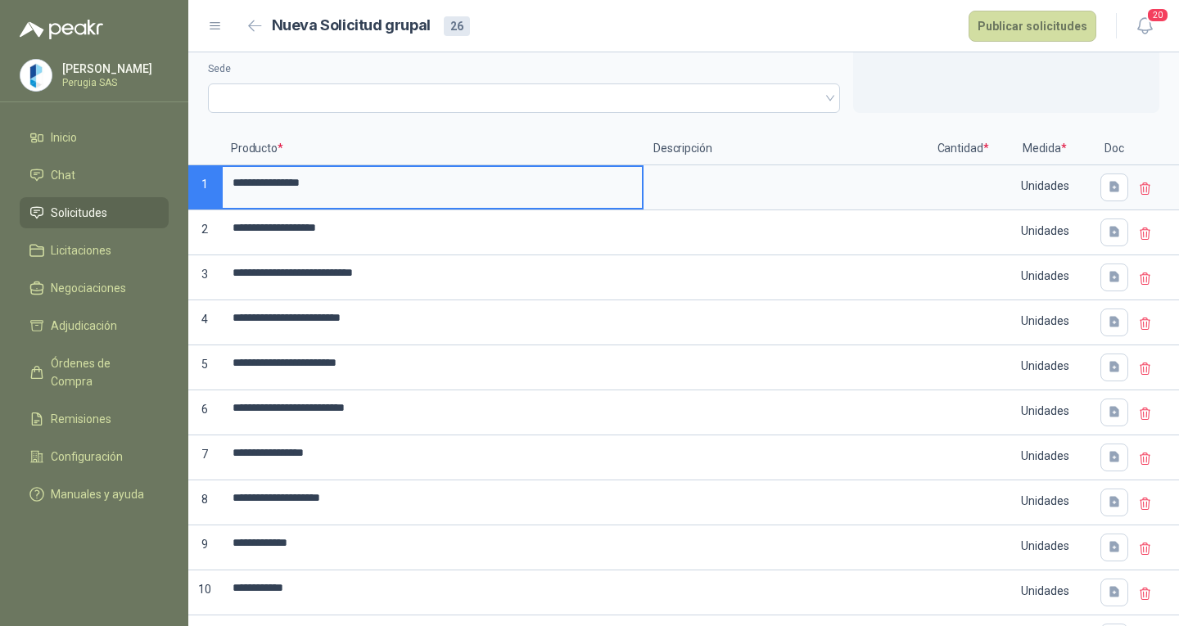
click at [91, 211] on span "Solicitudes" at bounding box center [79, 213] width 56 height 18
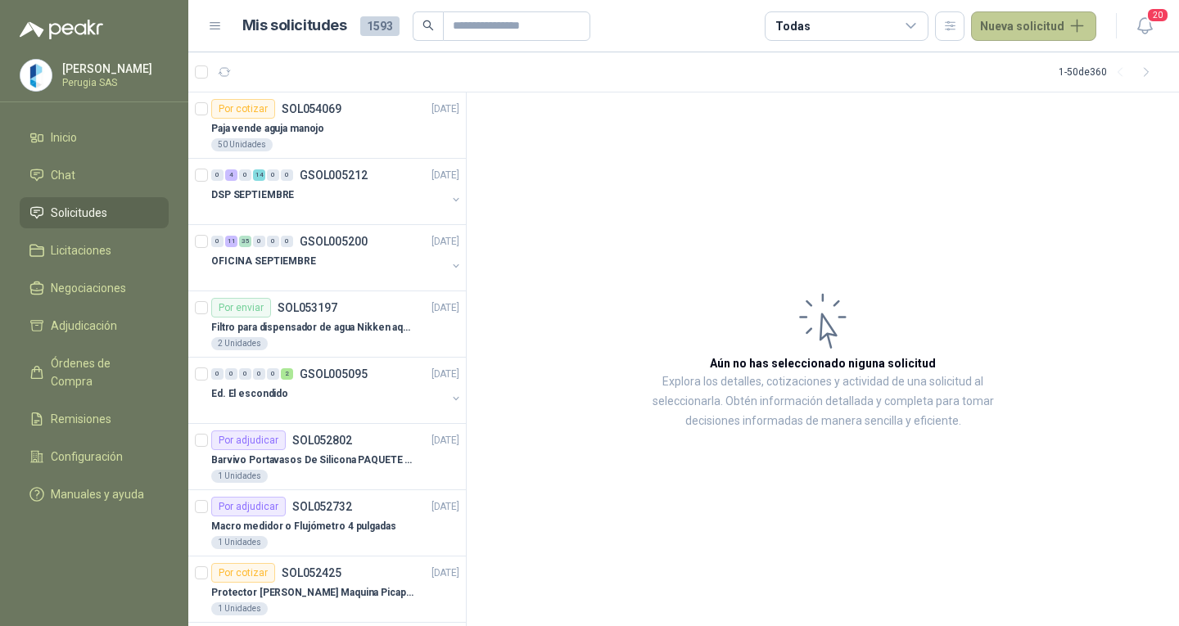
click at [1023, 34] on button "Nueva solicitud" at bounding box center [1033, 25] width 125 height 29
click at [1032, 61] on link "Solicitud" at bounding box center [1052, 66] width 139 height 29
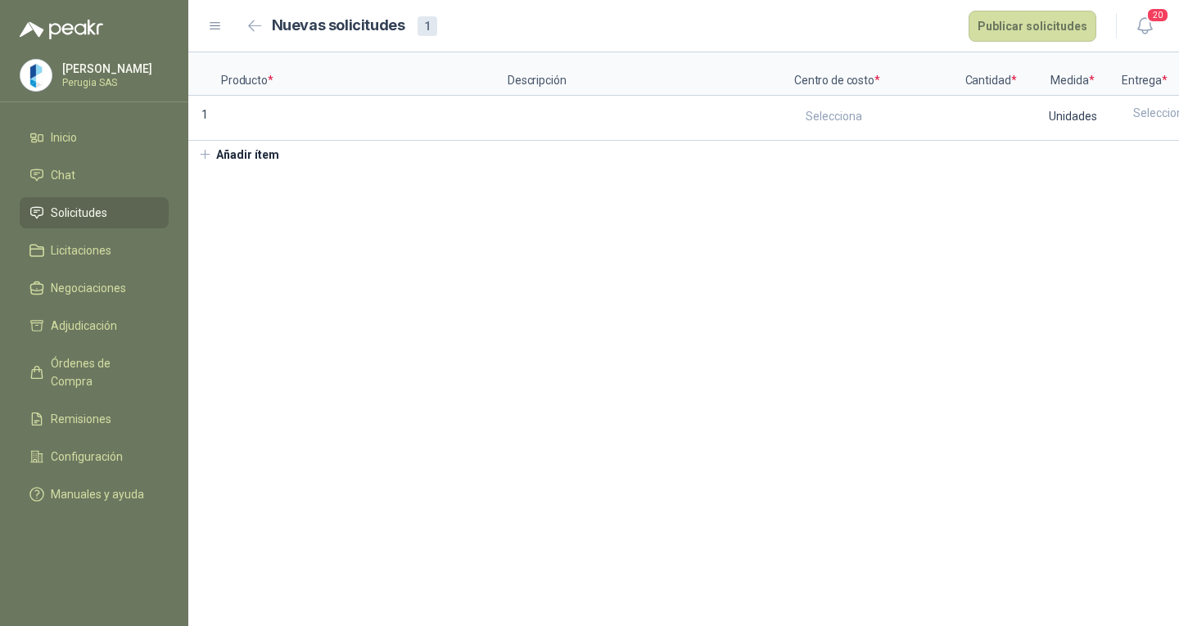
click at [281, 169] on button "Añadir ítem" at bounding box center [238, 155] width 101 height 28
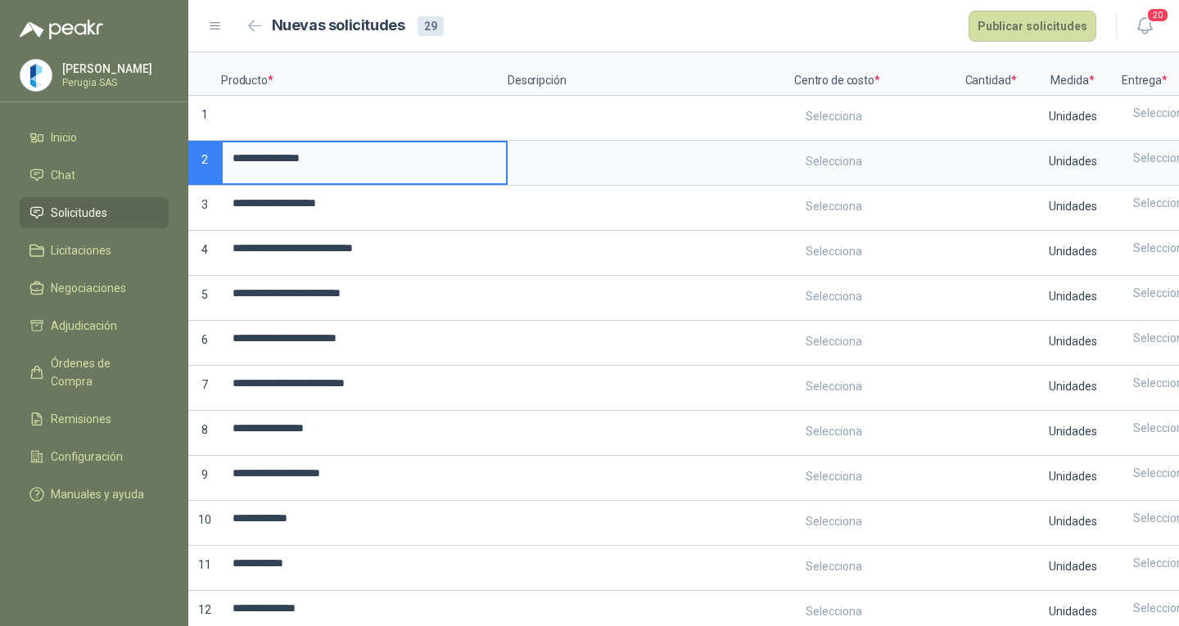
click at [88, 215] on span "Solicitudes" at bounding box center [79, 213] width 56 height 18
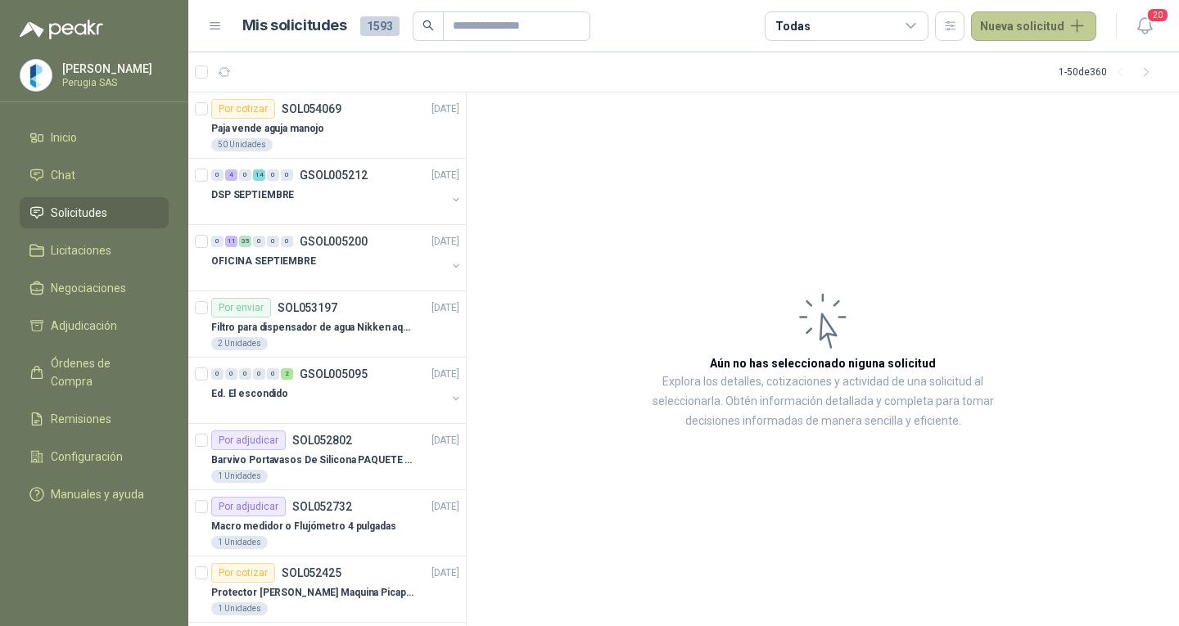
click at [1019, 21] on button "Nueva solicitud" at bounding box center [1033, 25] width 125 height 29
click at [1026, 100] on link "Solicitud grupal" at bounding box center [1052, 93] width 139 height 29
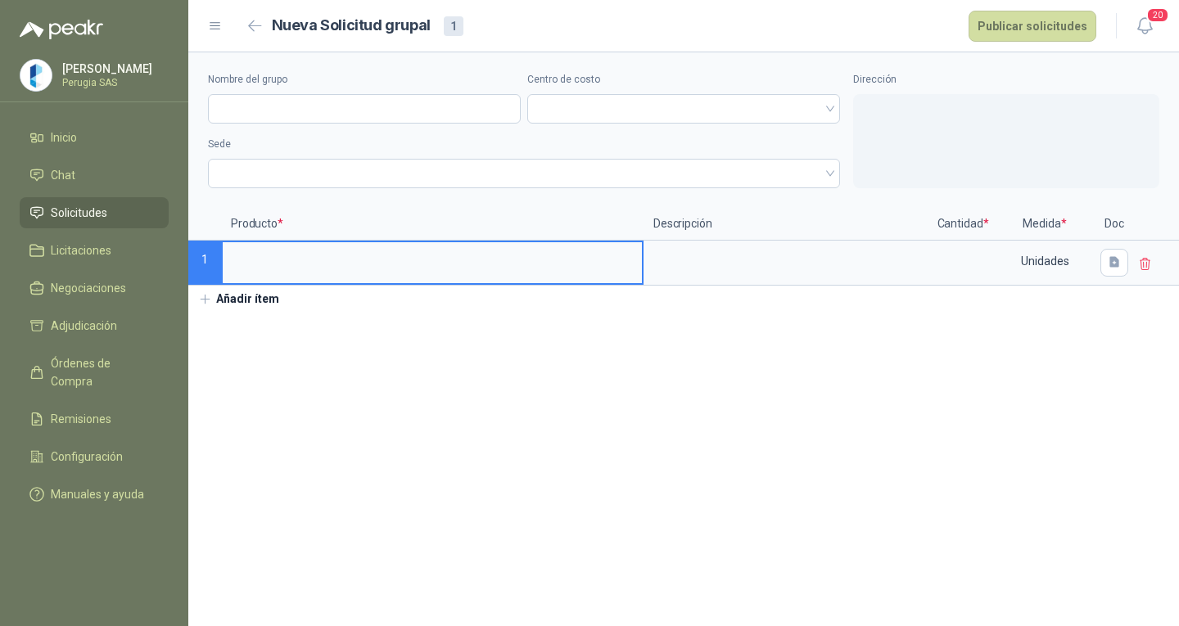
click at [280, 262] on input at bounding box center [432, 258] width 419 height 32
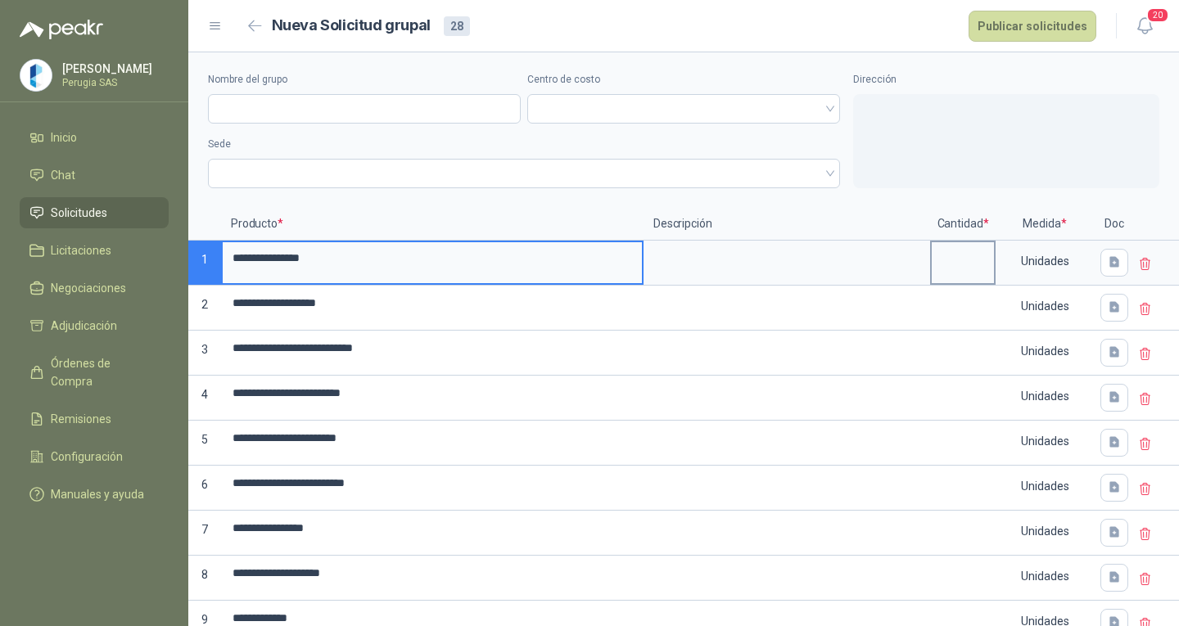
click at [979, 260] on input at bounding box center [963, 258] width 62 height 32
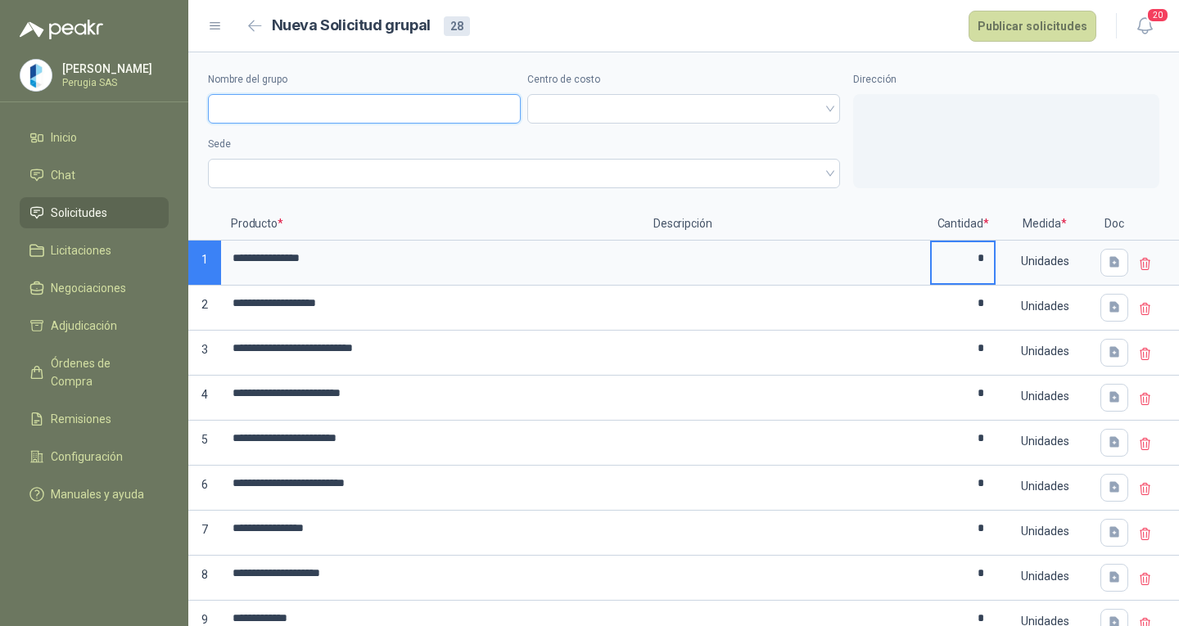
click at [281, 110] on input "Nombre del grupo" at bounding box center [364, 108] width 313 height 29
type input "*"
type input "**********"
click at [644, 89] on div "Centro de costo" at bounding box center [683, 98] width 313 height 52
click at [630, 106] on span at bounding box center [683, 109] width 293 height 25
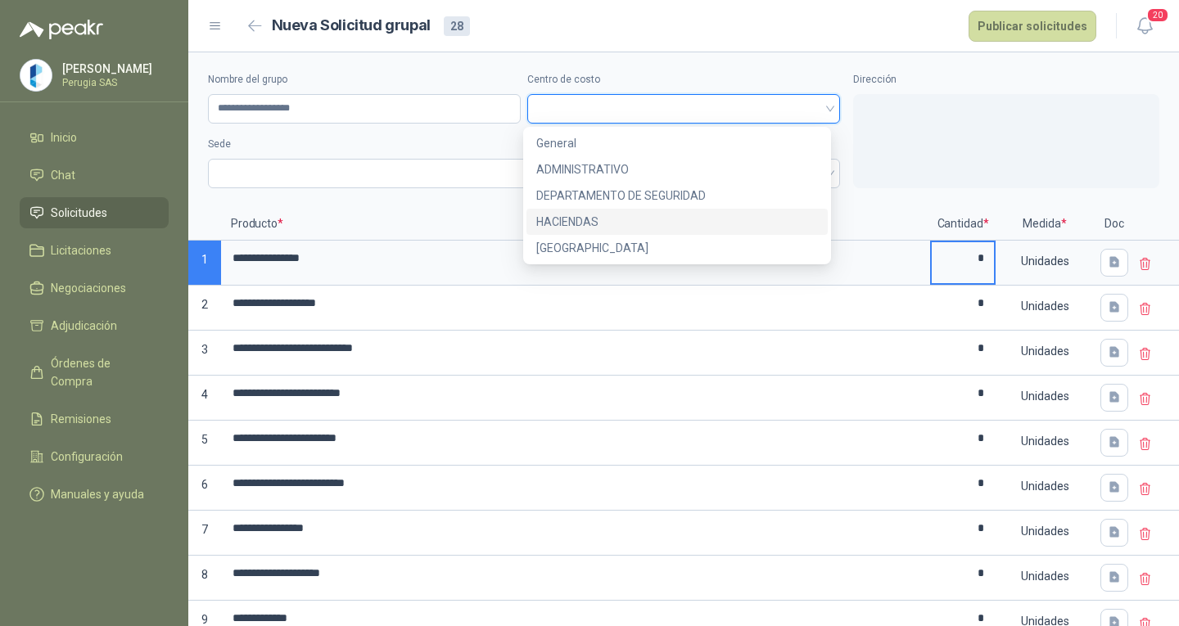
click at [587, 219] on div "HACIENDAS" at bounding box center [677, 222] width 282 height 18
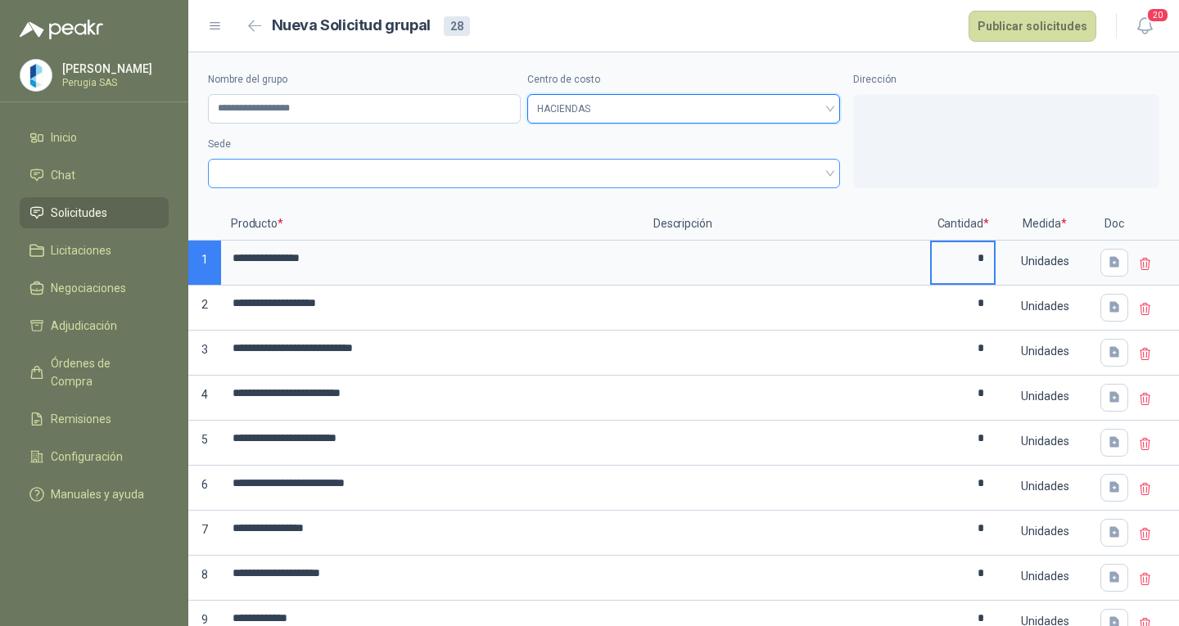
drag, startPoint x: 363, startPoint y: 158, endPoint x: 364, endPoint y: 174, distance: 15.6
click at [363, 159] on div at bounding box center [524, 173] width 632 height 29
click at [364, 174] on span at bounding box center [524, 173] width 612 height 25
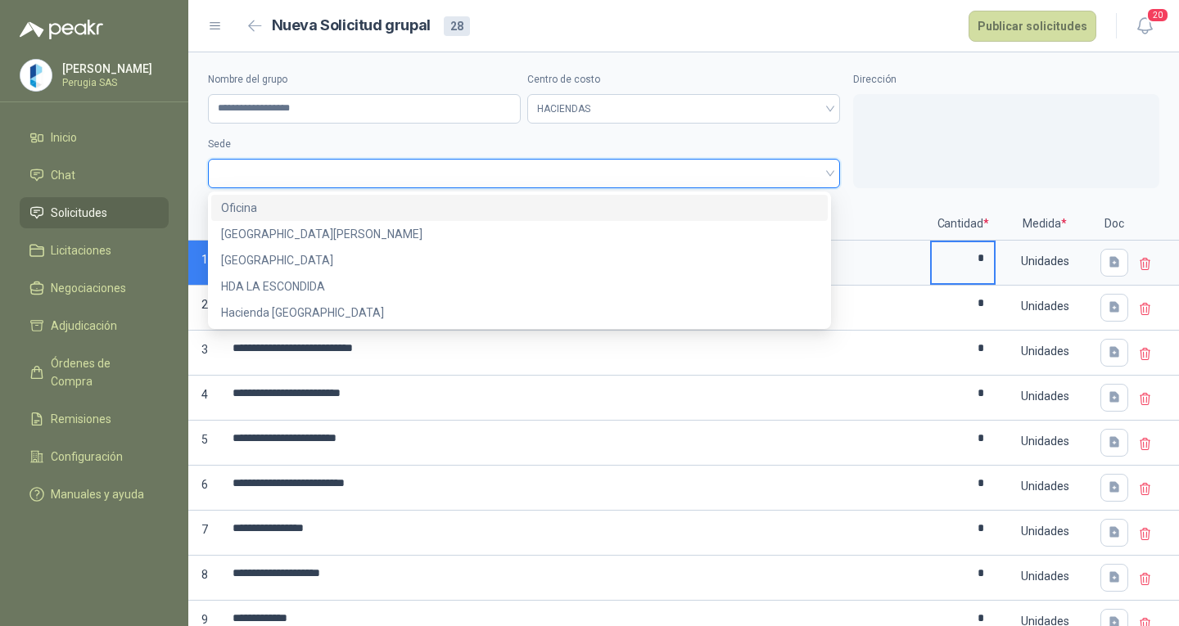
drag, startPoint x: 320, startPoint y: 211, endPoint x: 328, endPoint y: 224, distance: 15.4
click at [319, 211] on div "Oficina" at bounding box center [519, 208] width 597 height 18
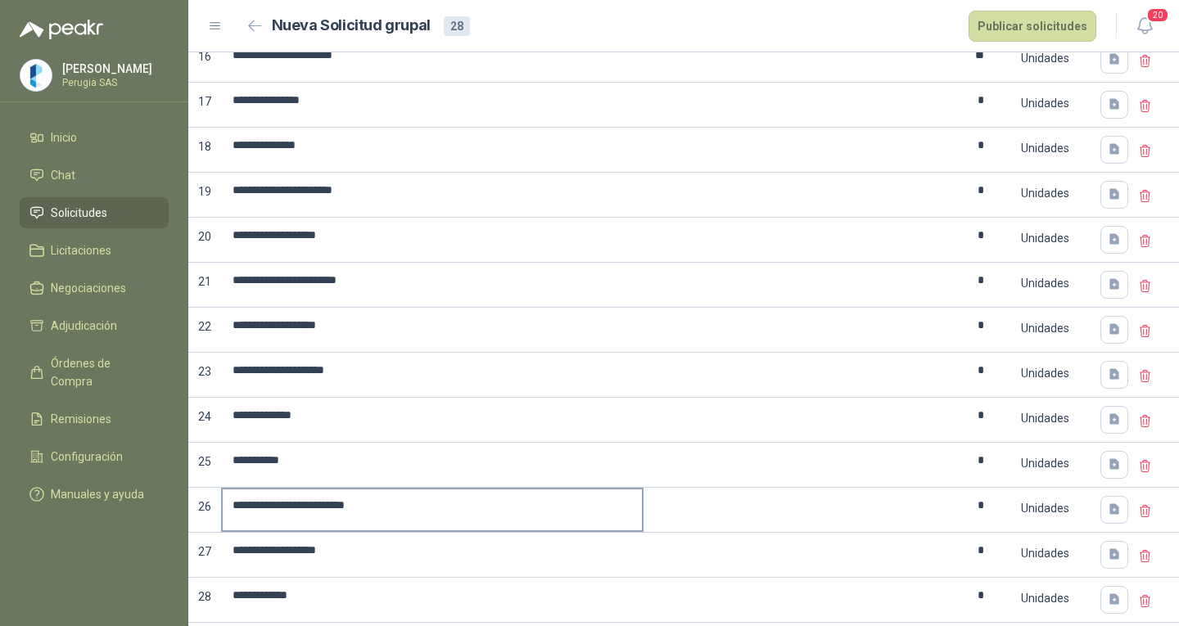
scroll to position [901, 0]
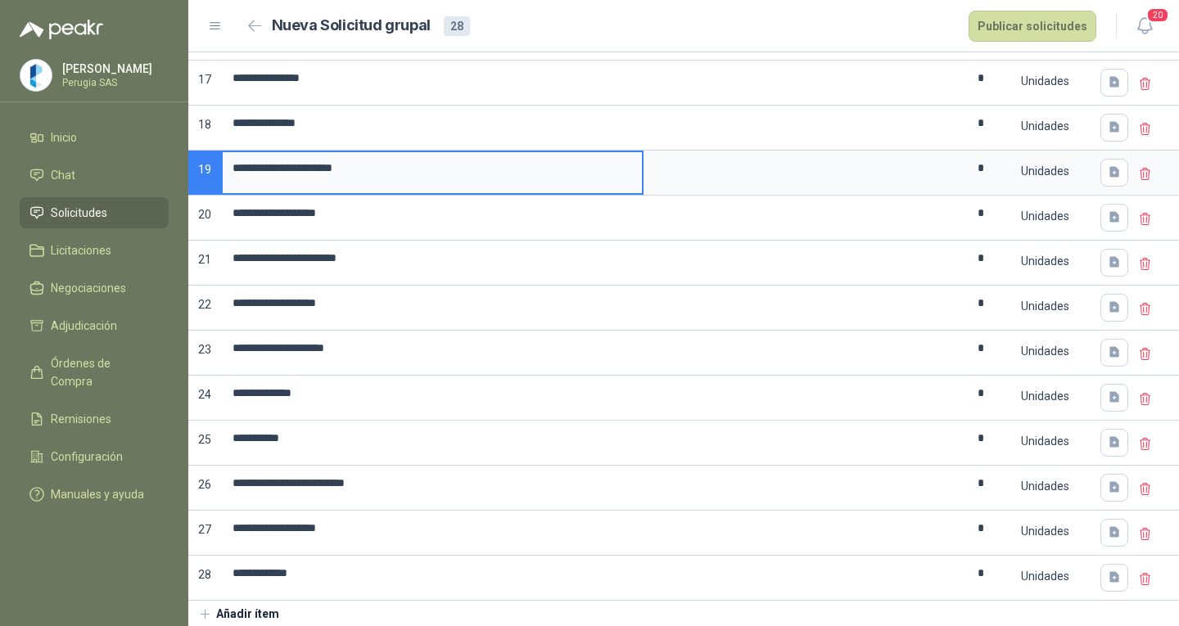
drag, startPoint x: 447, startPoint y: 169, endPoint x: 195, endPoint y: 169, distance: 252.2
click at [275, 168] on input "**********" at bounding box center [432, 168] width 419 height 32
click at [269, 167] on input "**********" at bounding box center [432, 168] width 419 height 32
drag, startPoint x: 269, startPoint y: 169, endPoint x: 159, endPoint y: 164, distance: 110.7
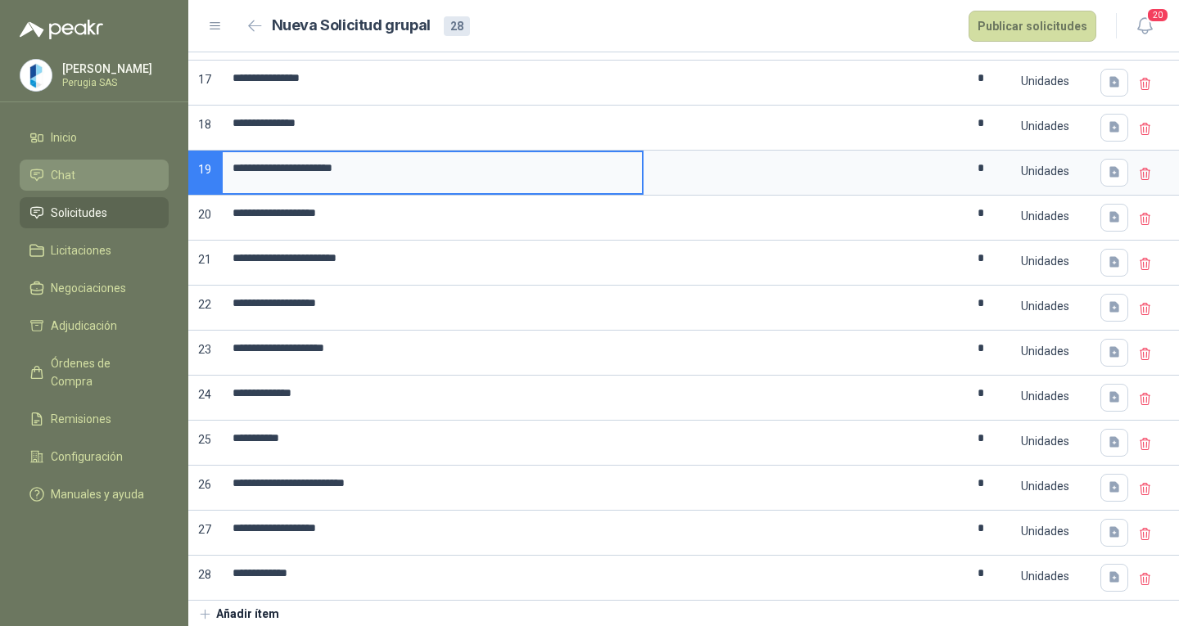
click at [159, 164] on div "**********" at bounding box center [589, 313] width 1179 height 626
type input "**********"
click at [390, 174] on input "**********" at bounding box center [432, 168] width 419 height 32
drag, startPoint x: 297, startPoint y: 176, endPoint x: 178, endPoint y: 174, distance: 118.7
click at [178, 174] on div "**********" at bounding box center [589, 313] width 1179 height 626
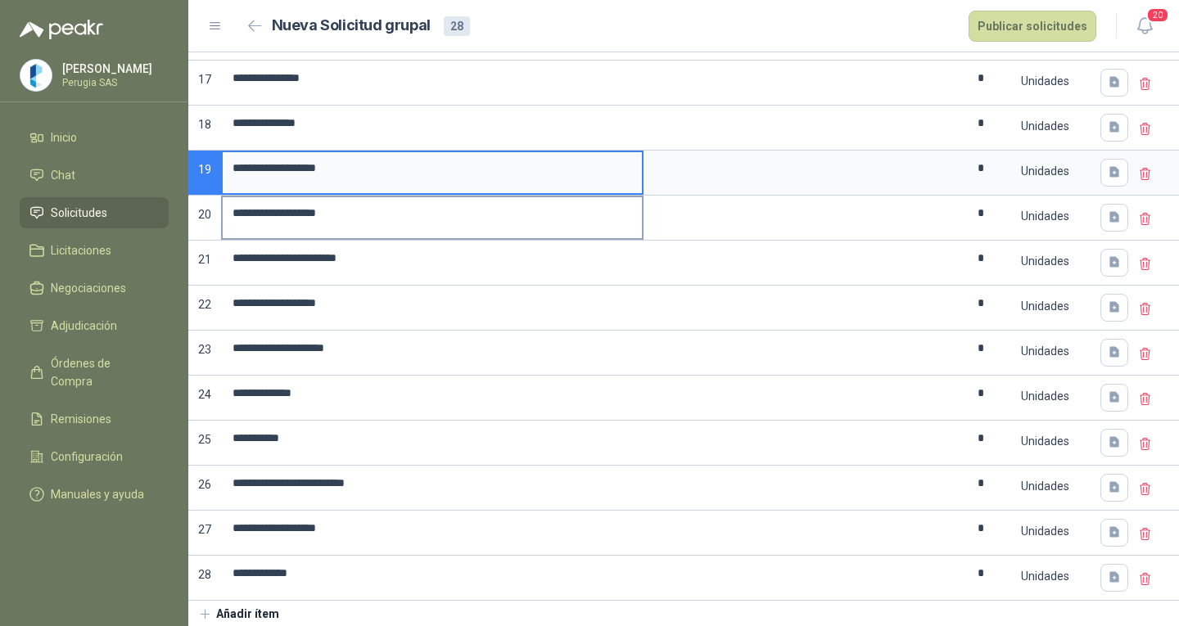
type input "**********"
click at [546, 210] on input "**********" at bounding box center [432, 213] width 419 height 32
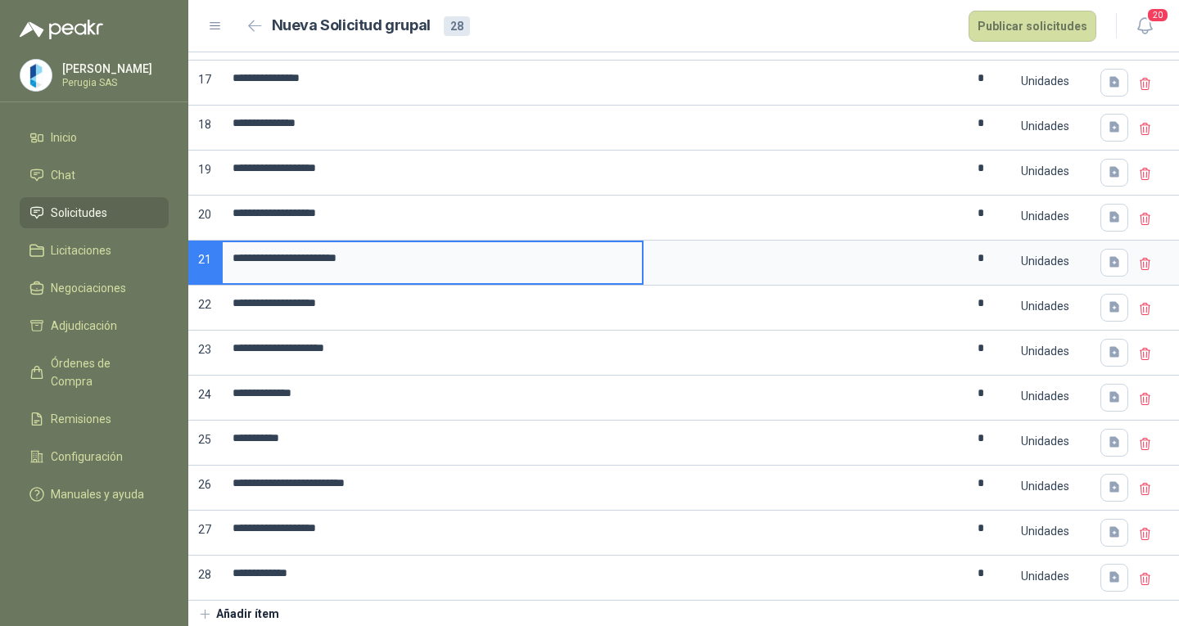
click at [519, 254] on input "**********" at bounding box center [432, 258] width 419 height 32
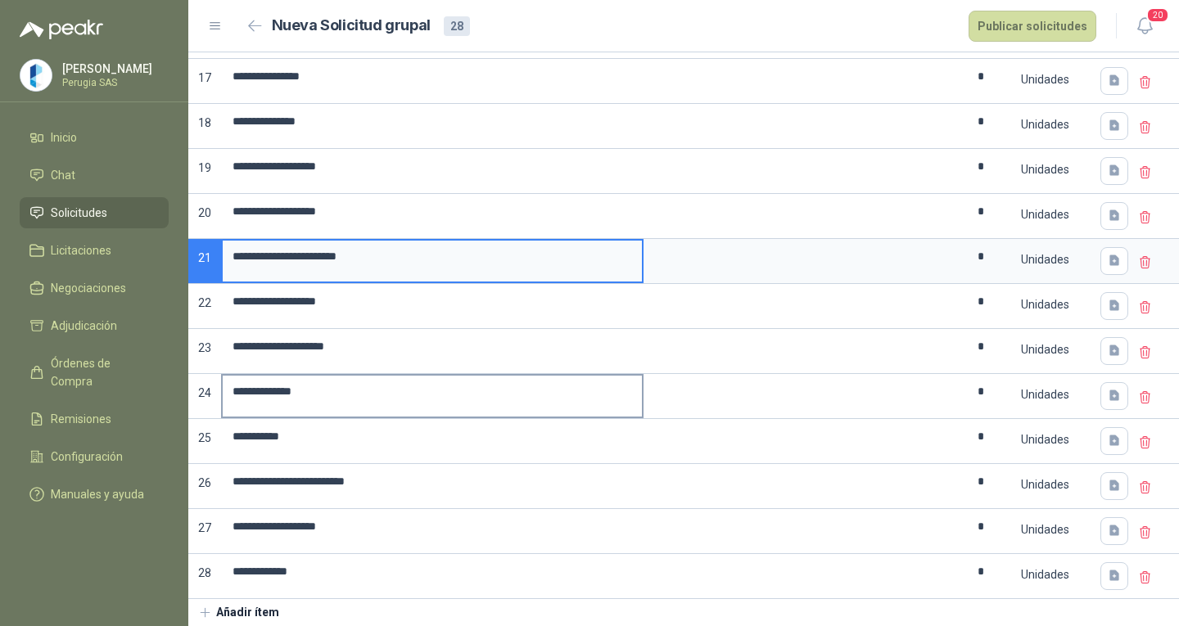
click at [372, 400] on input "**********" at bounding box center [432, 392] width 419 height 32
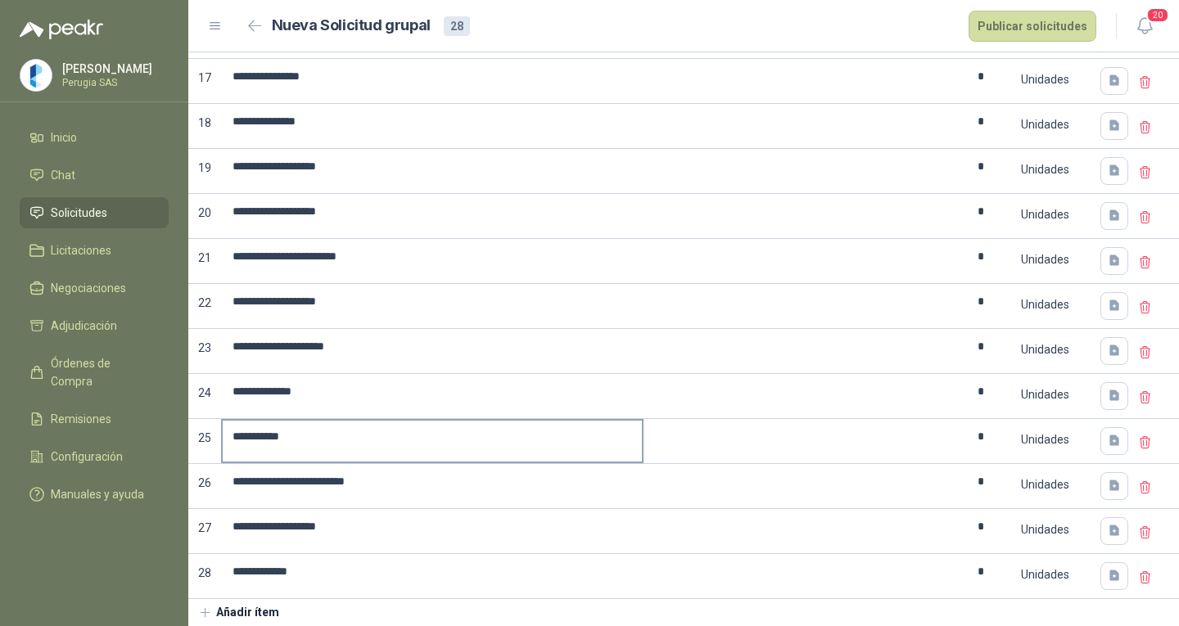
click at [386, 458] on label "*********" at bounding box center [432, 441] width 419 height 41
click at [386, 453] on input "*********" at bounding box center [432, 437] width 419 height 32
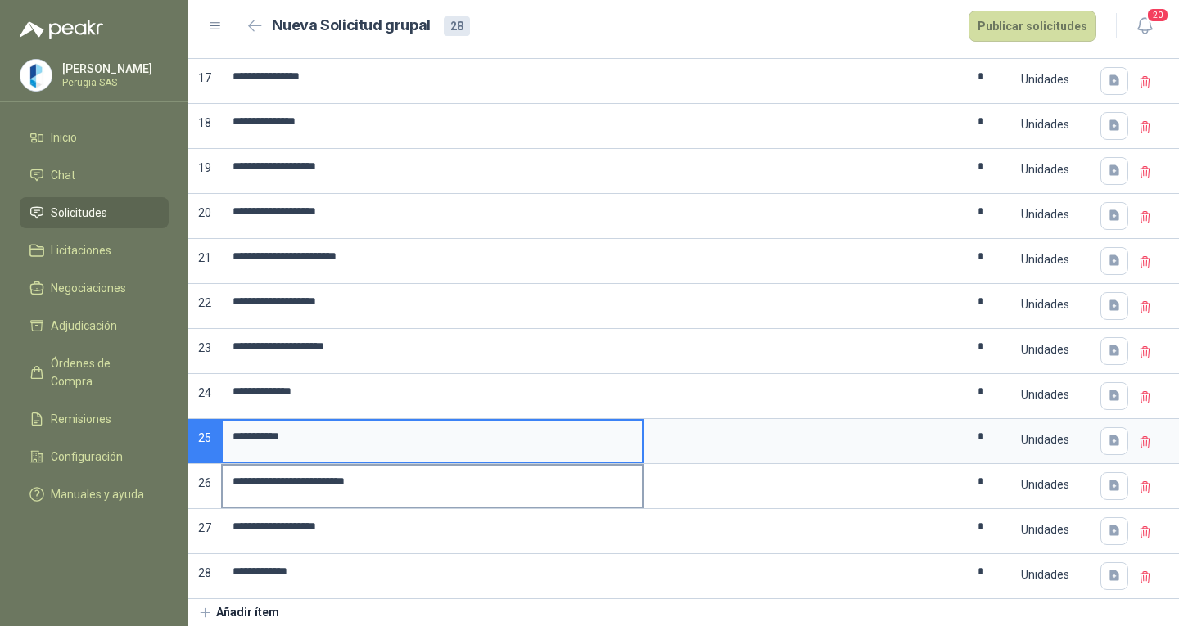
click at [406, 481] on input "**********" at bounding box center [432, 482] width 419 height 32
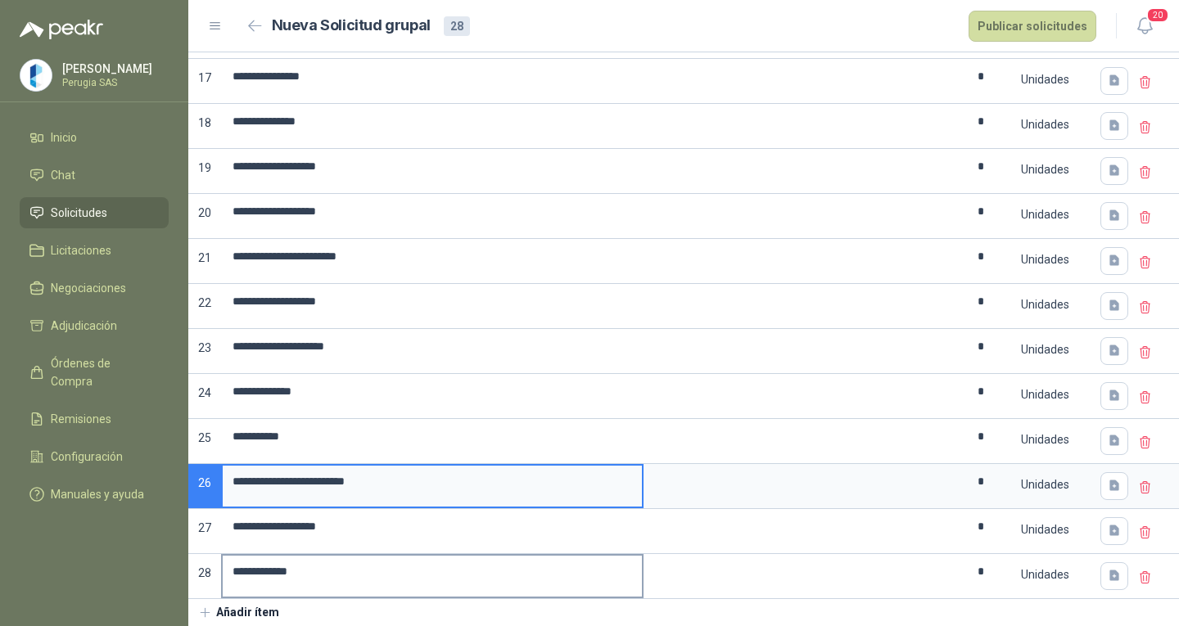
click at [381, 568] on input "**********" at bounding box center [432, 572] width 419 height 32
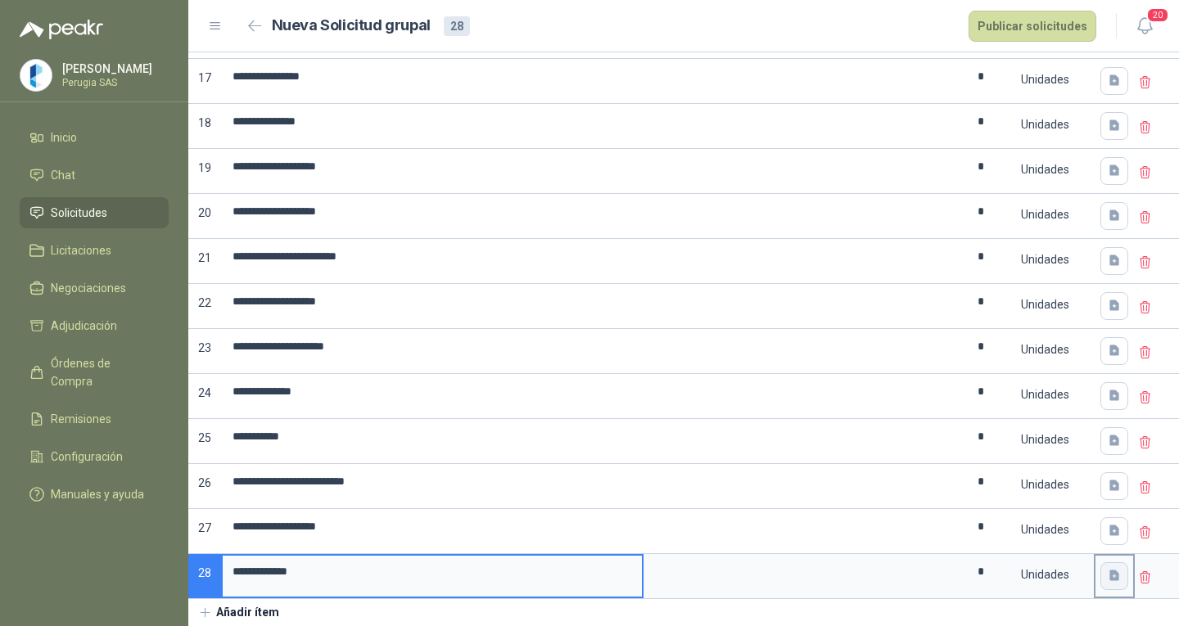
click at [1114, 583] on button "button" at bounding box center [1114, 576] width 28 height 28
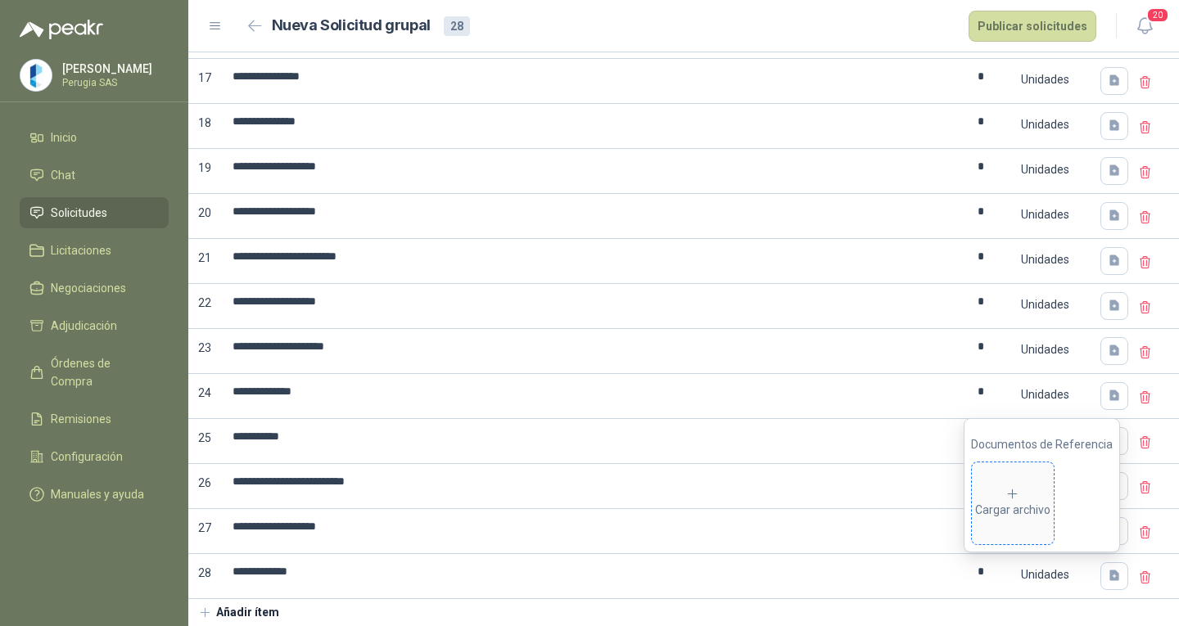
click at [1022, 511] on div "Cargar archivo" at bounding box center [1012, 503] width 75 height 33
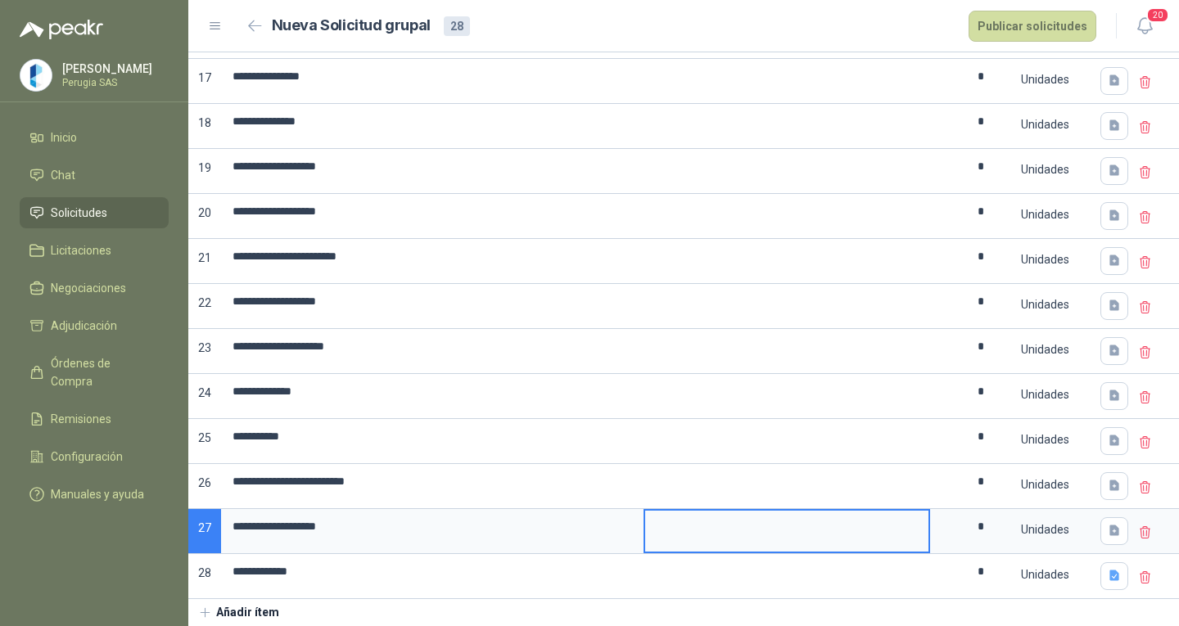
click at [887, 522] on textarea at bounding box center [786, 530] width 283 height 38
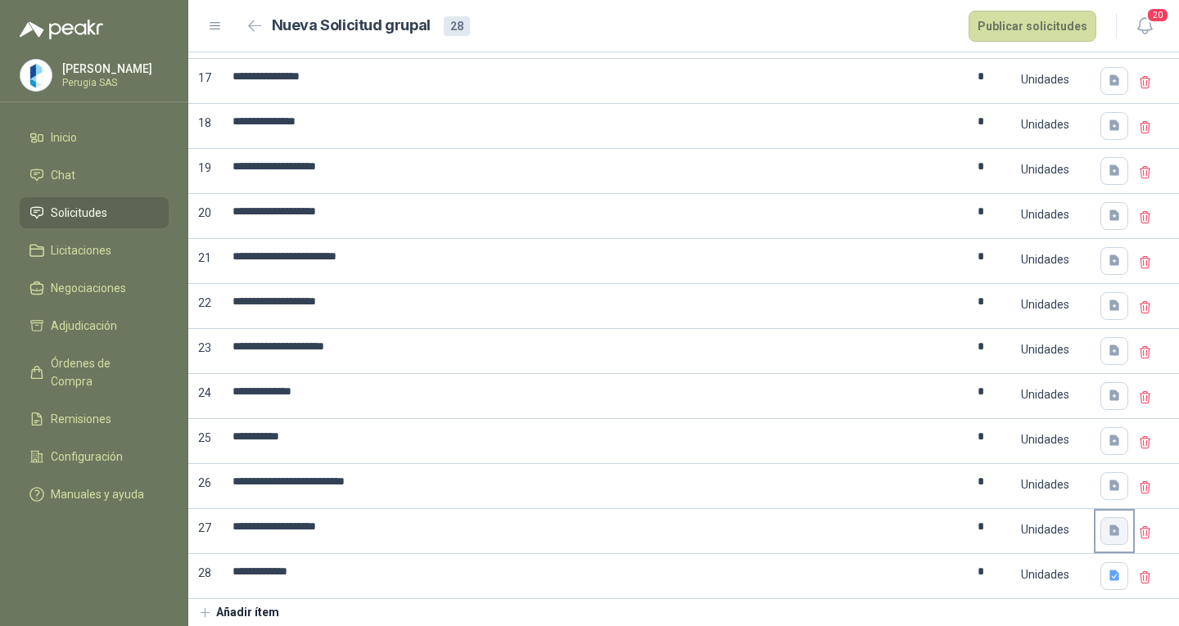
click at [1107, 540] on button "button" at bounding box center [1114, 531] width 28 height 28
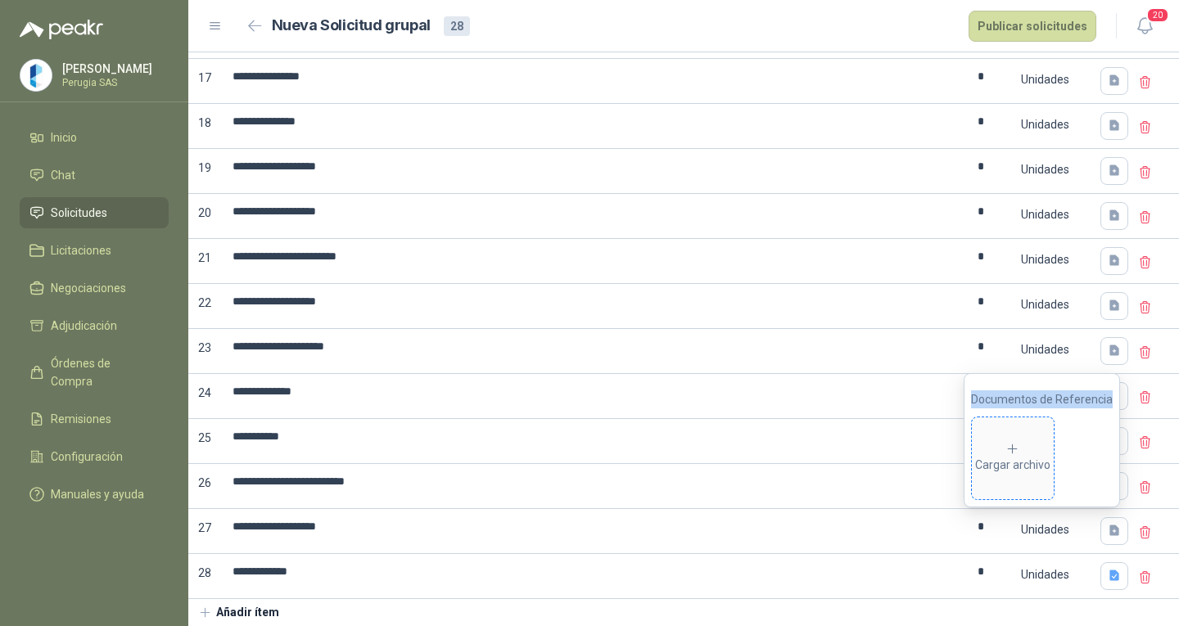
click at [1032, 456] on div "Cargar archivo" at bounding box center [1012, 458] width 75 height 33
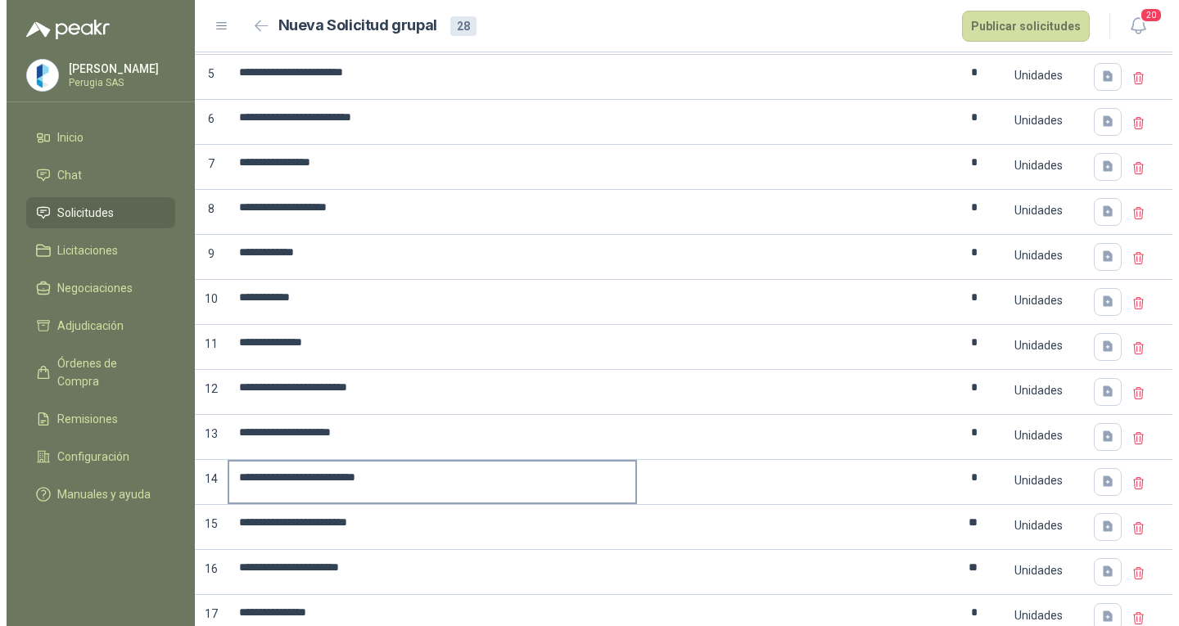
scroll to position [329, 0]
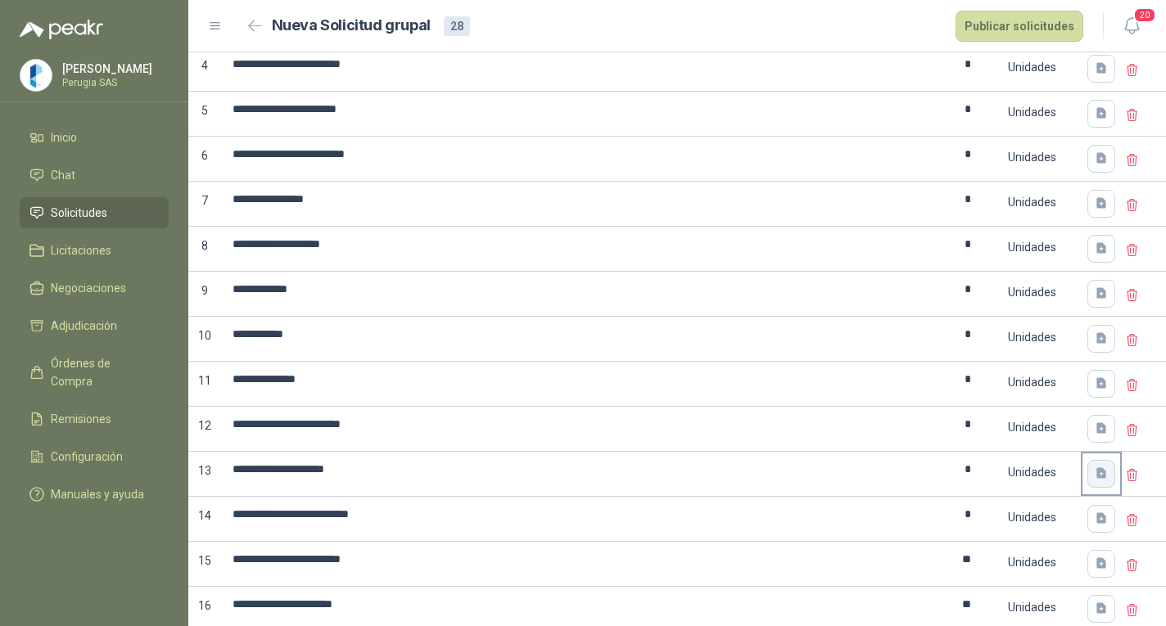
click at [1095, 478] on icon "button" at bounding box center [1102, 474] width 14 height 14
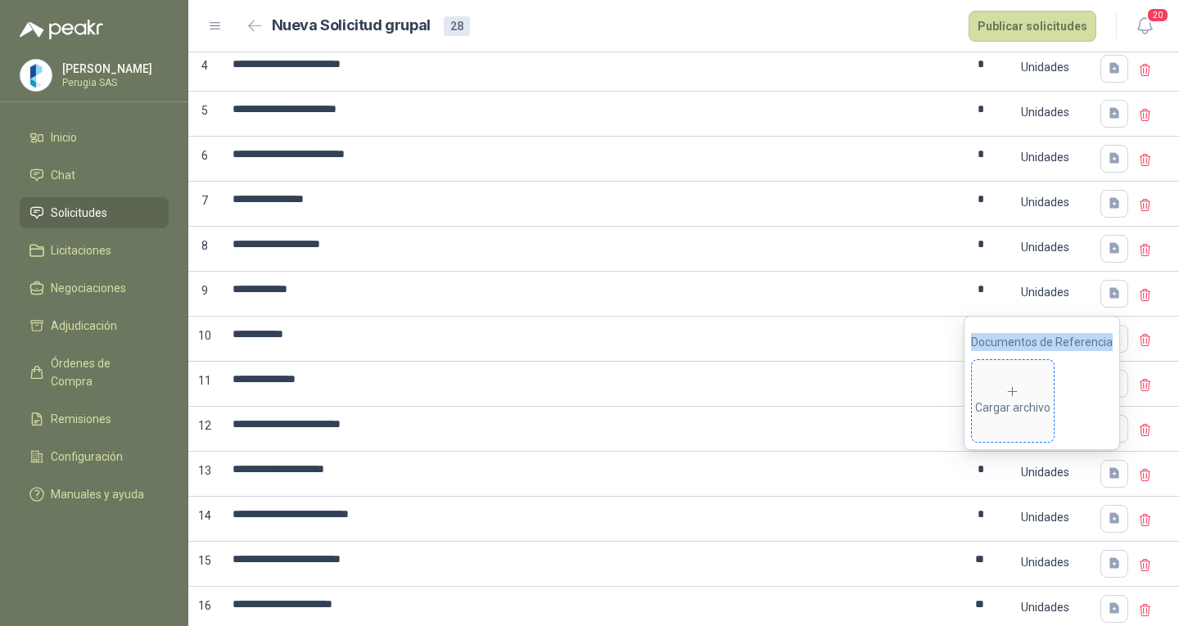
click at [1040, 396] on div "Cargar archivo" at bounding box center [1012, 401] width 75 height 33
click at [1108, 474] on icon "button" at bounding box center [1115, 474] width 14 height 14
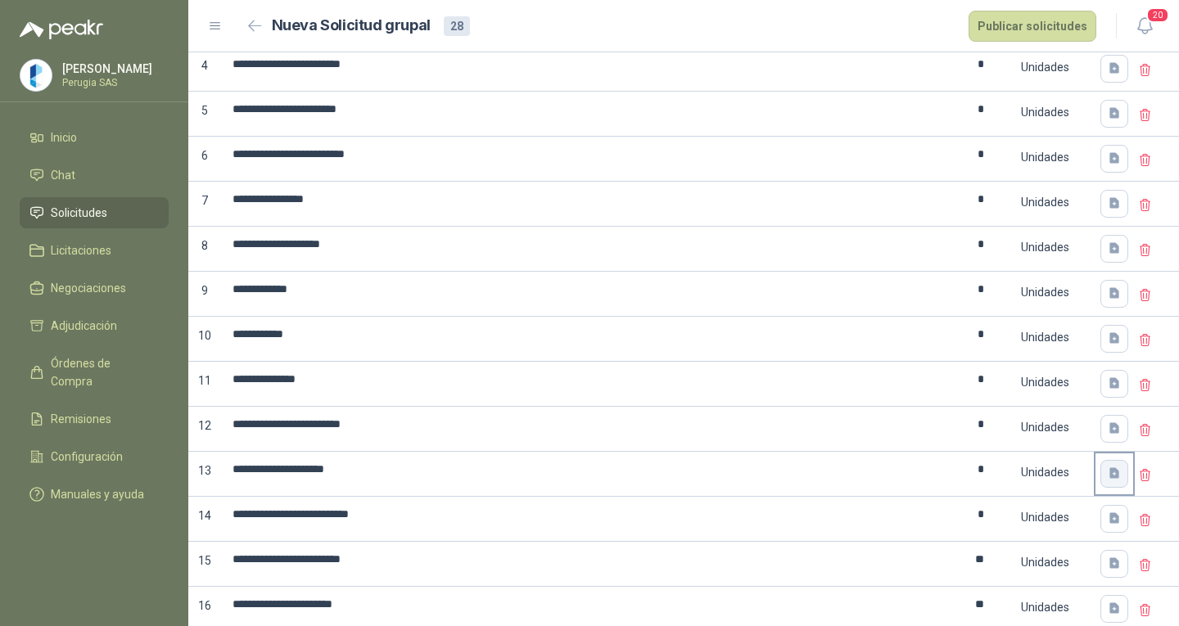
click at [1100, 479] on button "button" at bounding box center [1114, 474] width 28 height 28
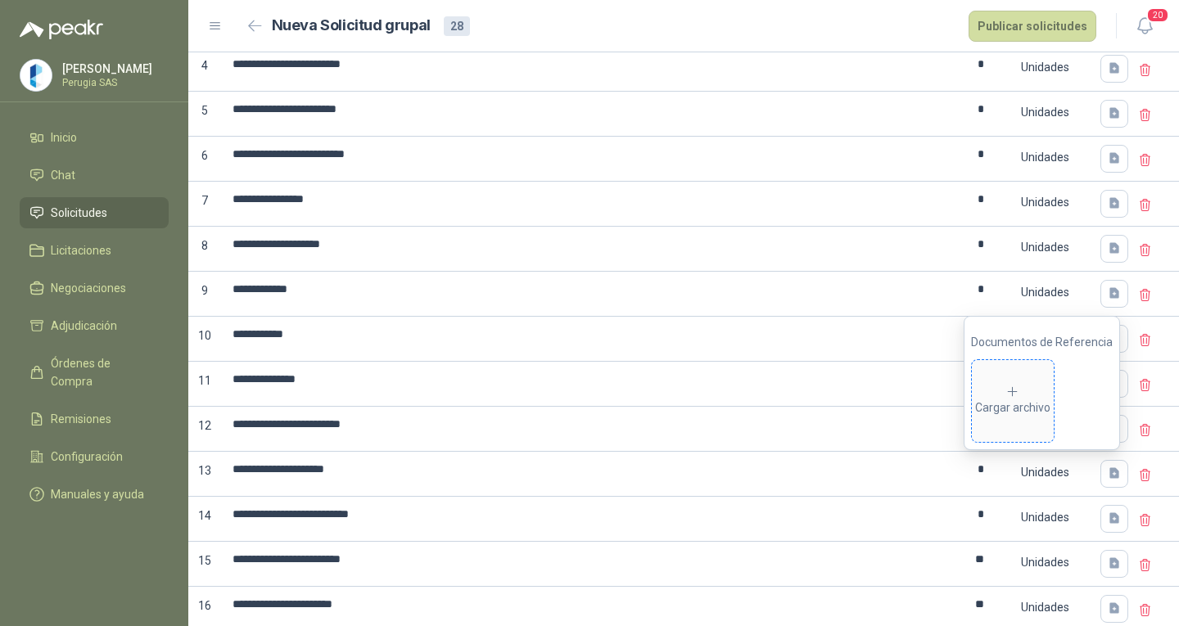
click at [1027, 406] on div "Cargar archivo" at bounding box center [1012, 401] width 75 height 33
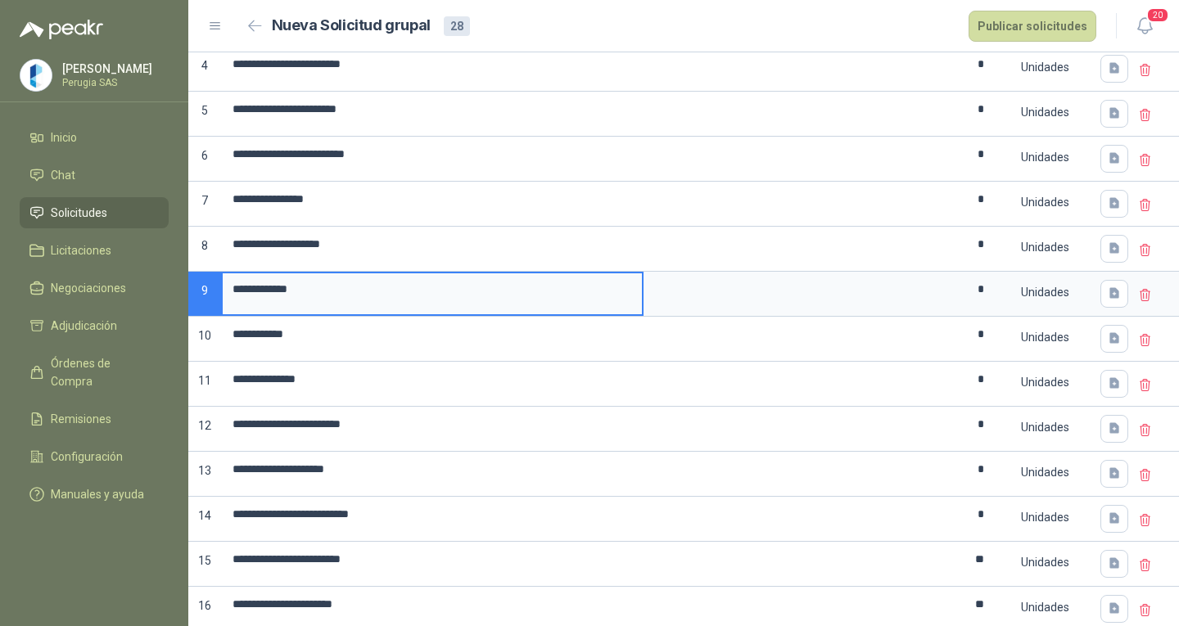
click at [415, 302] on input "**********" at bounding box center [432, 289] width 419 height 32
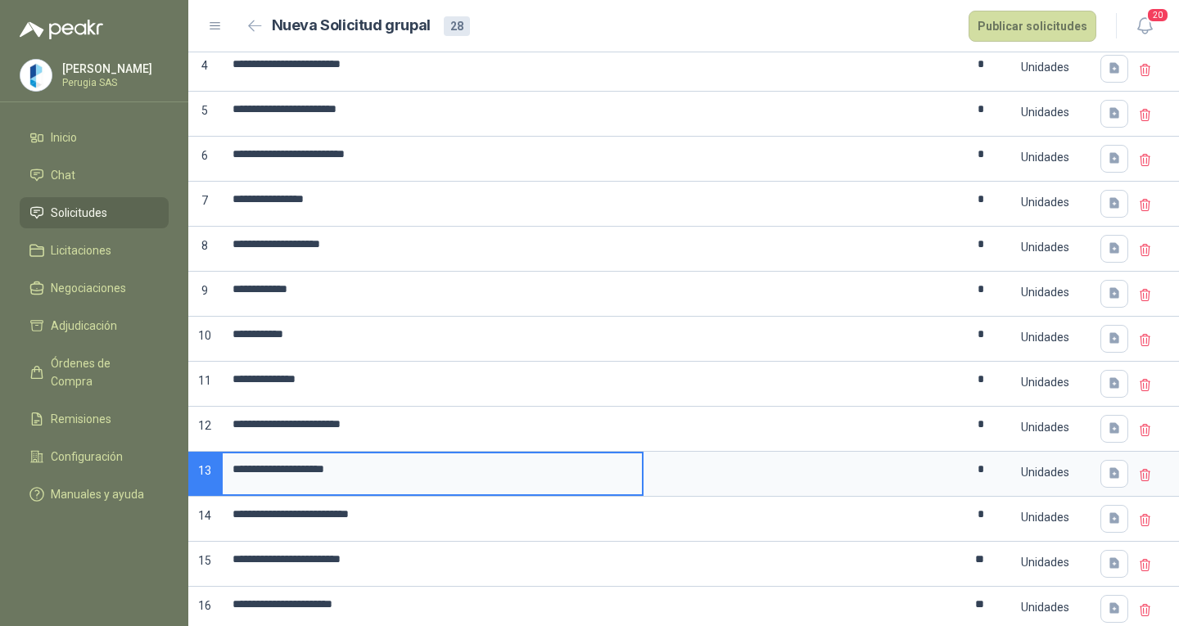
click at [339, 482] on input "**********" at bounding box center [432, 470] width 419 height 32
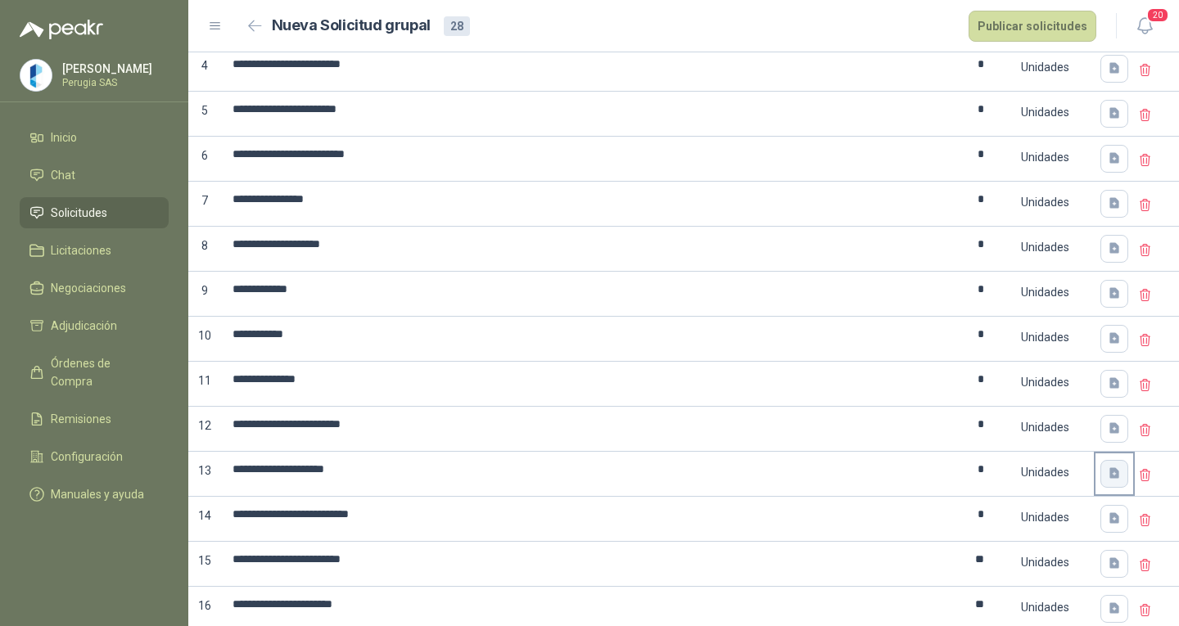
click at [1109, 478] on icon "button" at bounding box center [1114, 473] width 10 height 11
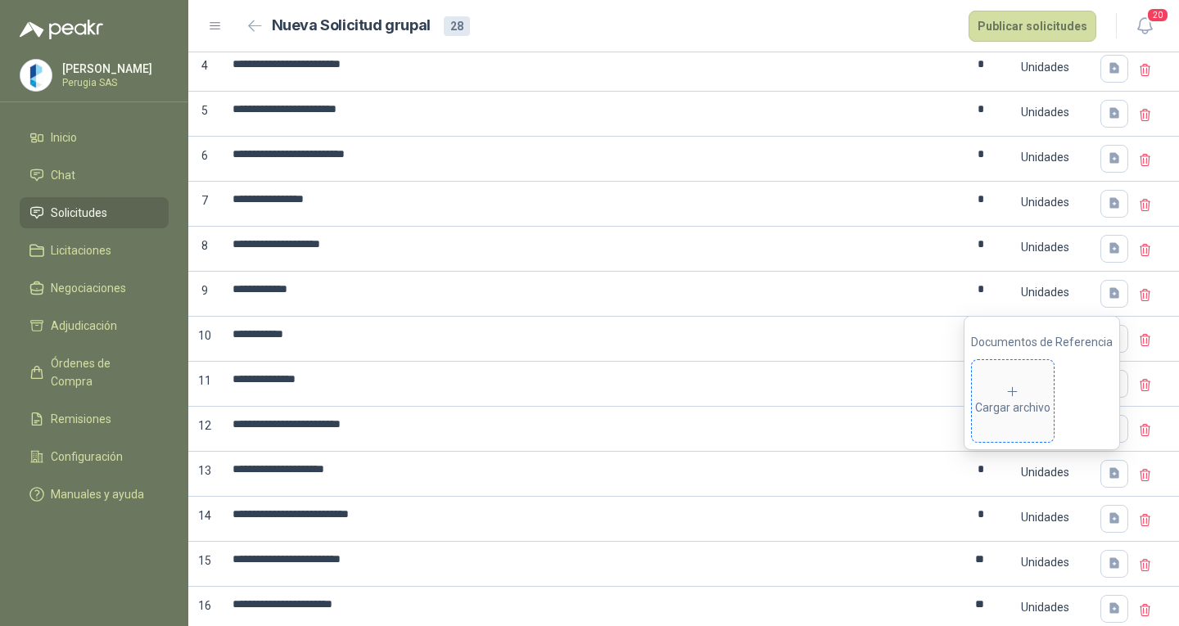
click at [1029, 404] on div "Cargar archivo" at bounding box center [1012, 401] width 75 height 33
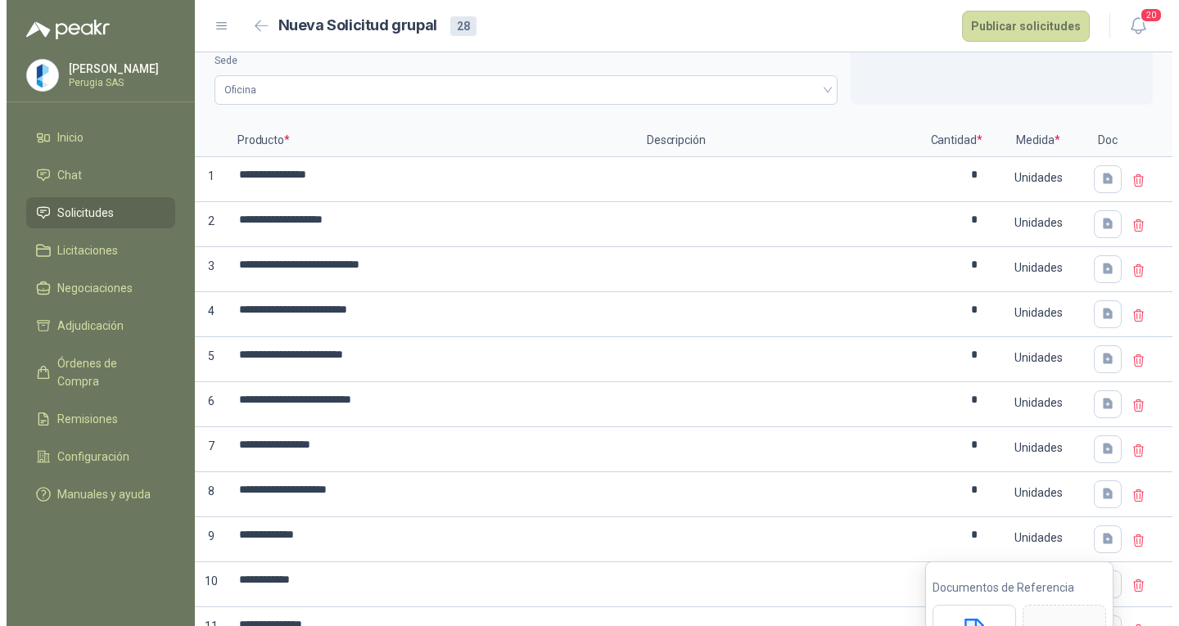
scroll to position [0, 0]
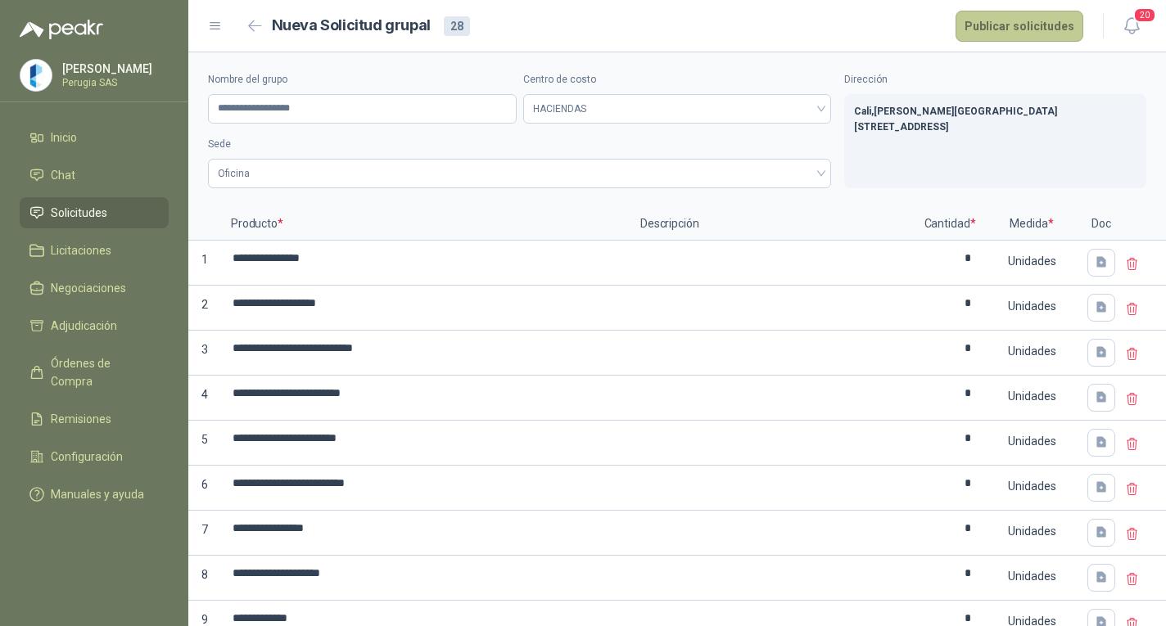
click at [1039, 29] on button "Publicar solicitudes" at bounding box center [1019, 26] width 128 height 31
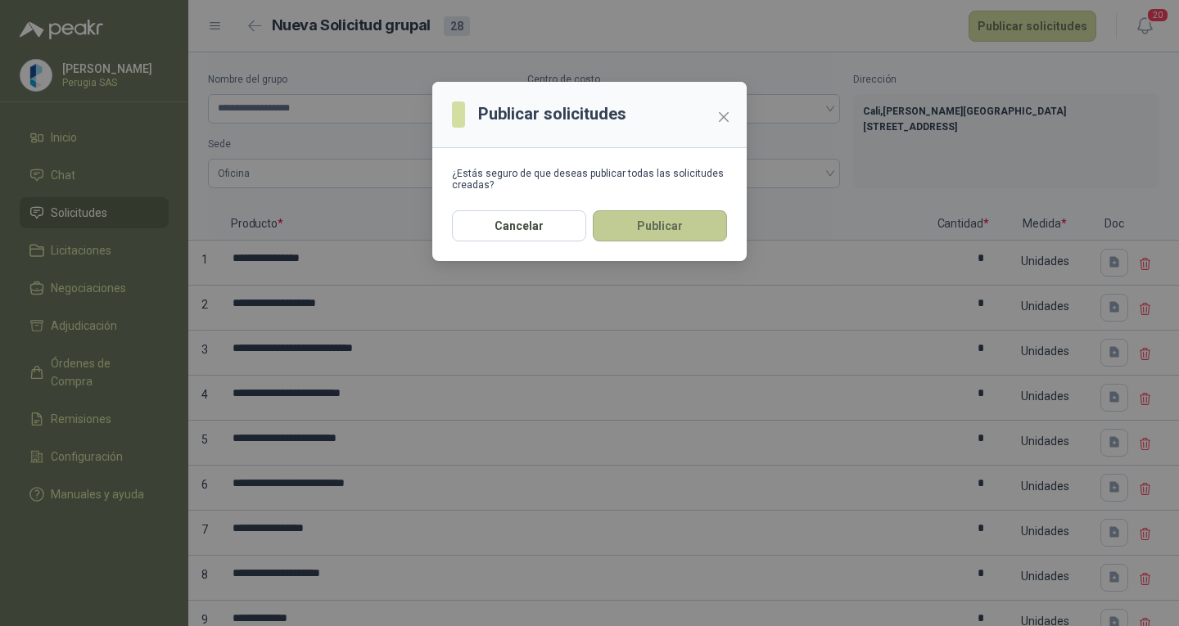
click at [638, 218] on button "Publicar" at bounding box center [660, 225] width 134 height 31
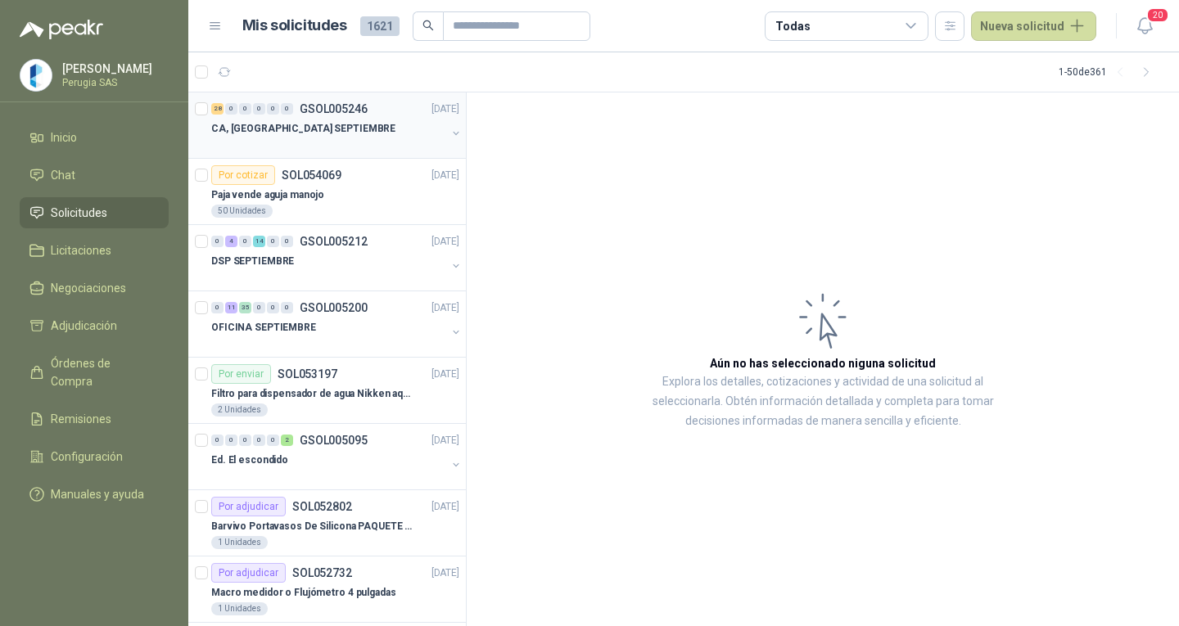
click at [378, 115] on div "28 0 0 0 0 0 GSOL005246 [DATE]" at bounding box center [336, 109] width 251 height 20
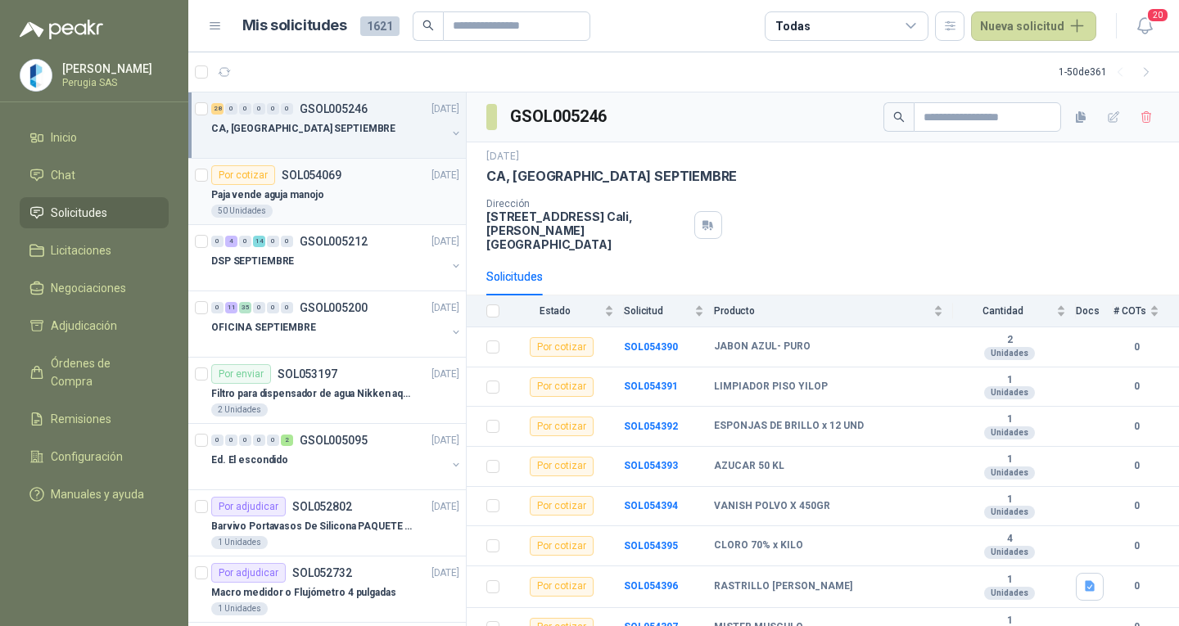
click at [350, 172] on div "Por cotizar SOL054069 [DATE]" at bounding box center [335, 175] width 248 height 20
click at [355, 120] on div "CA, [GEOGRAPHIC_DATA] SEPTIEMBRE" at bounding box center [328, 129] width 235 height 20
click at [351, 106] on p "GSOL005246" at bounding box center [334, 108] width 68 height 11
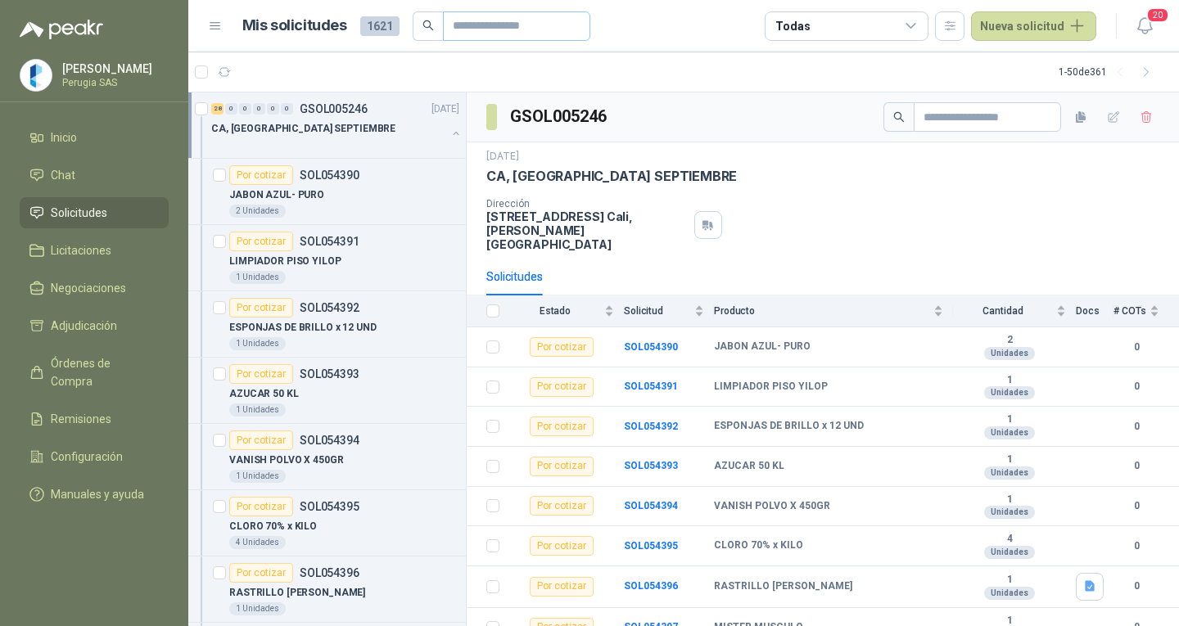
scroll to position [1, 0]
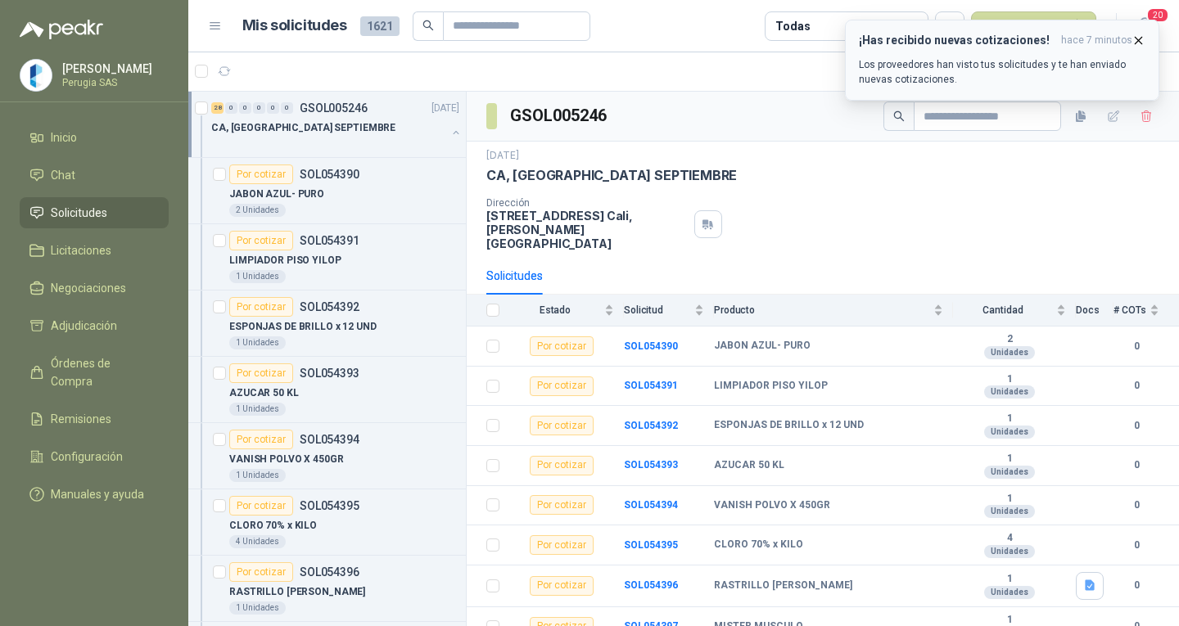
click at [1140, 41] on icon "button" at bounding box center [1138, 41] width 14 height 14
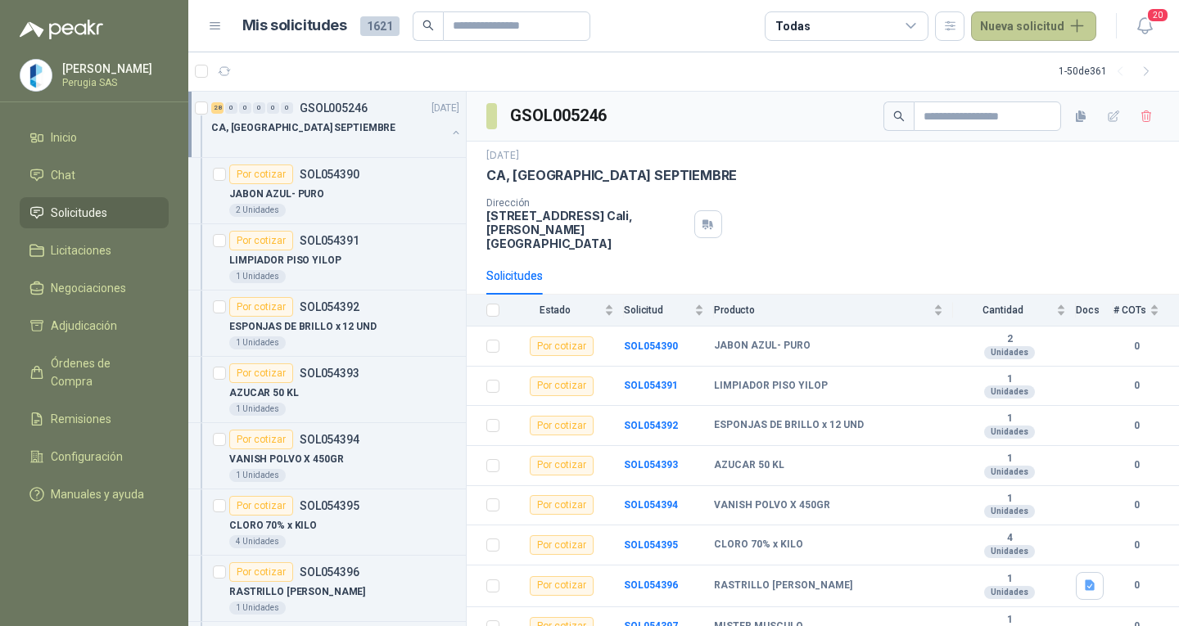
click at [1026, 19] on button "Nueva solicitud" at bounding box center [1033, 25] width 125 height 29
click at [1044, 63] on link "Solicitud" at bounding box center [1052, 66] width 139 height 29
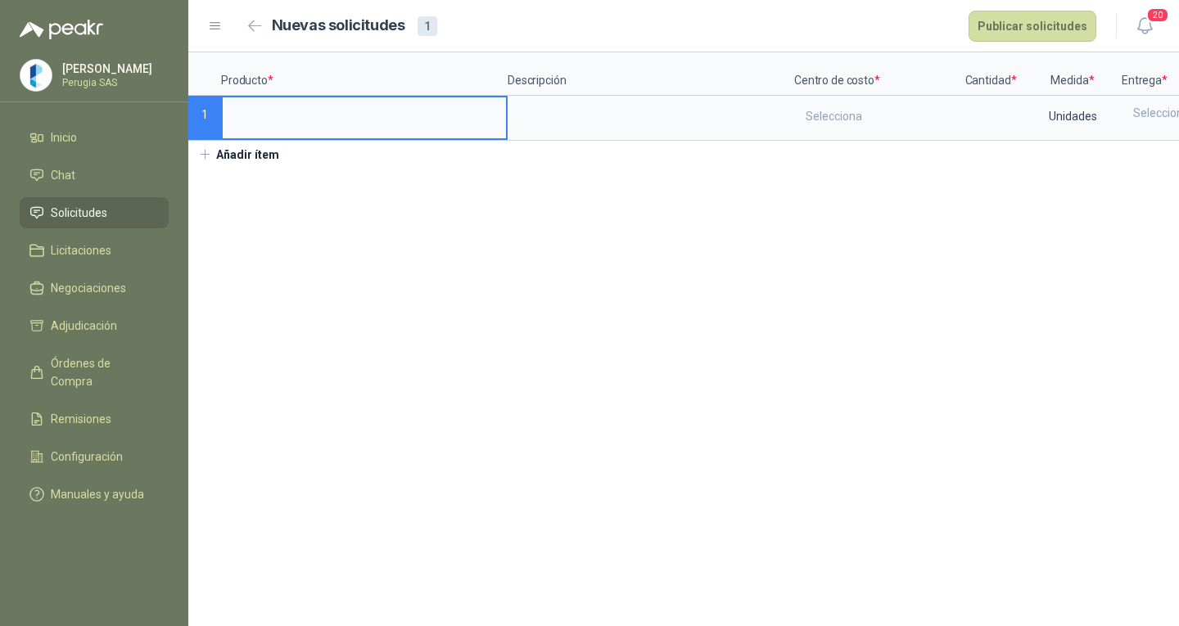
click at [300, 118] on input at bounding box center [364, 113] width 283 height 32
type input "**********"
click at [865, 121] on div "Selecciona" at bounding box center [876, 116] width 160 height 38
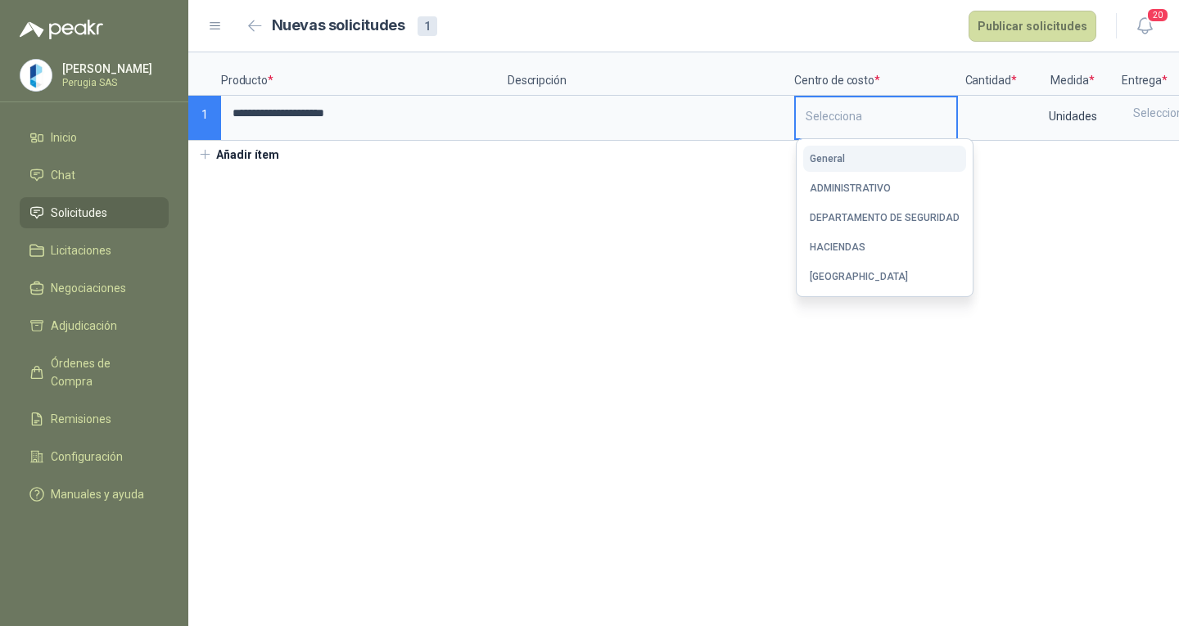
click at [858, 160] on button "General" at bounding box center [884, 159] width 163 height 26
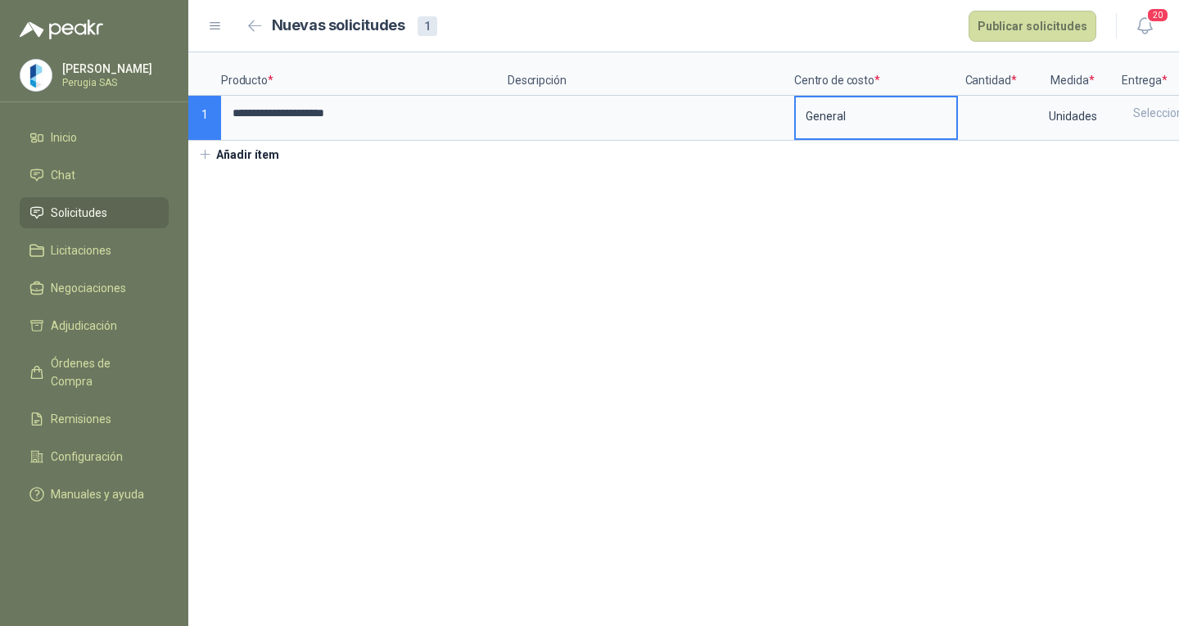
click at [859, 129] on div "General" at bounding box center [876, 116] width 160 height 38
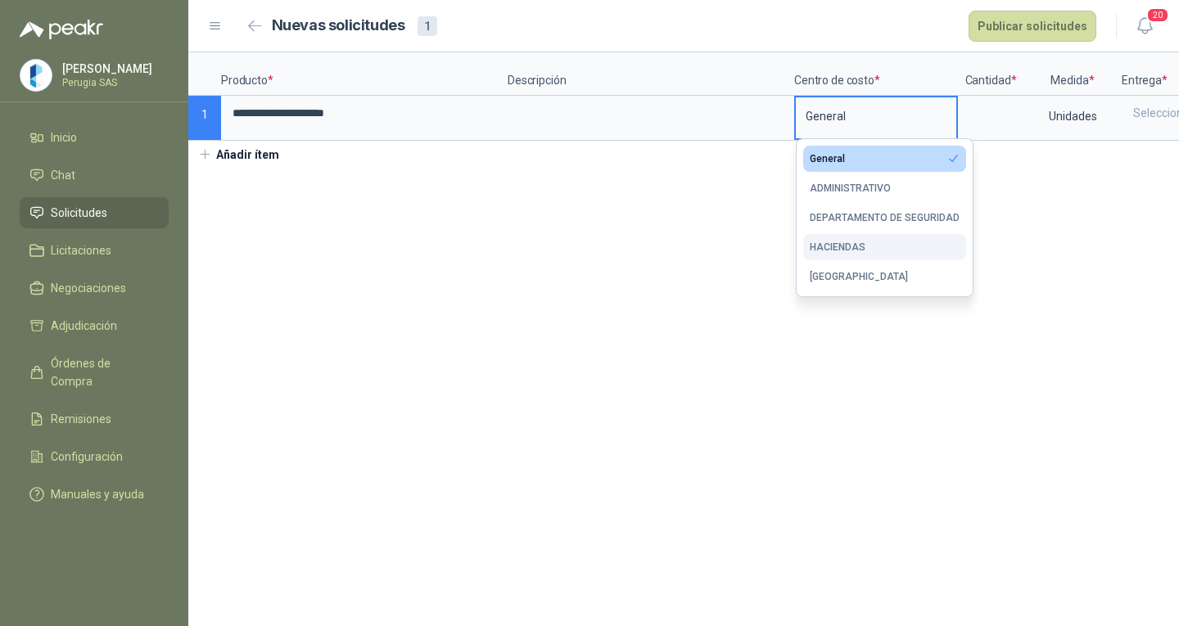
click at [844, 242] on div "HACIENDAS" at bounding box center [838, 247] width 56 height 11
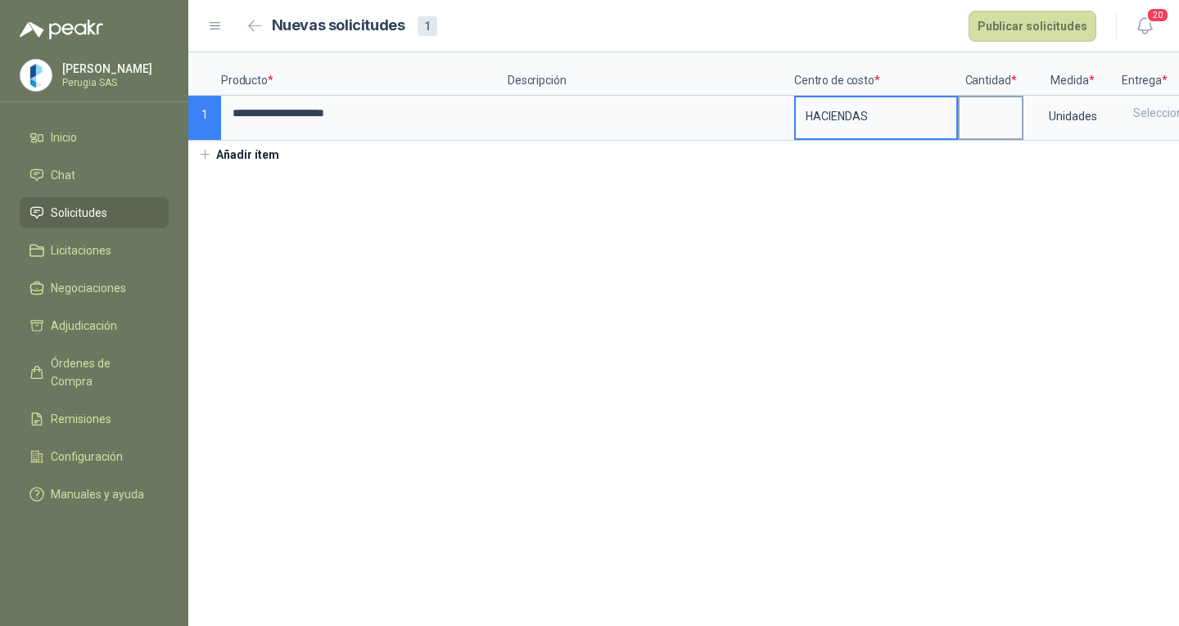
click at [995, 131] on label at bounding box center [991, 117] width 62 height 41
click at [995, 129] on input at bounding box center [991, 113] width 62 height 32
type input "*"
click at [1154, 104] on div "Selecciona" at bounding box center [1183, 112] width 120 height 31
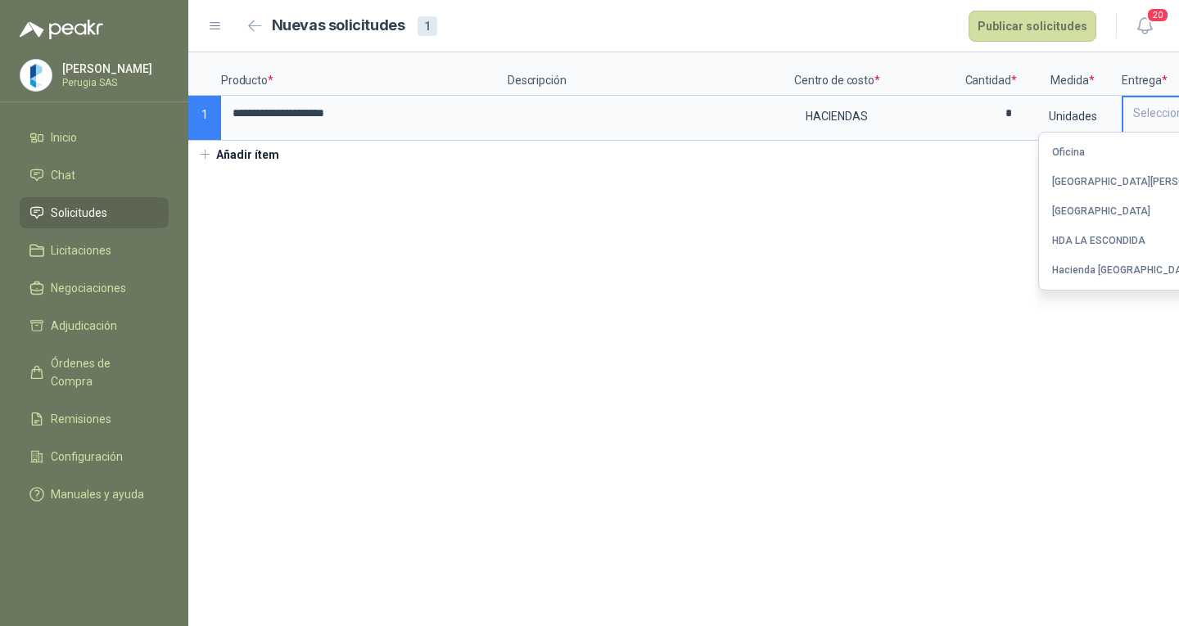
click at [1085, 147] on div "Oficina" at bounding box center [1068, 152] width 33 height 11
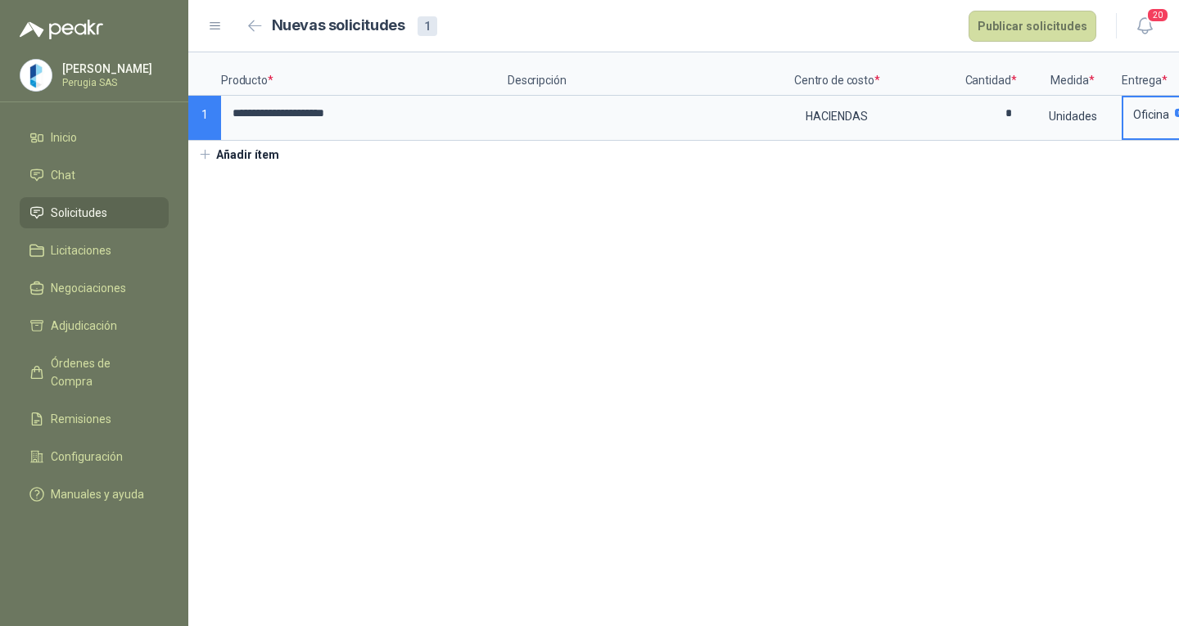
scroll to position [0, 150]
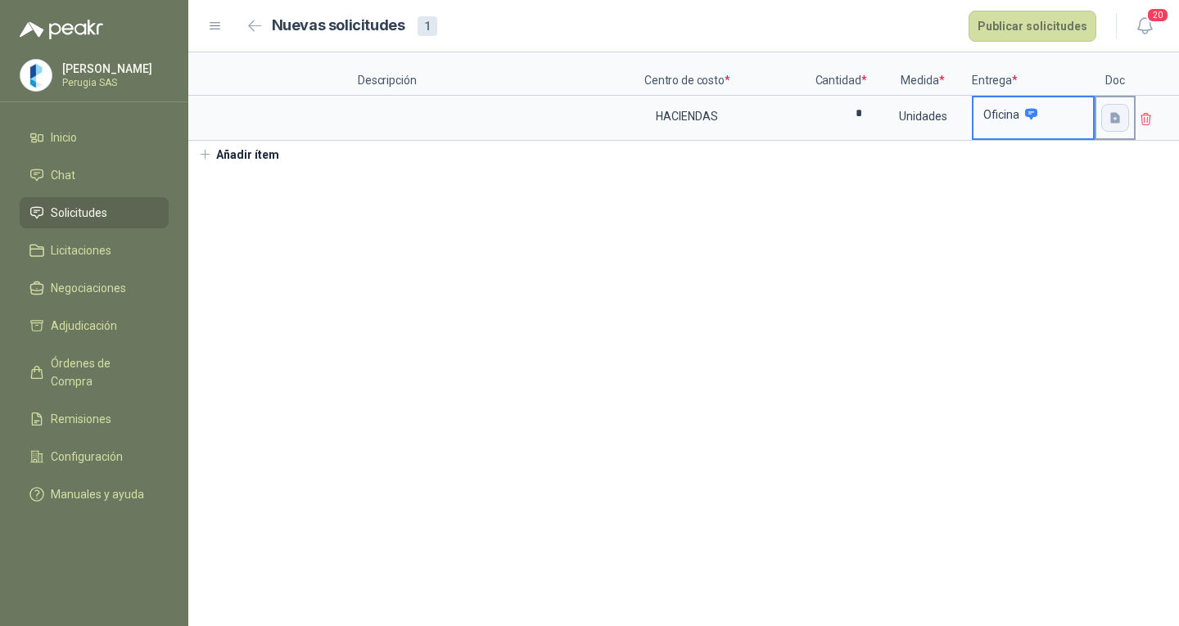
click at [1115, 117] on icon "button" at bounding box center [1115, 117] width 10 height 11
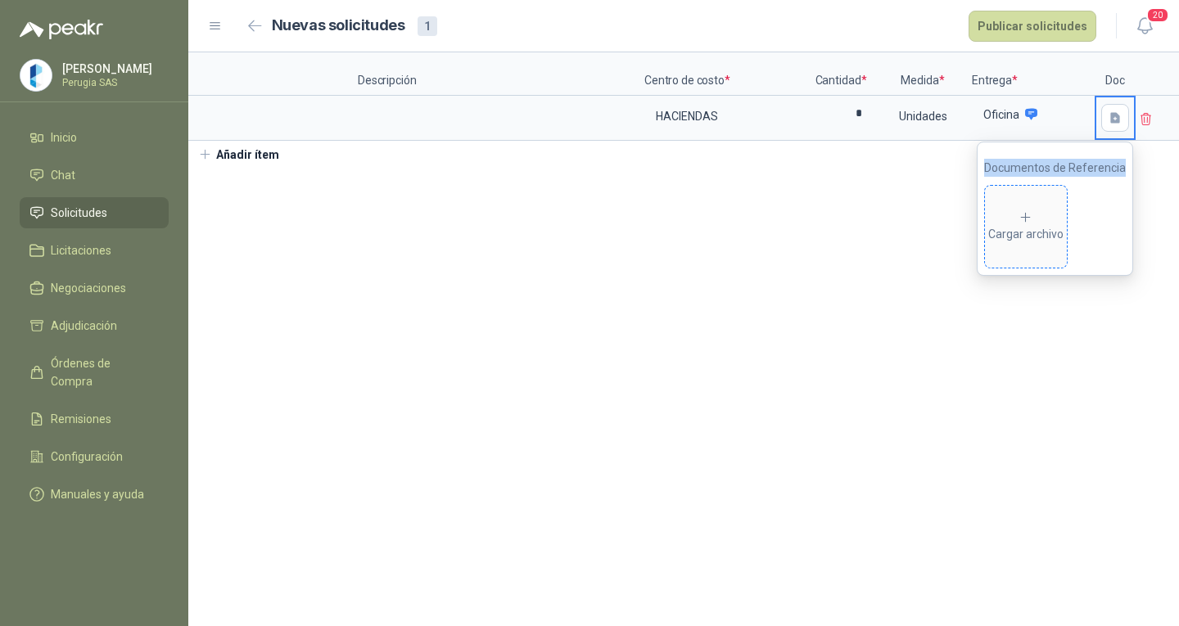
click at [1026, 177] on div "Cargar archivo" at bounding box center [1055, 223] width 142 height 92
click at [1025, 192] on span "Cargar archivo" at bounding box center [1026, 227] width 82 height 82
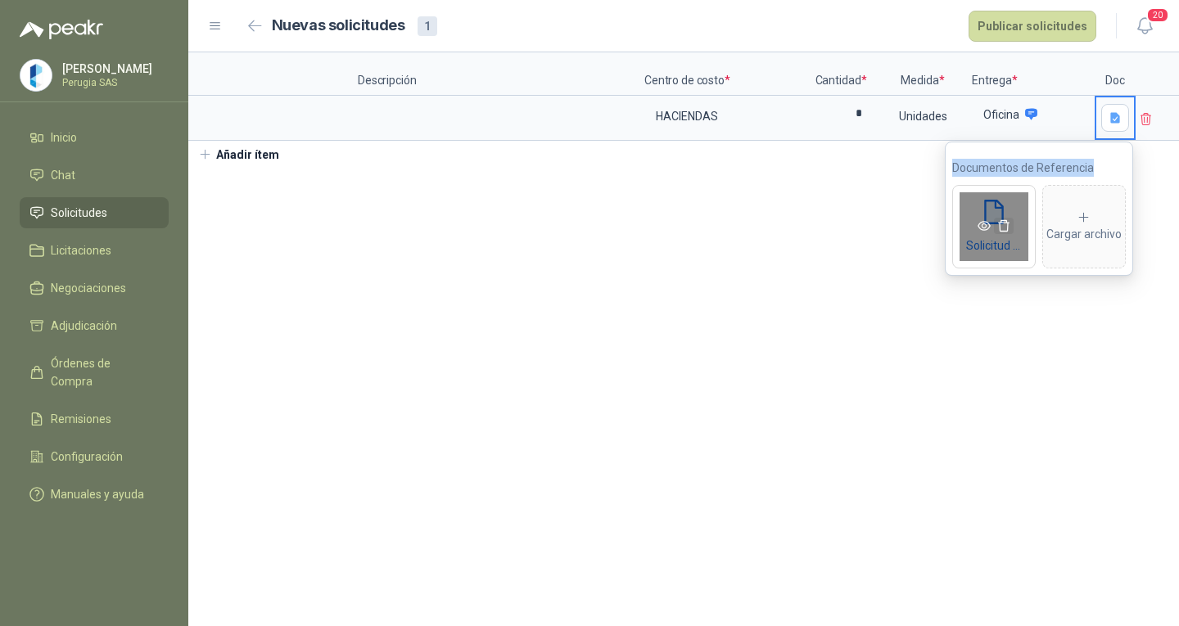
click at [1004, 226] on icon "delete" at bounding box center [1003, 225] width 13 height 13
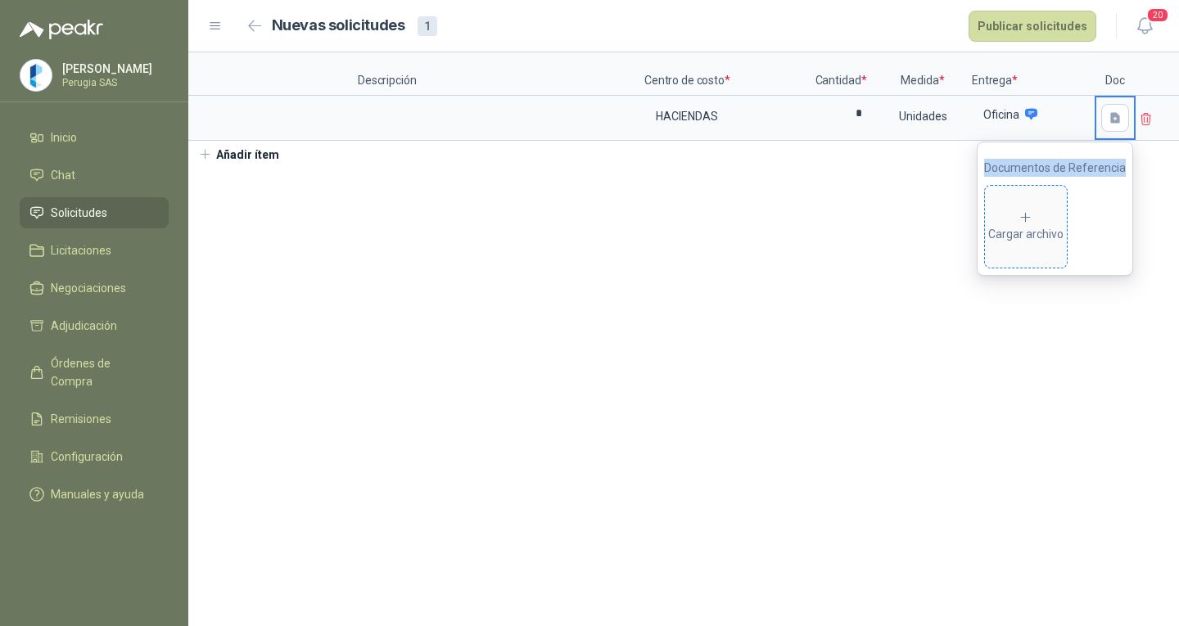
click at [1010, 218] on div "Cargar archivo" at bounding box center [1025, 226] width 75 height 33
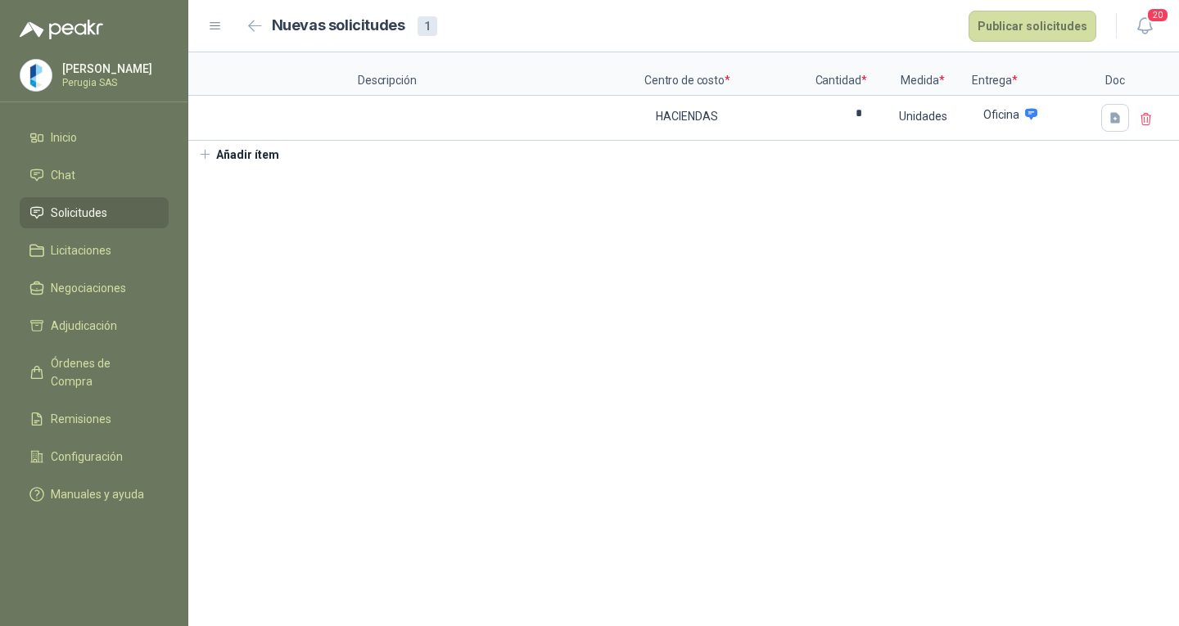
drag, startPoint x: 918, startPoint y: 211, endPoint x: 913, endPoint y: 230, distance: 19.5
click at [918, 215] on section "**********" at bounding box center [683, 339] width 991 height 574
click at [1119, 117] on icon "button" at bounding box center [1116, 118] width 14 height 14
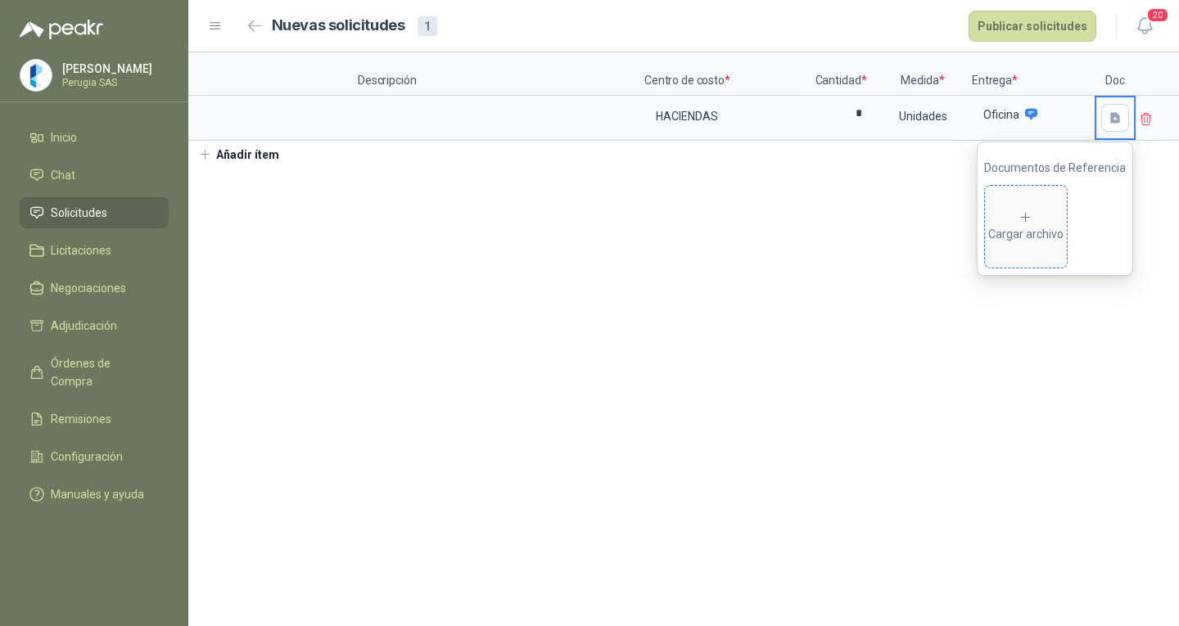
click at [1034, 228] on div "Cargar archivo" at bounding box center [1025, 226] width 75 height 33
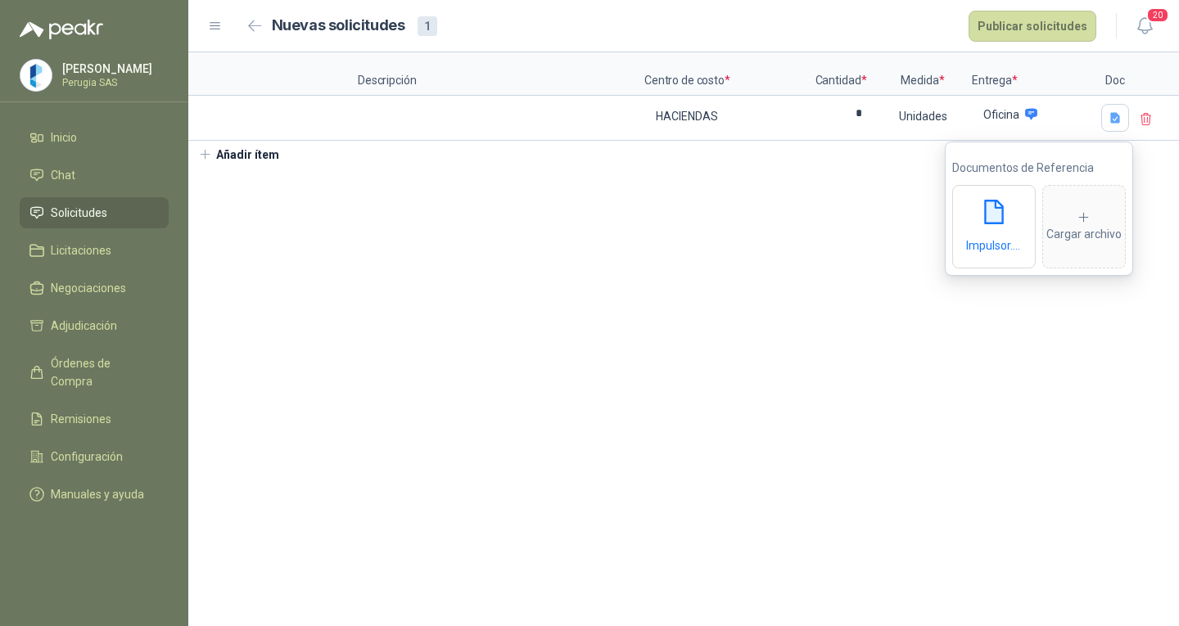
click at [472, 485] on section "**********" at bounding box center [683, 339] width 991 height 574
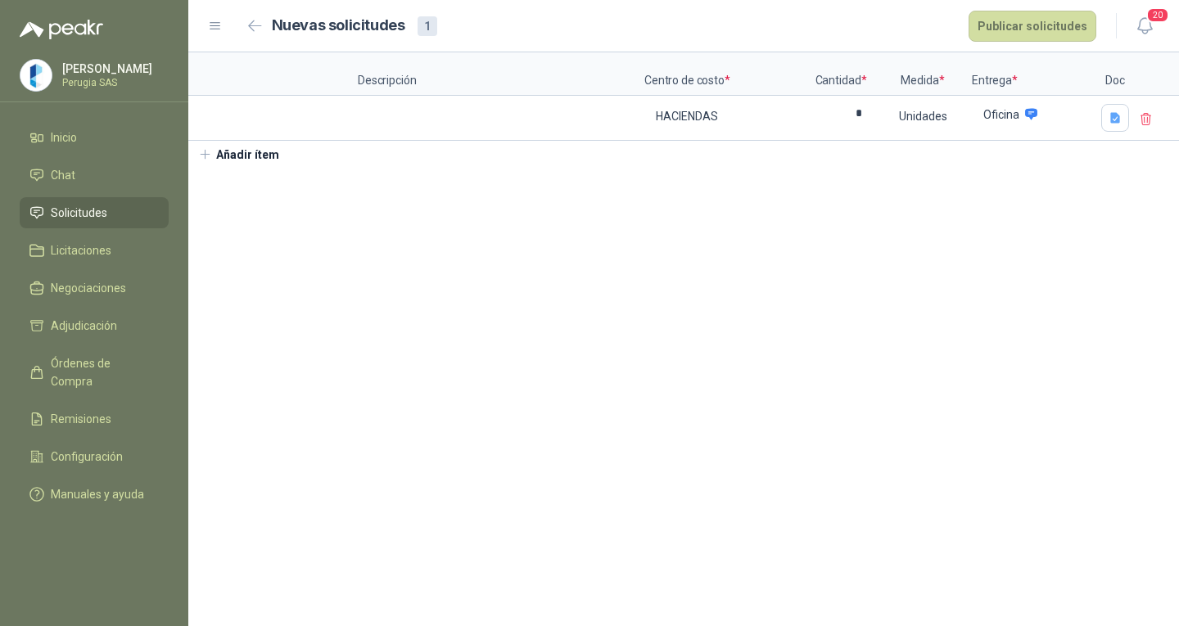
scroll to position [0, 0]
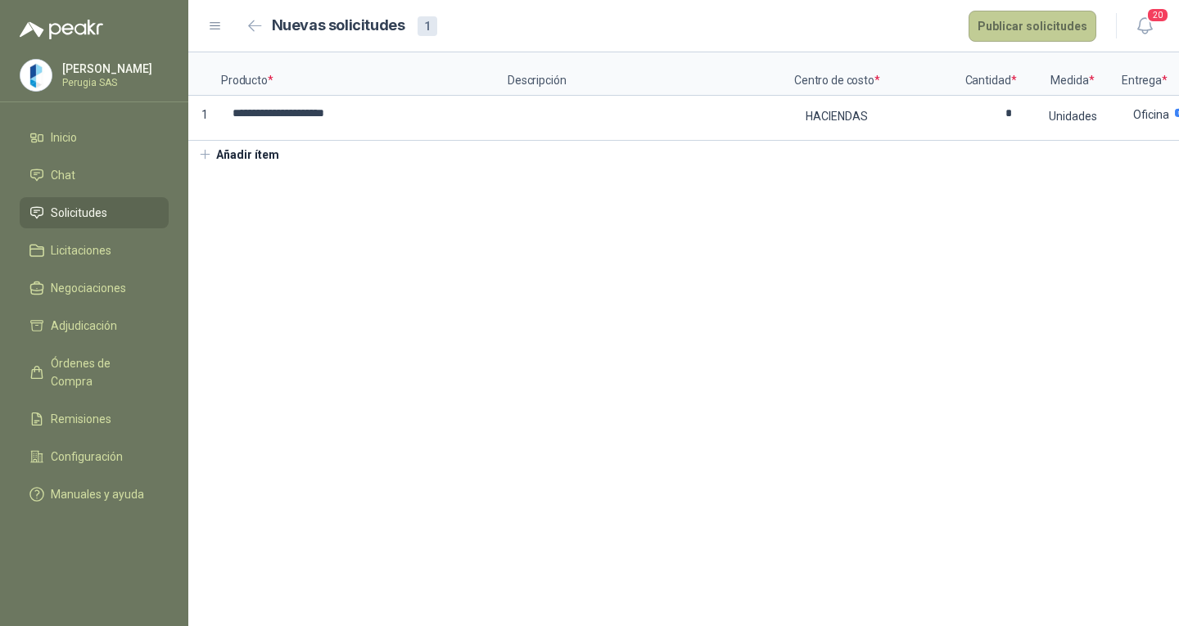
click at [1053, 17] on button "Publicar solicitudes" at bounding box center [1033, 26] width 128 height 31
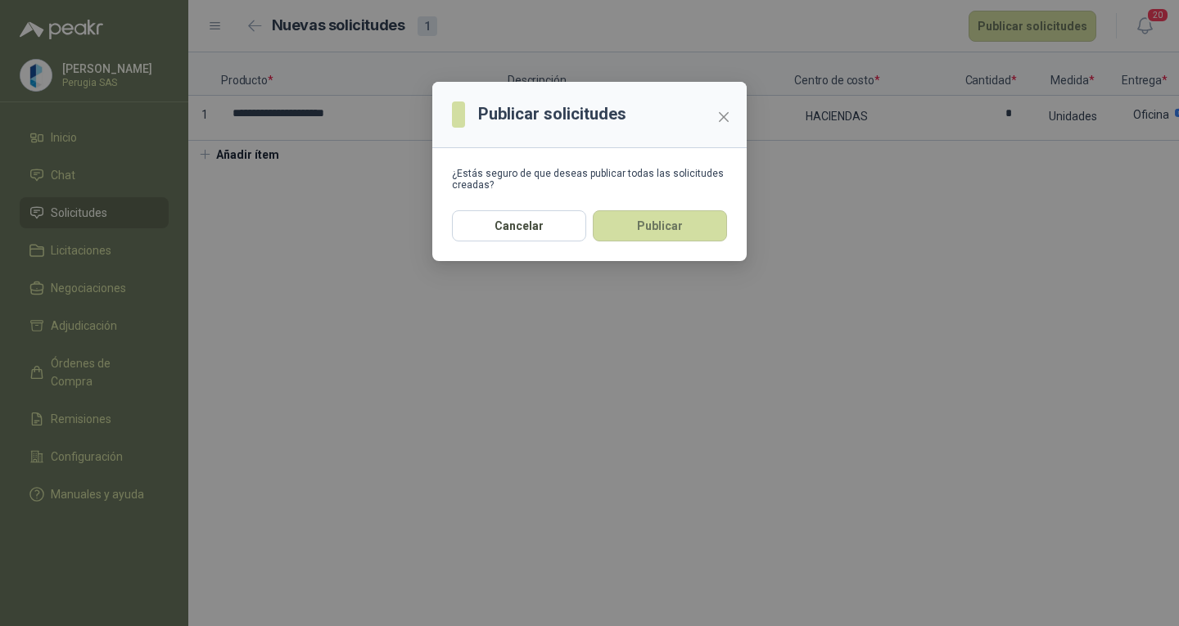
click at [675, 225] on button "Publicar" at bounding box center [660, 225] width 134 height 31
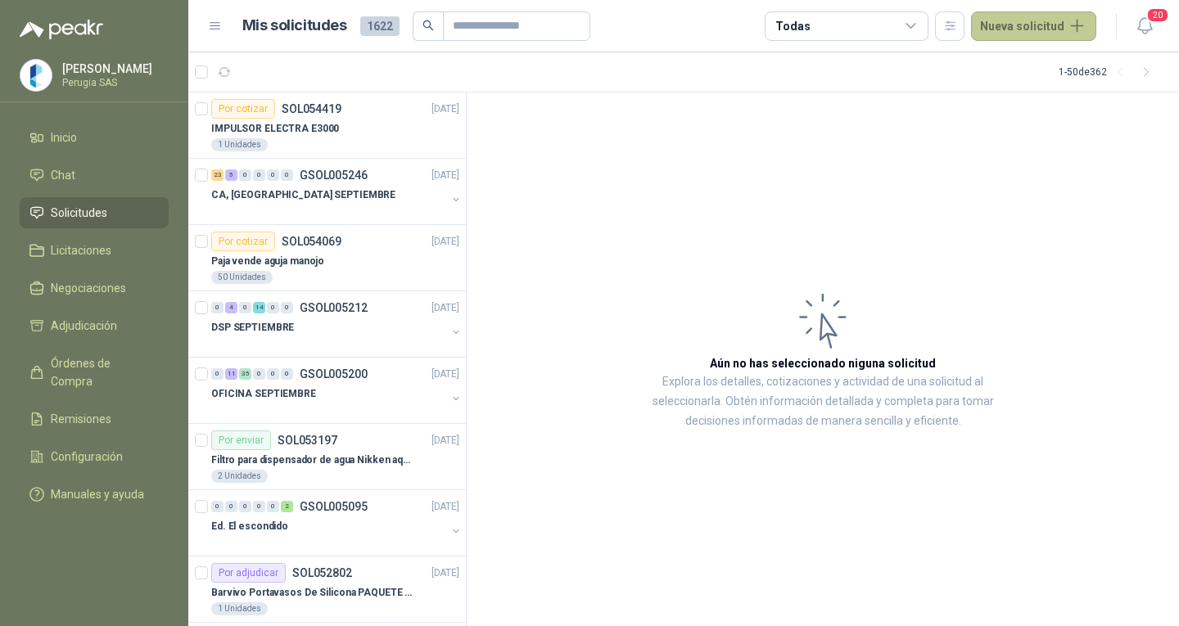
click at [1011, 35] on button "Nueva solicitud" at bounding box center [1033, 25] width 125 height 29
click at [1032, 87] on link "Solicitud grupal" at bounding box center [1052, 93] width 139 height 29
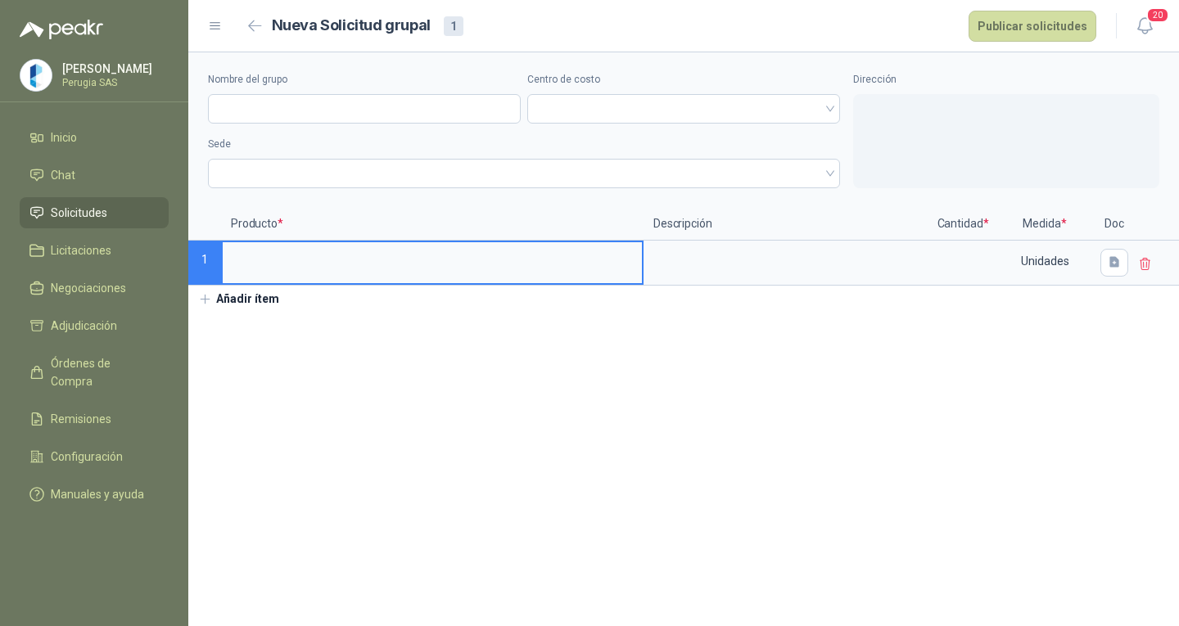
click at [278, 264] on input at bounding box center [432, 258] width 419 height 32
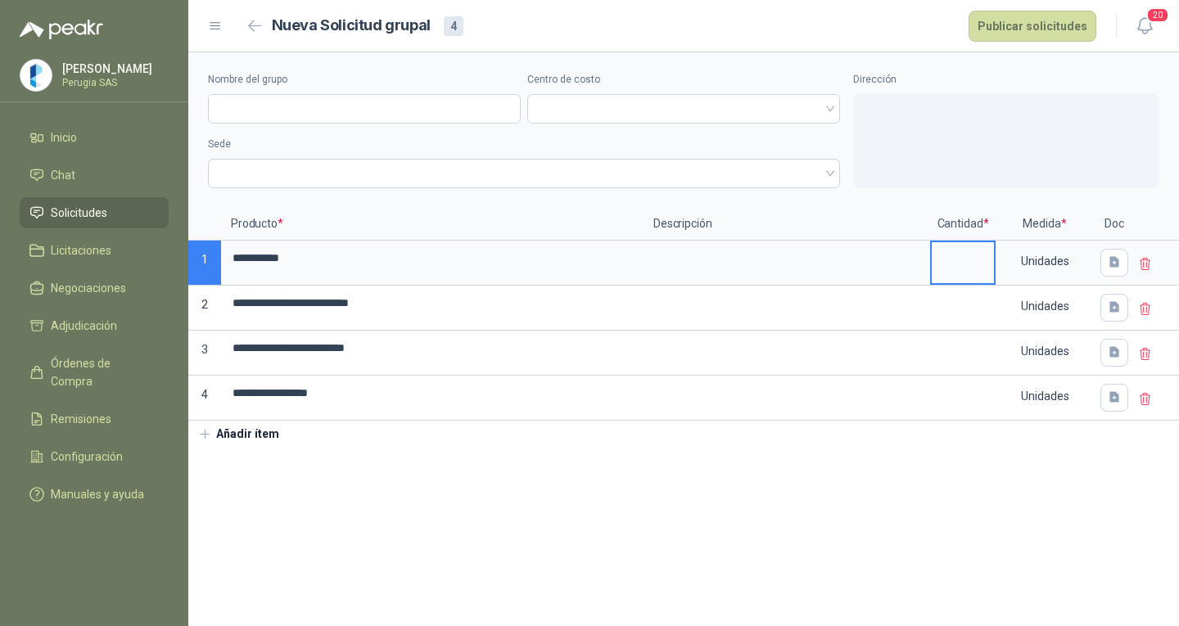
click at [969, 273] on input at bounding box center [963, 258] width 62 height 32
click at [276, 97] on input "Nombre del grupo" at bounding box center [364, 108] width 313 height 29
click at [269, 106] on input "Nombre del grupo" at bounding box center [364, 108] width 313 height 29
click at [308, 114] on input "Nombre del grupo" at bounding box center [364, 108] width 313 height 29
type input "**********"
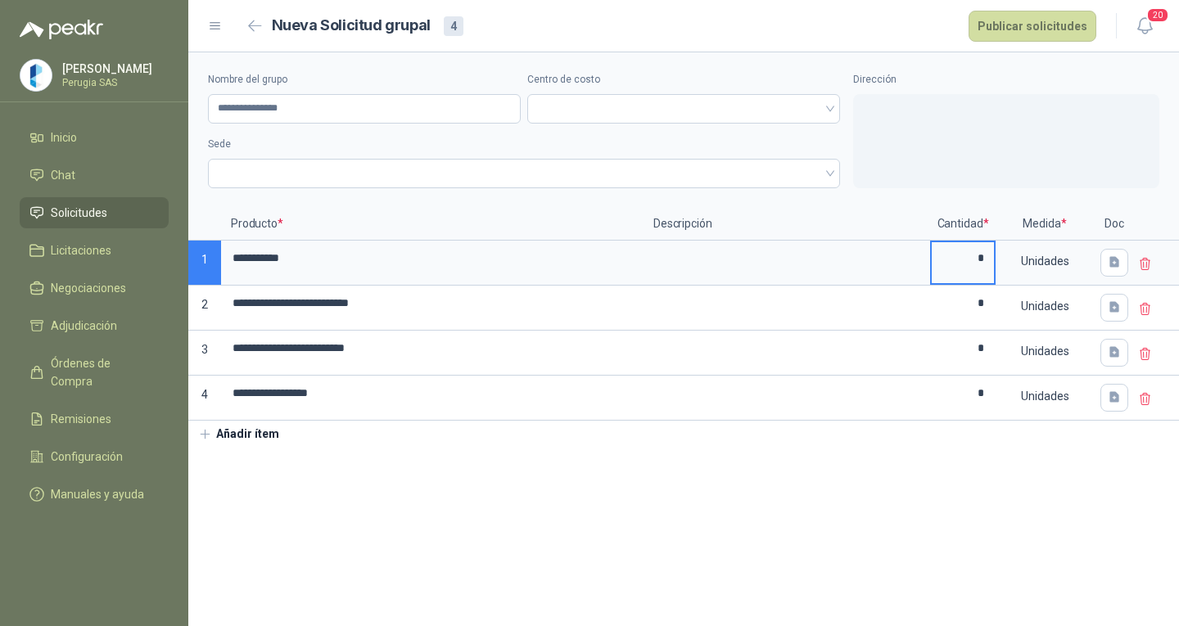
click at [624, 88] on div "Centro de costo" at bounding box center [683, 98] width 313 height 52
click at [619, 97] on div at bounding box center [683, 108] width 313 height 29
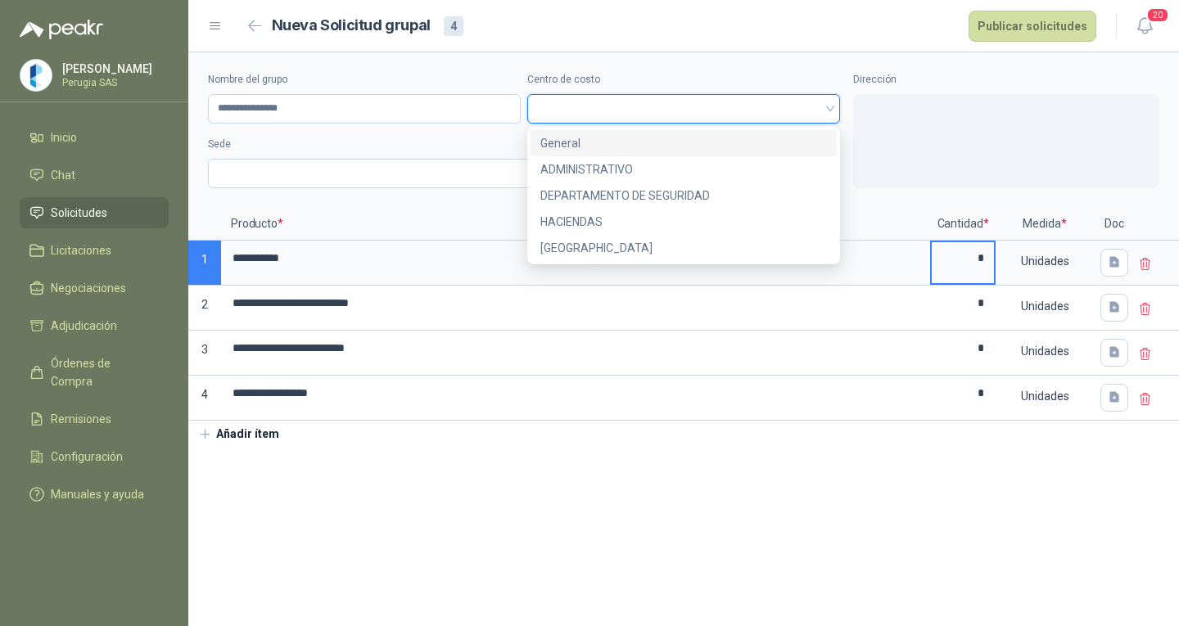
click at [616, 142] on div "General" at bounding box center [683, 143] width 287 height 18
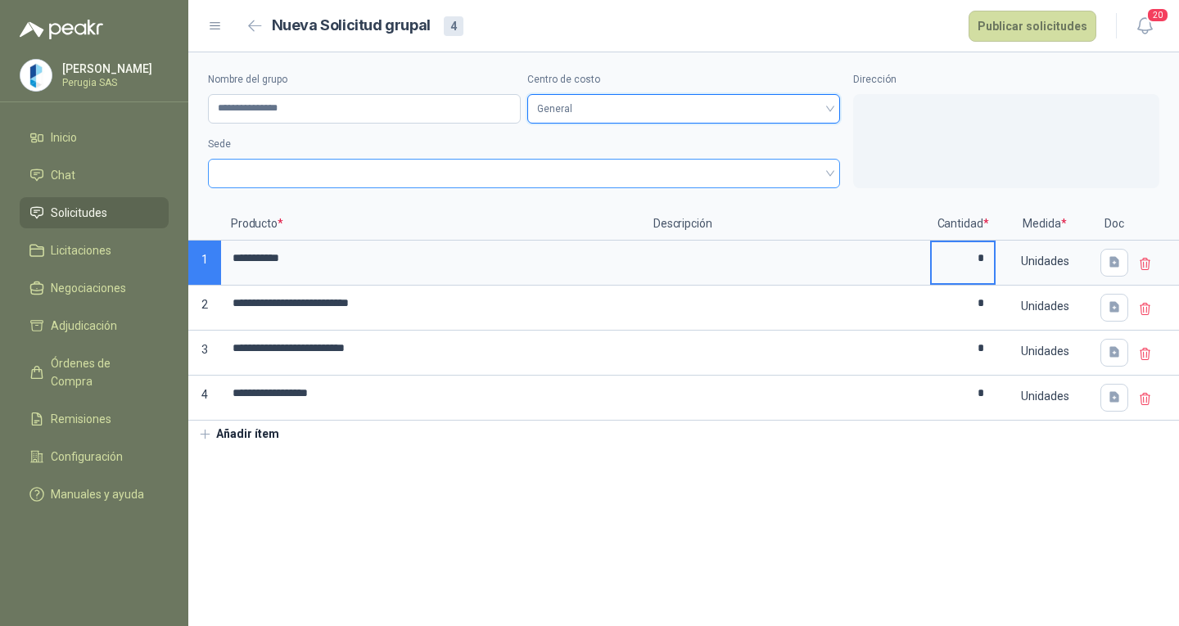
click at [527, 169] on span at bounding box center [524, 173] width 612 height 25
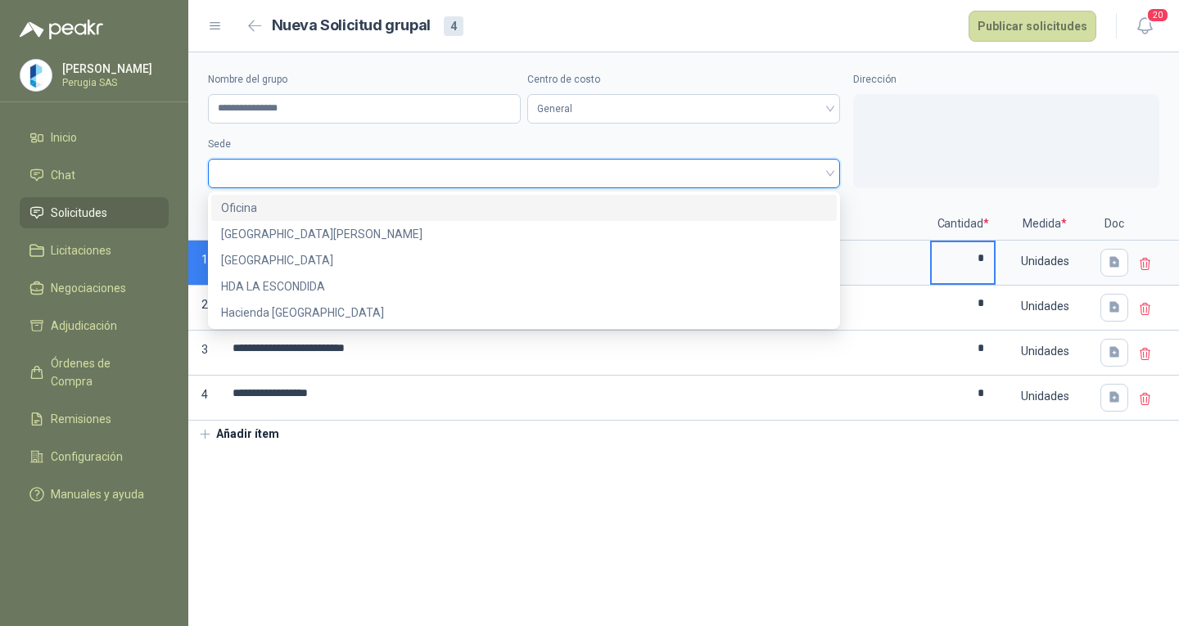
click at [272, 203] on div "Oficina" at bounding box center [524, 208] width 606 height 18
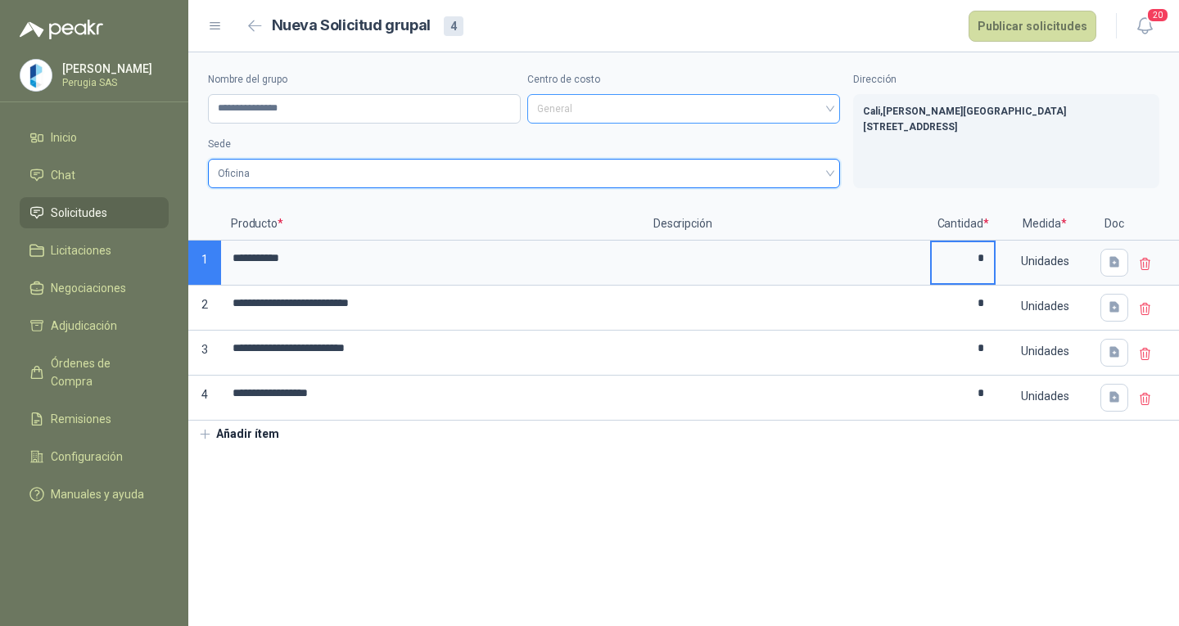
click at [583, 114] on span "General" at bounding box center [683, 109] width 293 height 25
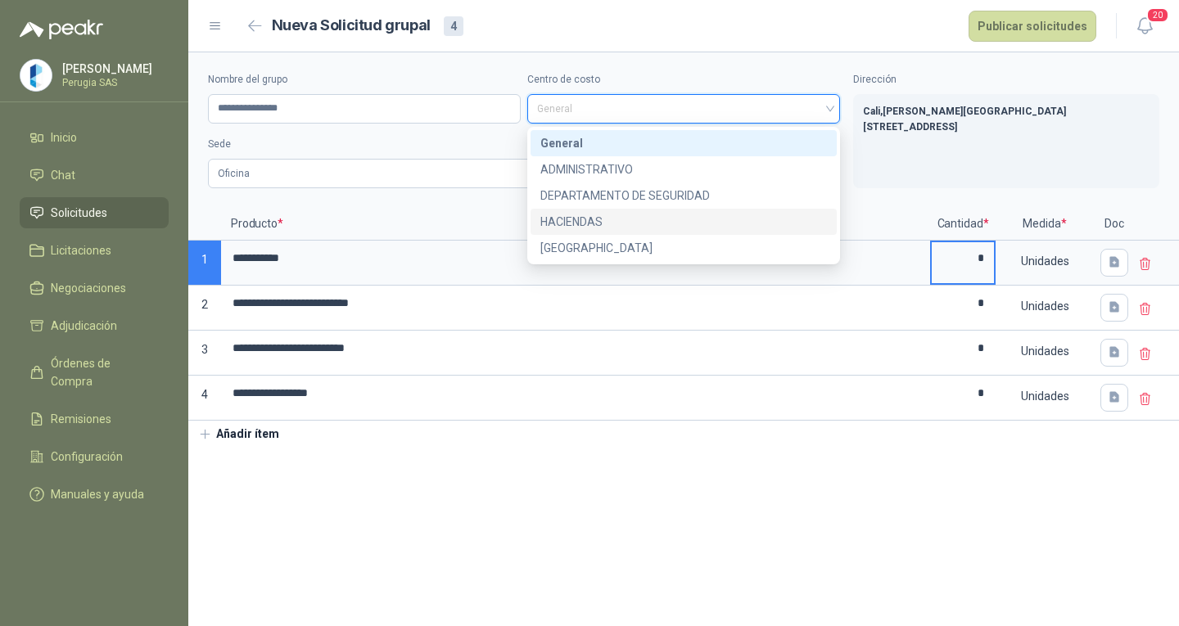
click at [593, 223] on div "HACIENDAS" at bounding box center [683, 222] width 287 height 18
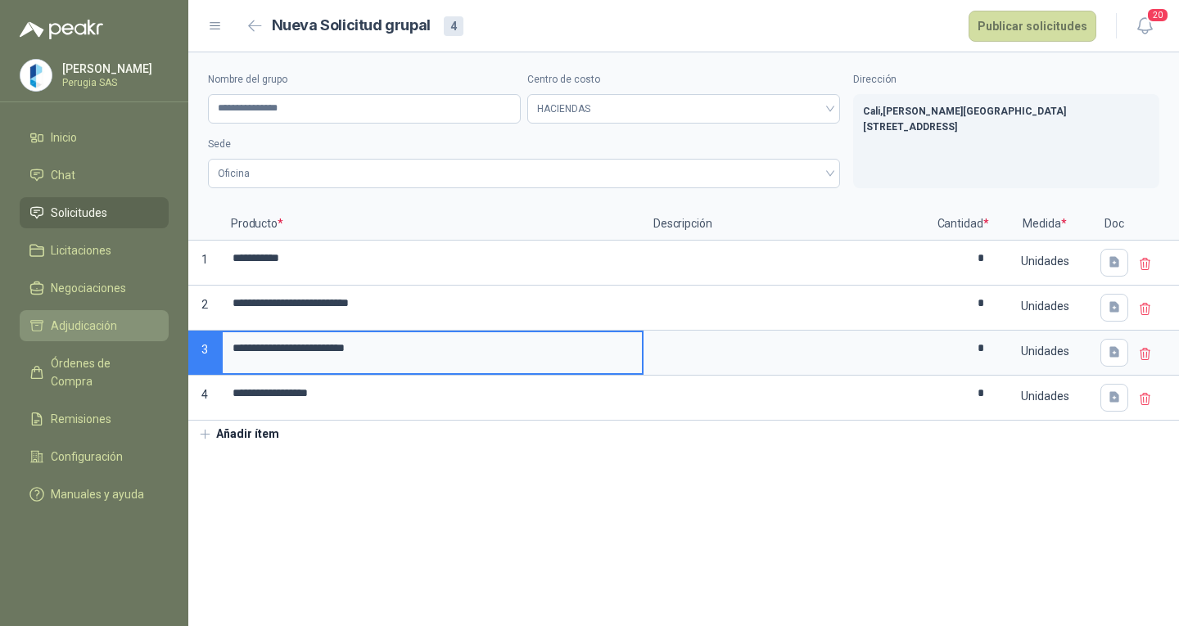
drag, startPoint x: 426, startPoint y: 346, endPoint x: 156, endPoint y: 340, distance: 270.3
click at [144, 348] on div "**********" at bounding box center [589, 313] width 1179 height 626
click at [1119, 350] on icon "button" at bounding box center [1115, 353] width 14 height 14
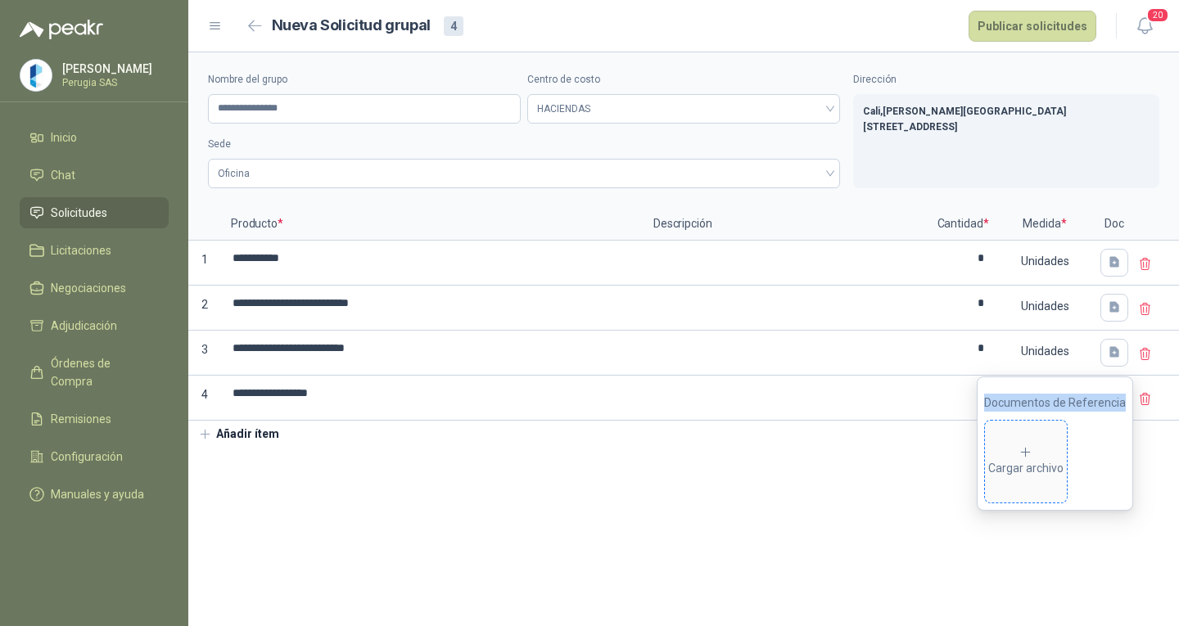
click at [1039, 452] on div "Cargar archivo" at bounding box center [1025, 461] width 75 height 33
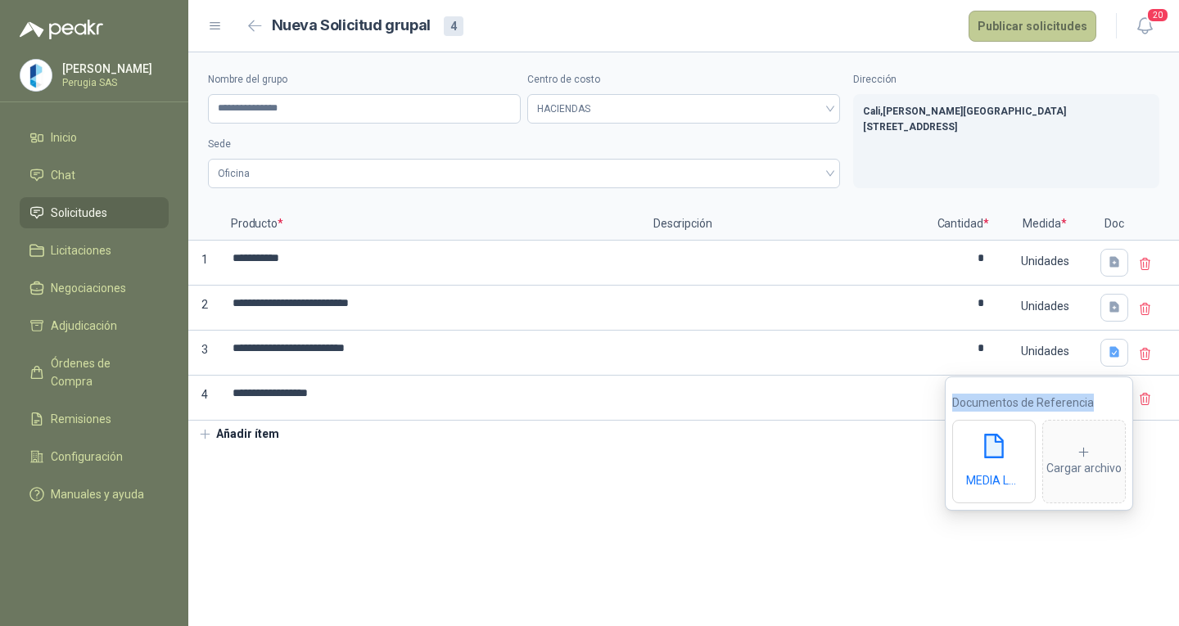
click at [1028, 31] on button "Publicar solicitudes" at bounding box center [1033, 26] width 128 height 31
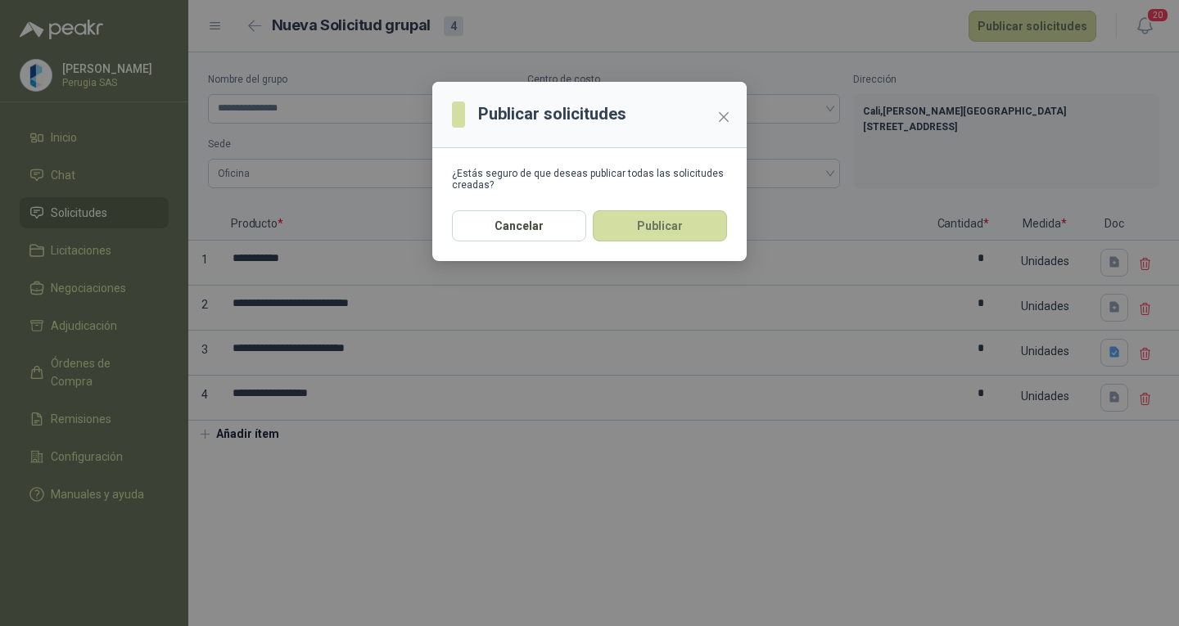
click at [647, 213] on button "Publicar" at bounding box center [660, 225] width 134 height 31
